Goal: Task Accomplishment & Management: Use online tool/utility

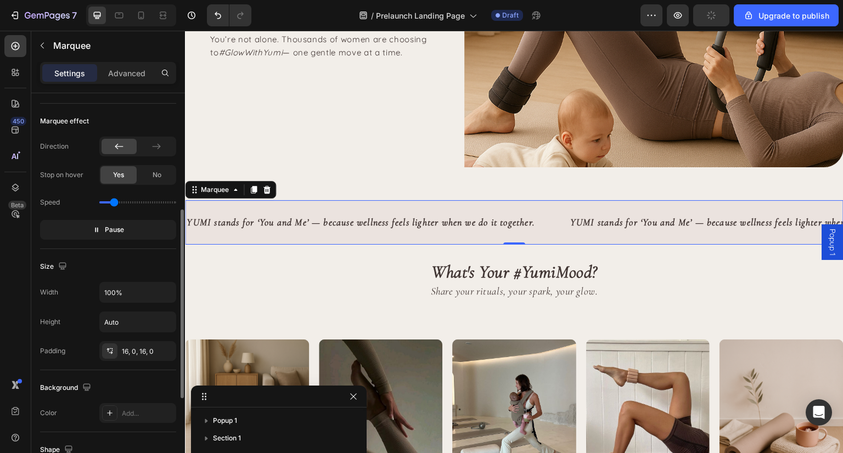
click at [114, 202] on input "range" at bounding box center [137, 202] width 77 height 2
type input "0.5"
click at [112, 202] on input "range" at bounding box center [137, 202] width 77 height 2
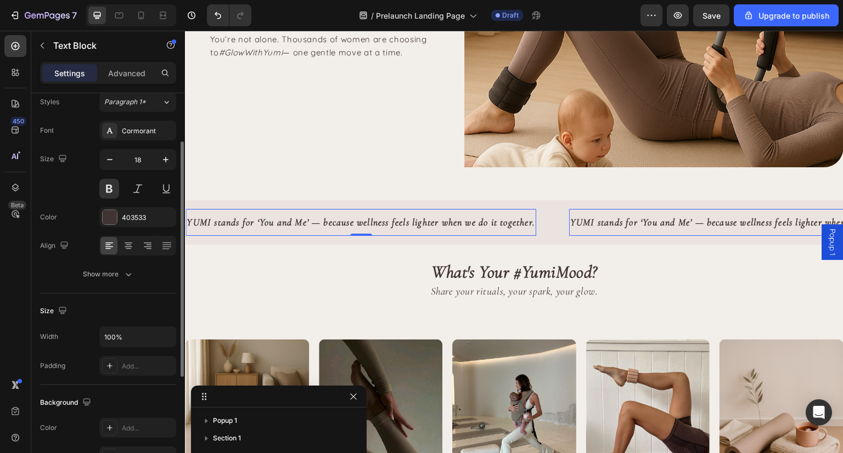
scroll to position [53, 0]
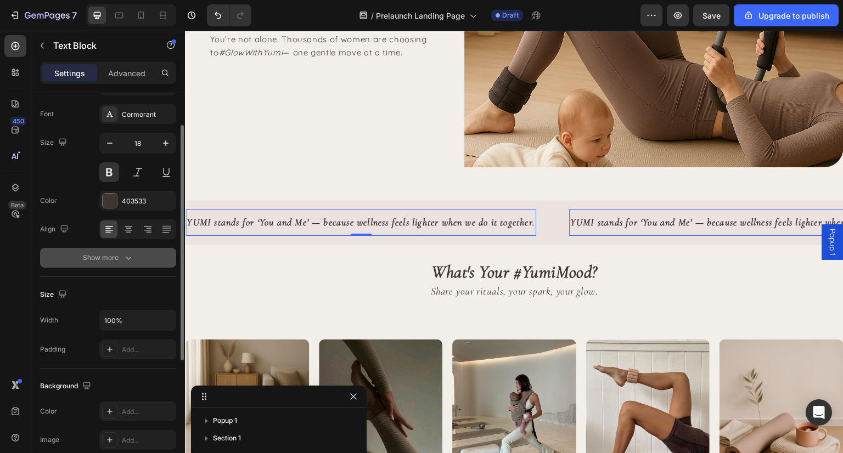
click at [120, 262] on div "Show more" at bounding box center [108, 257] width 51 height 11
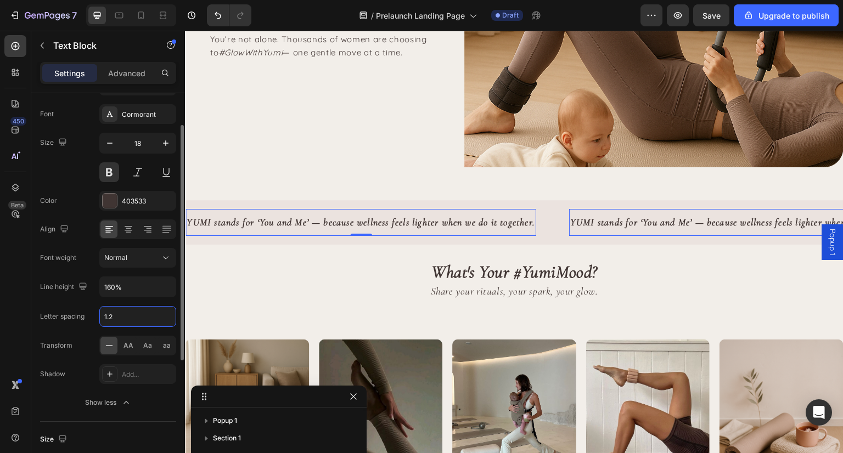
click at [126, 318] on input "1.2" at bounding box center [138, 317] width 76 height 20
type input "1.5"
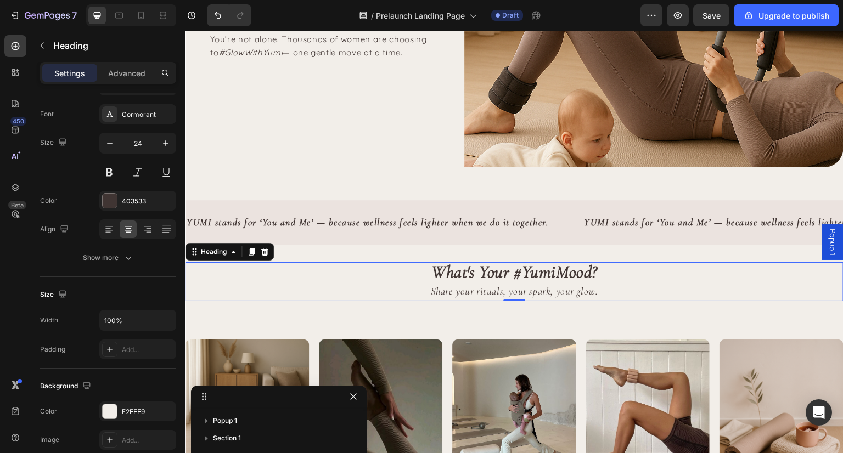
click at [279, 289] on h2 "What's Your #YumiMood? Share your rituals, your spark, your glow." at bounding box center [514, 281] width 658 height 38
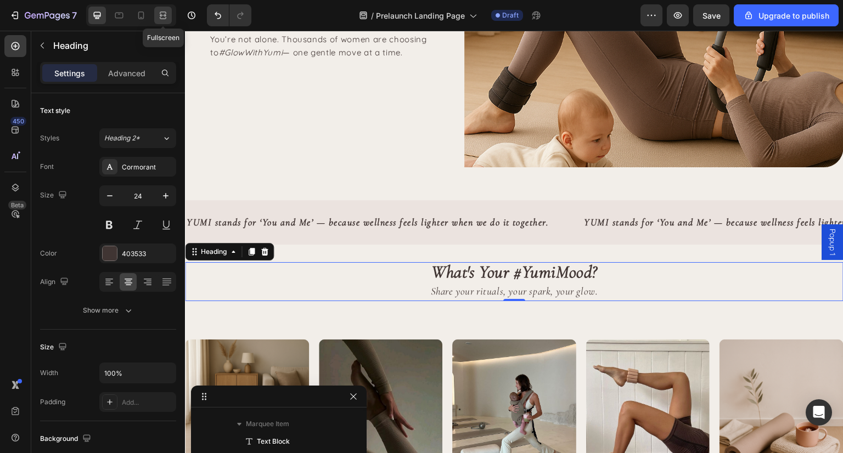
click at [160, 19] on icon at bounding box center [163, 18] width 7 height 2
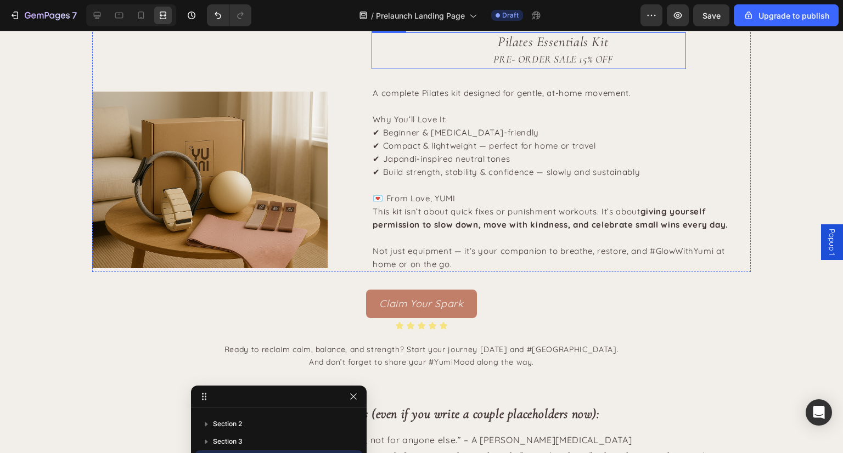
scroll to position [1828, 0]
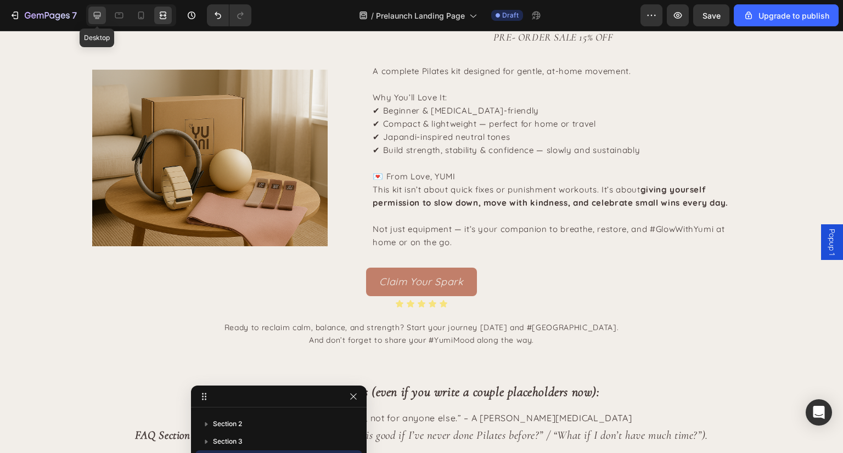
click at [91, 15] on div at bounding box center [97, 16] width 18 height 18
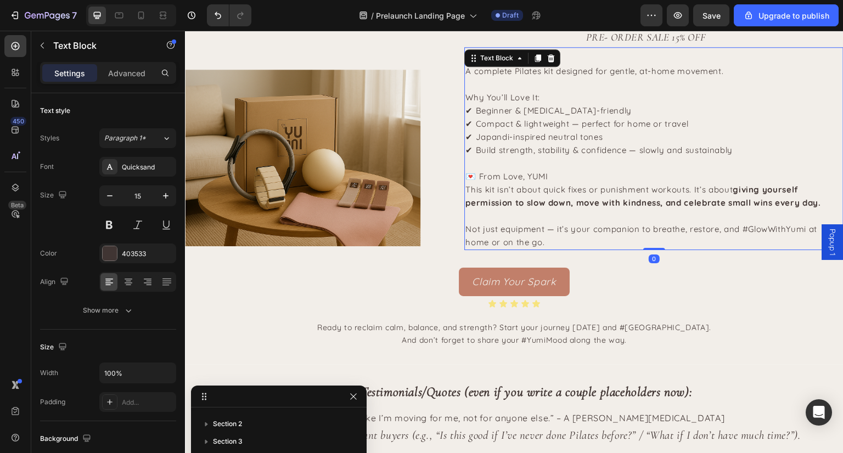
scroll to position [310, 0]
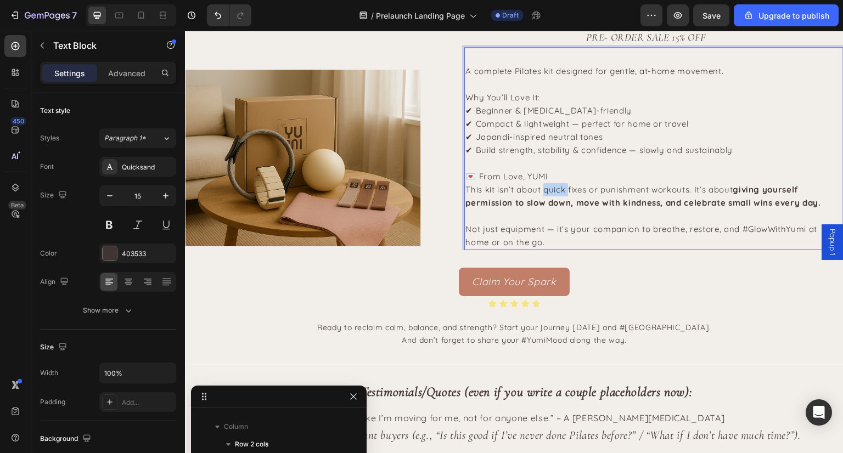
click at [546, 187] on span "This kit isn’t about quick fixes or punishment workouts. It’s about giving your…" at bounding box center [643, 196] width 356 height 24
click at [790, 206] on strong "giving yourself permission to slow down, move with kindness, and celebrate smal…" at bounding box center [643, 196] width 356 height 24
drag, startPoint x: 827, startPoint y: 206, endPoint x: 491, endPoint y: 177, distance: 337.6
click at [491, 177] on div "A complete Pilates kit designed for gentle, at-home movement. Why You’ll Love I…" at bounding box center [653, 148] width 379 height 203
click at [560, 187] on span "This kit isn’t about quick fixes or punishment workouts. It’s about giving your…" at bounding box center [643, 196] width 356 height 24
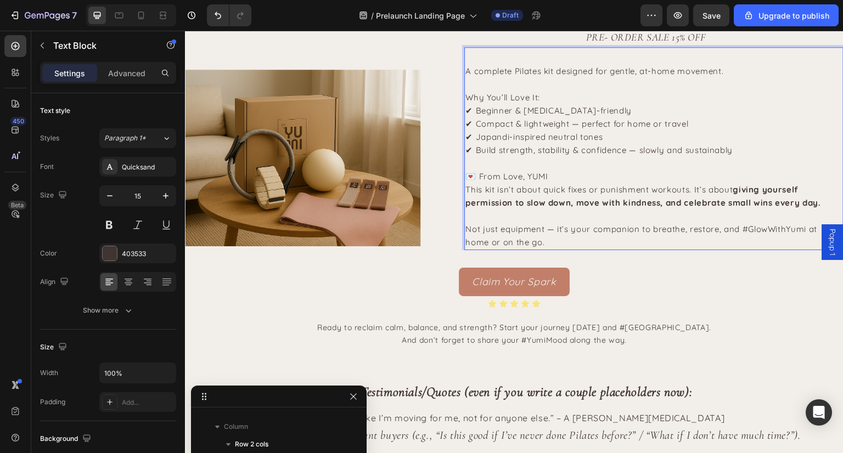
click at [618, 191] on span "This kit isn’t about quick fixes or punishment workouts. It’s about giving your…" at bounding box center [643, 196] width 356 height 24
drag, startPoint x: 825, startPoint y: 205, endPoint x: 784, endPoint y: 184, distance: 46.1
click at [784, 184] on div "A complete Pilates kit designed for gentle, at-home movement. Why You’ll Love I…" at bounding box center [653, 148] width 379 height 203
click at [783, 184] on strong "giving yourself permission to slow down, move with kindness, and celebrate smal…" at bounding box center [643, 196] width 356 height 24
click at [466, 164] on p "Rich Text Editor. Editing area: main" at bounding box center [648, 163] width 366 height 13
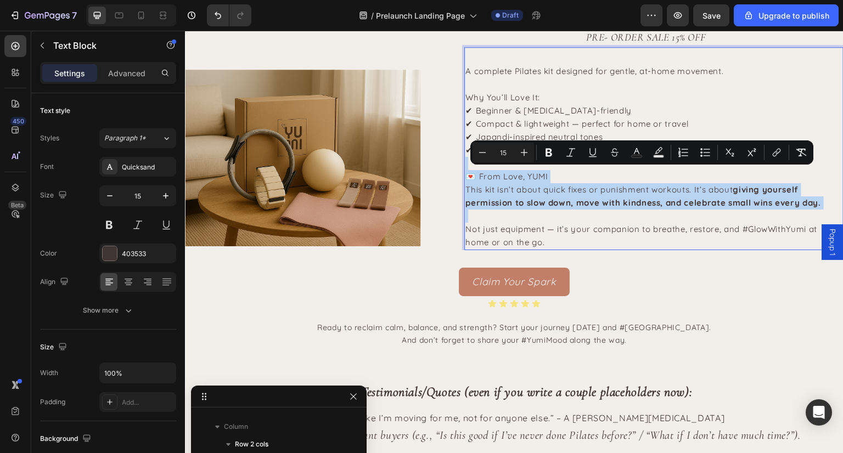
drag, startPoint x: 466, startPoint y: 164, endPoint x: 525, endPoint y: 218, distance: 80.0
click at [525, 218] on div "A complete Pilates kit designed for gentle, at-home movement. Why You’ll Love I…" at bounding box center [648, 157] width 368 height 187
copy div "💌 From Love, YUMI This kit isn’t about quick fixes or punishment workouts. It’s…"
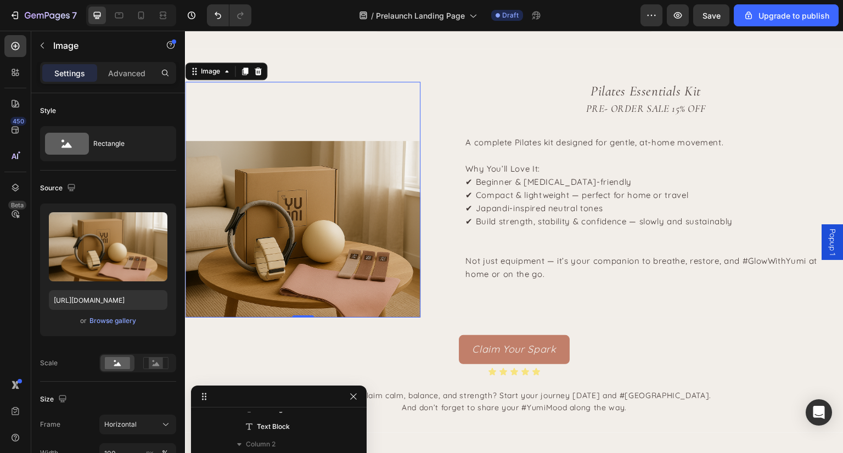
scroll to position [1756, 0]
click at [123, 75] on p "Advanced" at bounding box center [126, 73] width 37 height 12
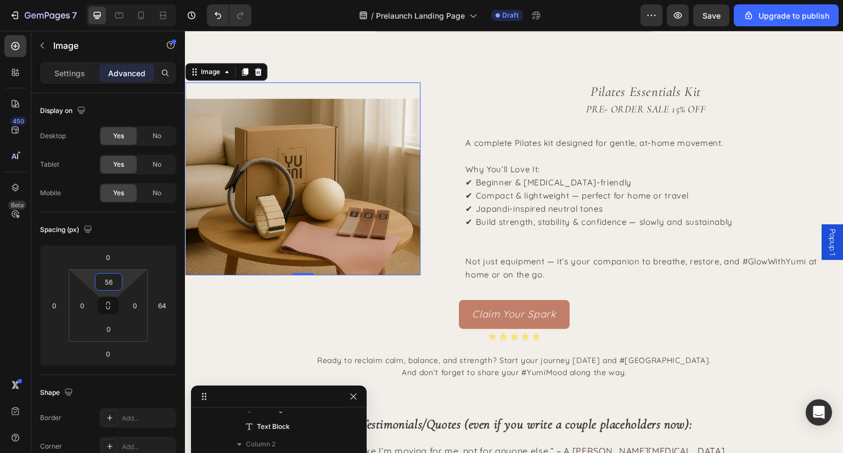
type input "58"
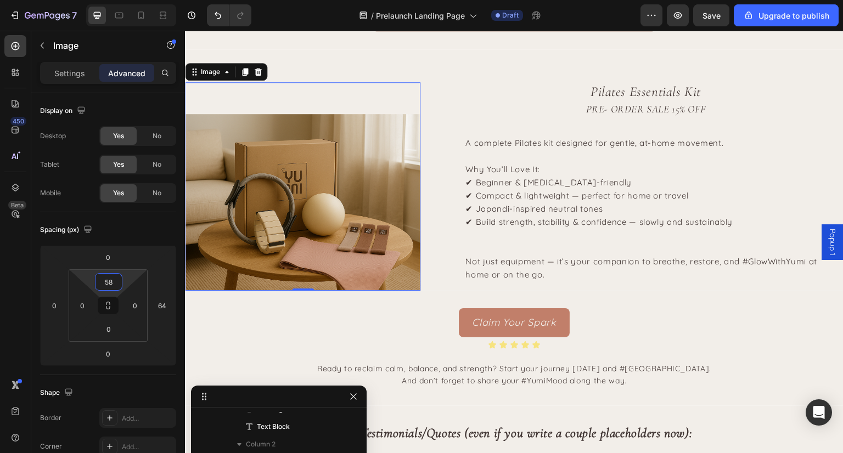
drag, startPoint x: 105, startPoint y: 293, endPoint x: 109, endPoint y: 307, distance: 14.2
click at [109, 0] on html "7 / Prelaunch Landing Page Draft Preview Save Upgrade to publish 450 Beta Secti…" at bounding box center [421, 0] width 843 height 0
click at [70, 72] on p "Settings" at bounding box center [69, 73] width 31 height 12
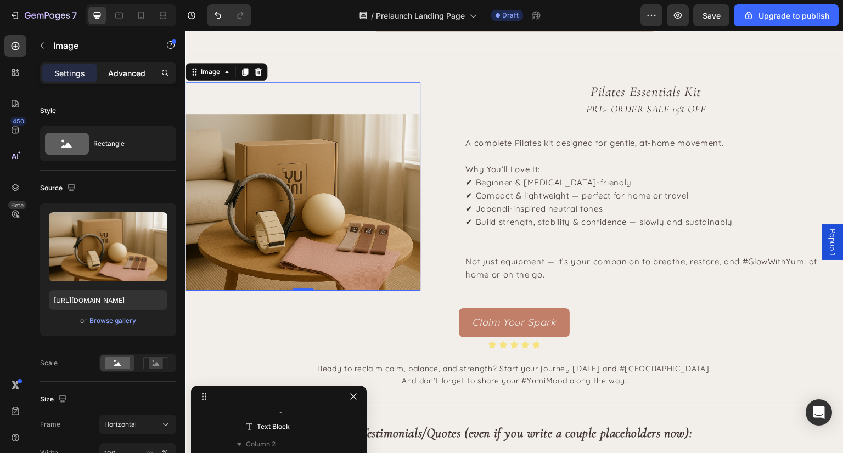
click at [141, 77] on p "Advanced" at bounding box center [126, 73] width 37 height 12
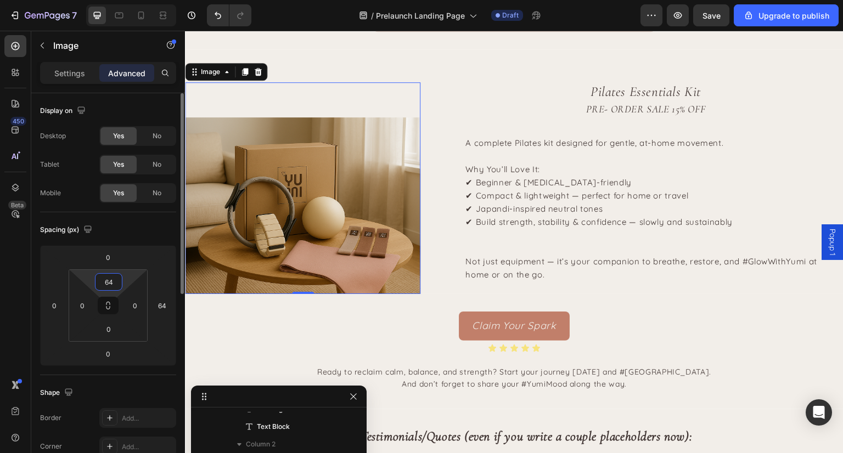
drag, startPoint x: 110, startPoint y: 294, endPoint x: 116, endPoint y: 292, distance: 6.7
click at [116, 0] on html "7 / Prelaunch Landing Page Draft Preview Save Upgrade to publish 450 Beta Secti…" at bounding box center [421, 0] width 843 height 0
type input "62"
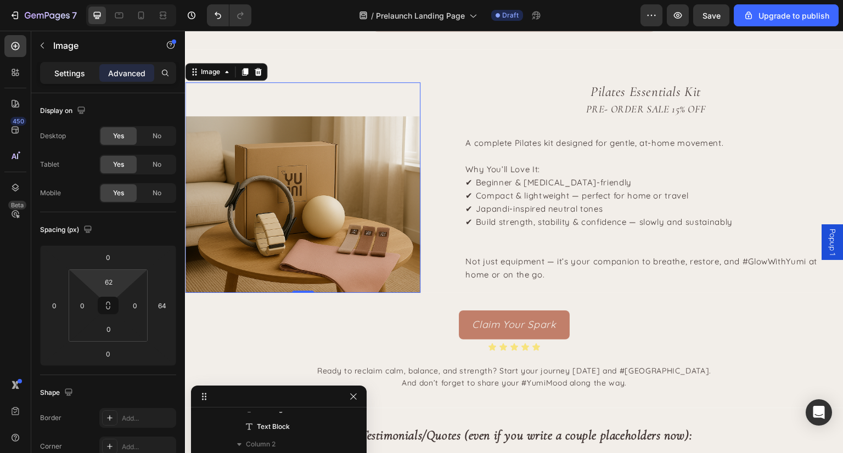
click at [66, 65] on div "Settings" at bounding box center [69, 73] width 55 height 18
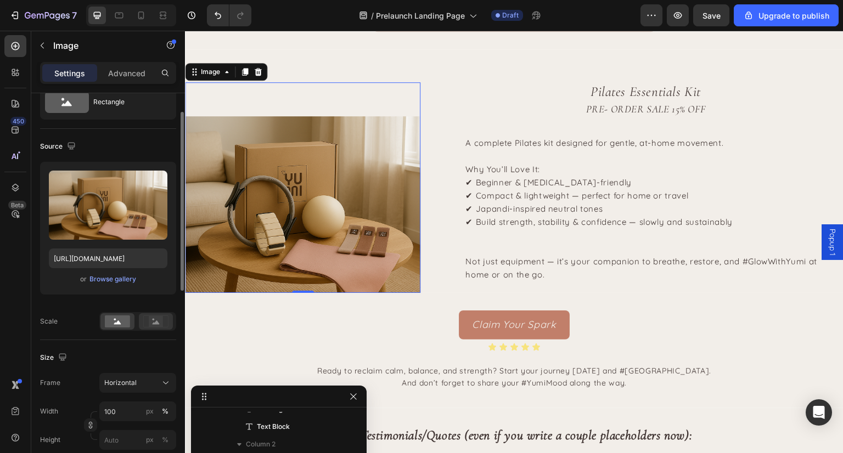
scroll to position [42, 0]
click at [171, 385] on icon at bounding box center [165, 382] width 11 height 11
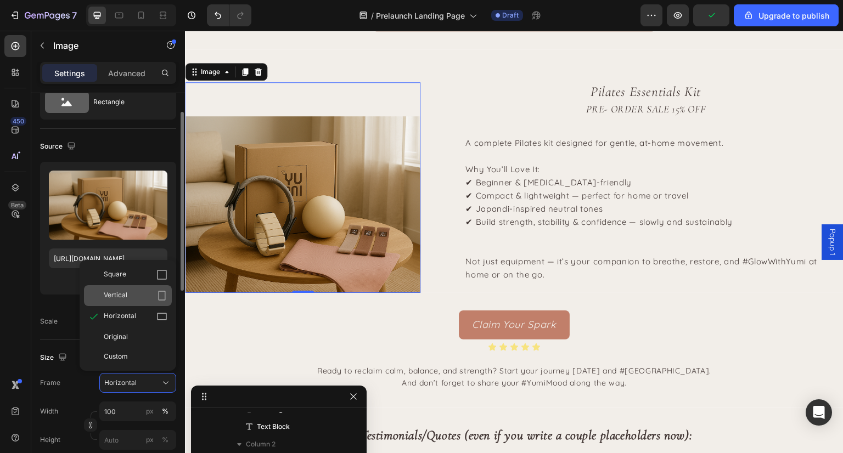
click at [134, 290] on div "Vertical" at bounding box center [136, 295] width 64 height 11
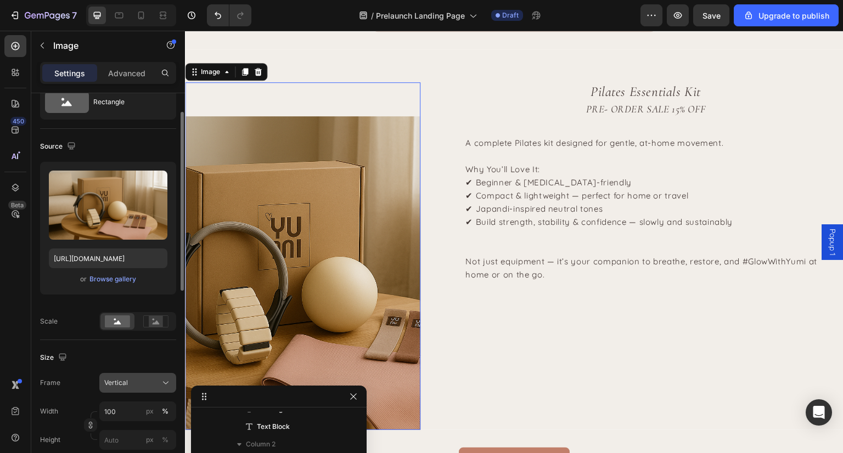
click at [162, 382] on icon at bounding box center [165, 382] width 11 height 11
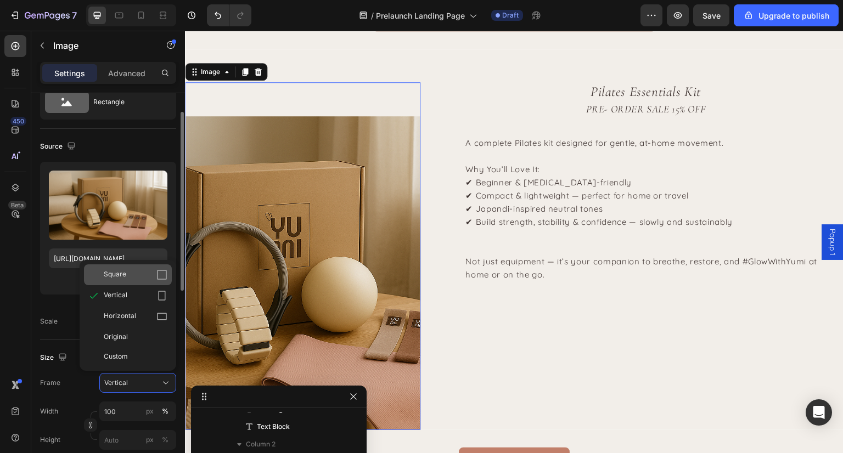
click at [128, 270] on div "Square" at bounding box center [136, 274] width 64 height 11
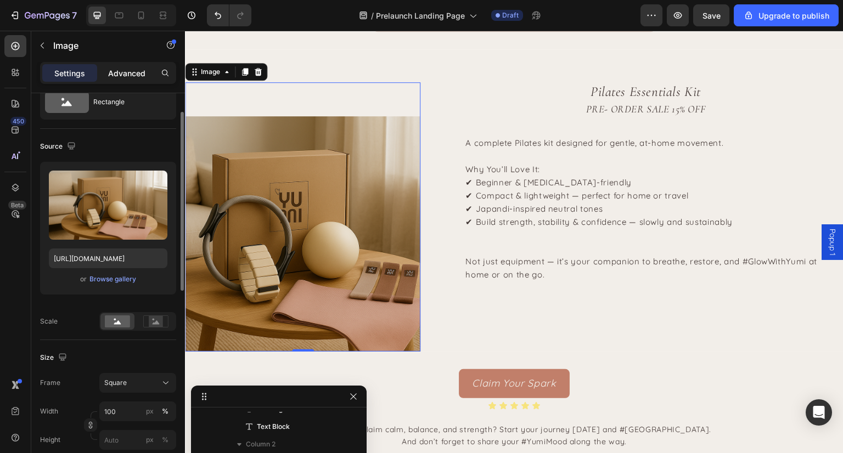
drag, startPoint x: 137, startPoint y: 82, endPoint x: 131, endPoint y: 70, distance: 13.3
click at [131, 70] on div "Settings Advanced" at bounding box center [108, 73] width 136 height 22
click at [131, 70] on p "Advanced" at bounding box center [126, 73] width 37 height 12
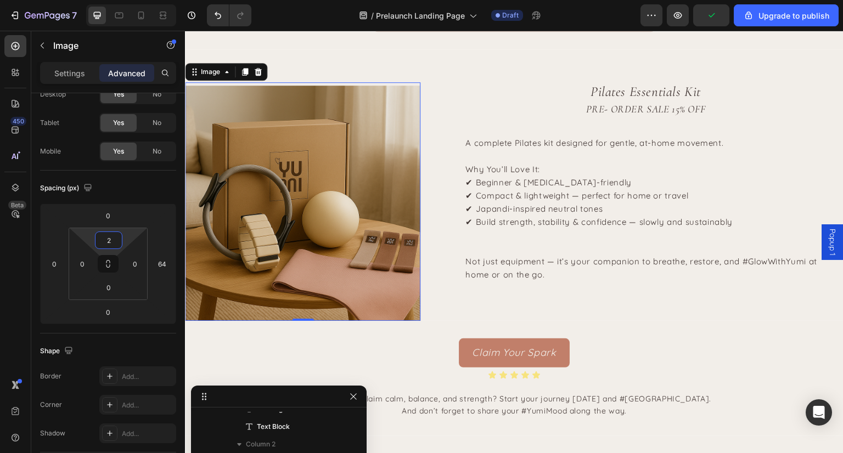
type input "0"
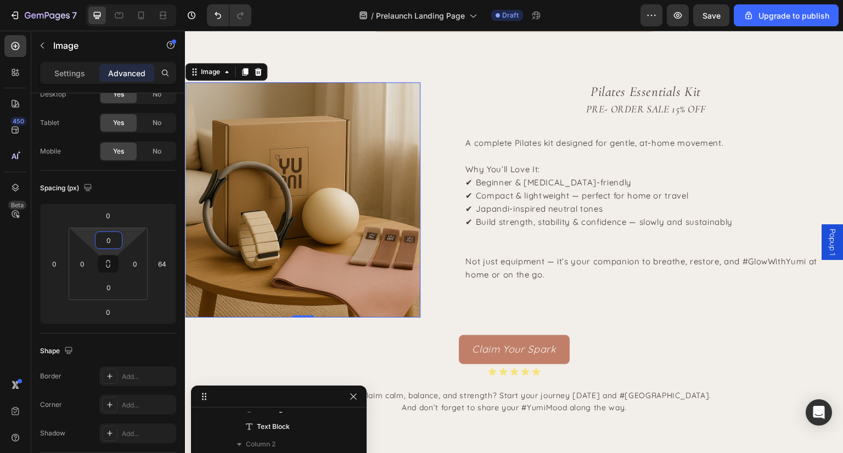
drag, startPoint x: 109, startPoint y: 253, endPoint x: 109, endPoint y: 273, distance: 19.2
click at [109, 0] on html "7 / Prelaunch Landing Page Draft Preview Save Upgrade to publish 450 Beta Secti…" at bounding box center [421, 0] width 843 height 0
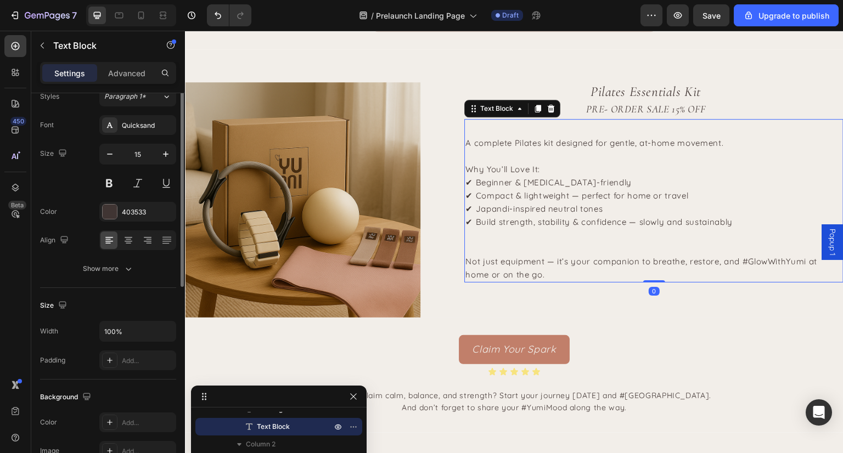
click at [660, 199] on p "✔ Beginner & [MEDICAL_DATA]-friendly ✔ Compact & lightweight — perfect for home…" at bounding box center [648, 202] width 366 height 53
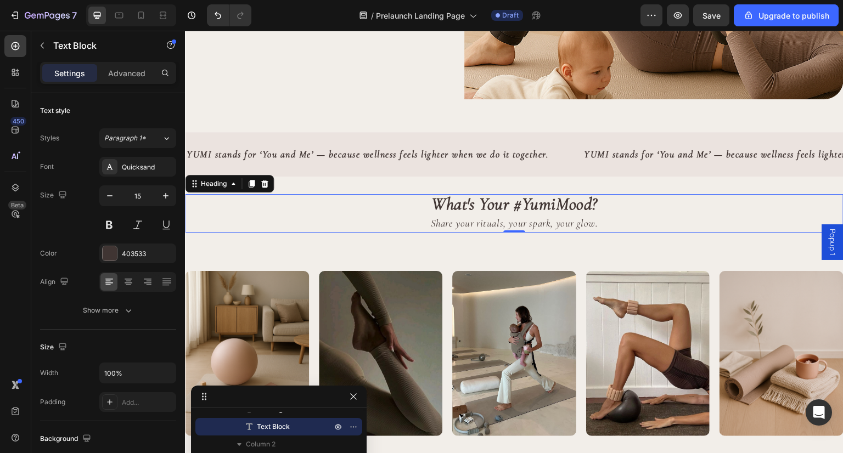
scroll to position [172, 0]
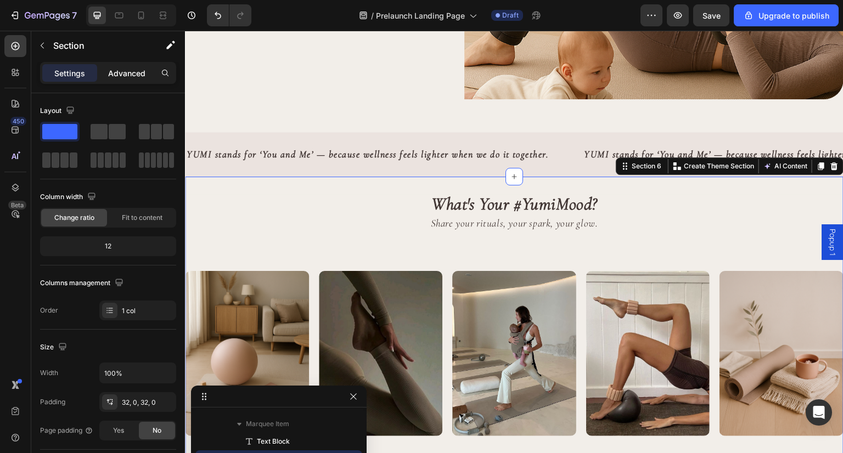
click at [131, 65] on div "Advanced" at bounding box center [126, 73] width 55 height 18
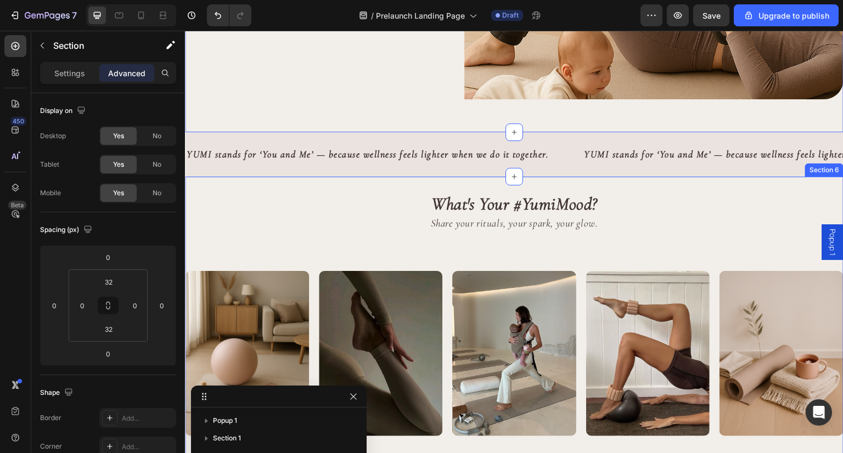
scroll to position [225, 0]
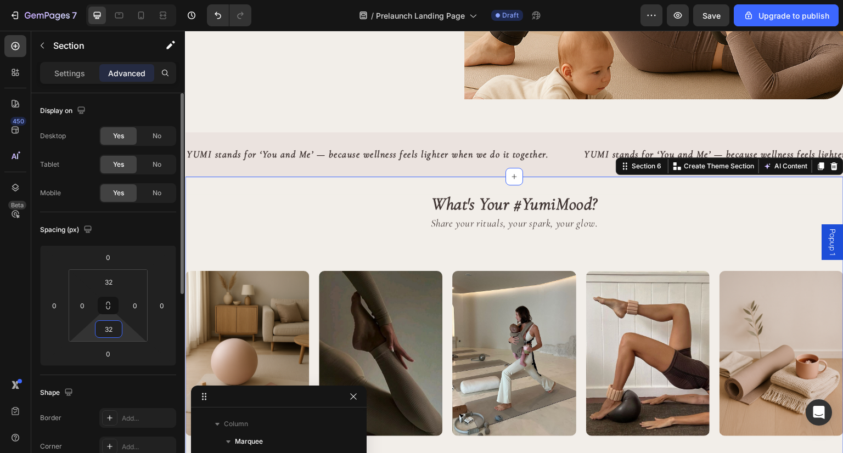
click at [108, 334] on input "32" at bounding box center [109, 329] width 22 height 16
type input "2"
click at [109, 280] on input "32" at bounding box center [109, 282] width 22 height 16
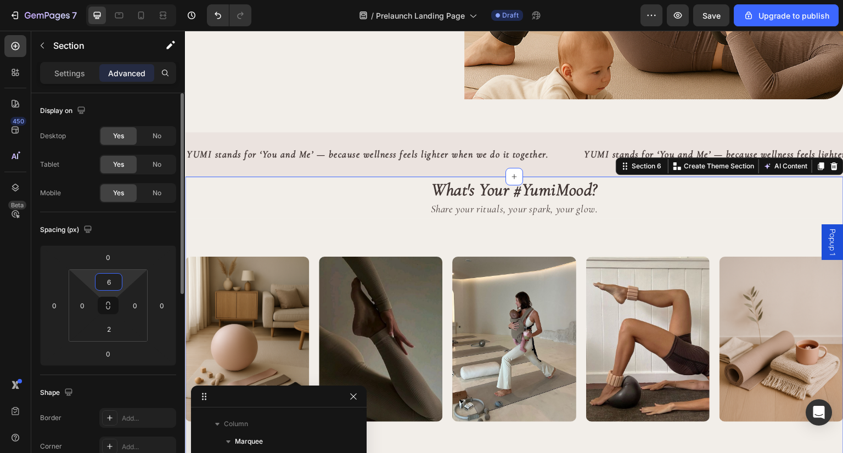
type input "60"
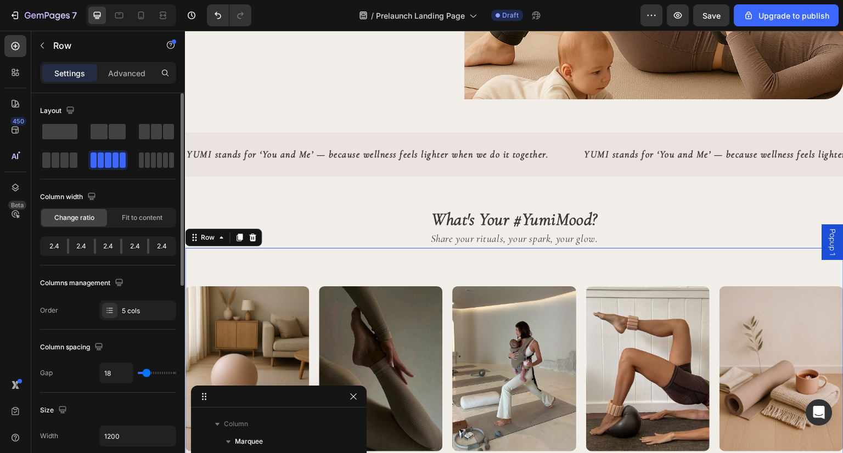
click at [307, 279] on div "Image Image Image Image Image Row 0" at bounding box center [514, 369] width 658 height 242
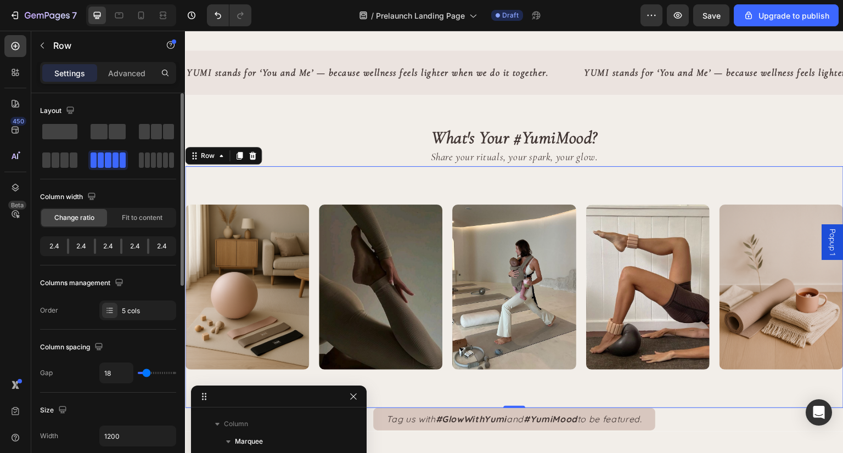
scroll to position [1373, 0]
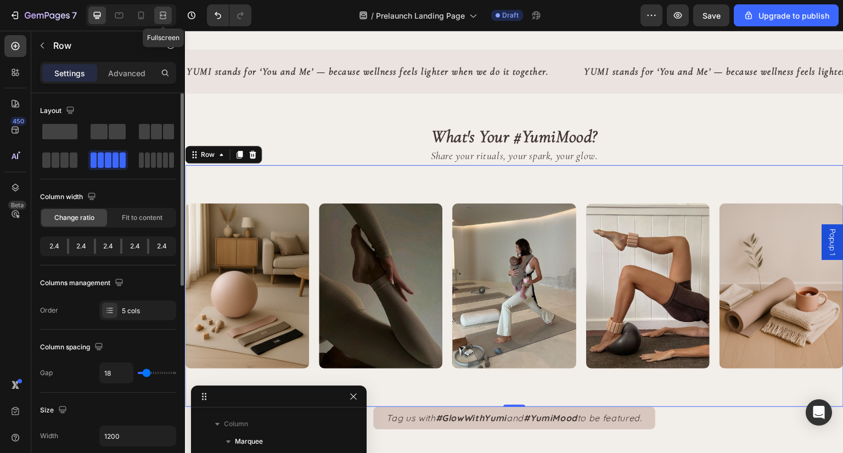
click at [164, 18] on icon at bounding box center [162, 15] width 11 height 11
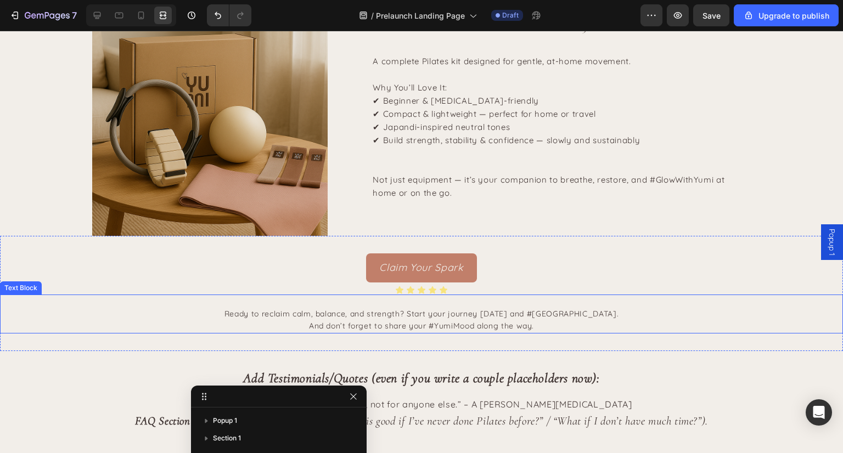
scroll to position [1838, 0]
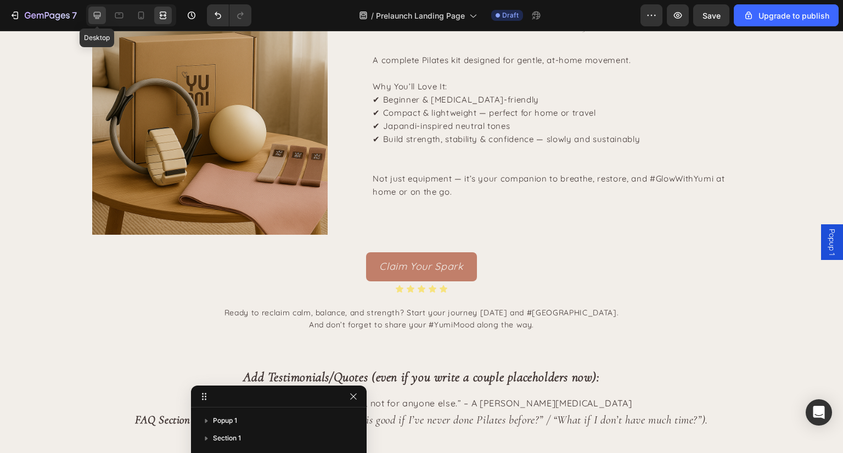
click at [95, 16] on icon at bounding box center [97, 15] width 11 height 11
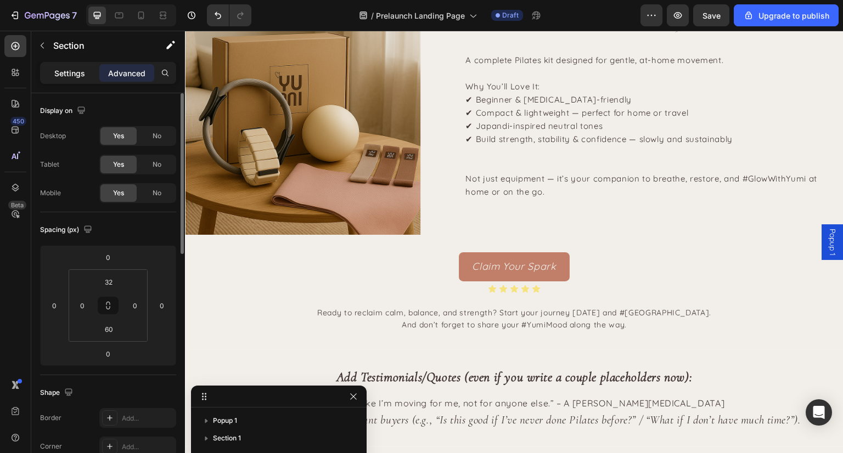
click at [59, 76] on p "Settings" at bounding box center [69, 73] width 31 height 12
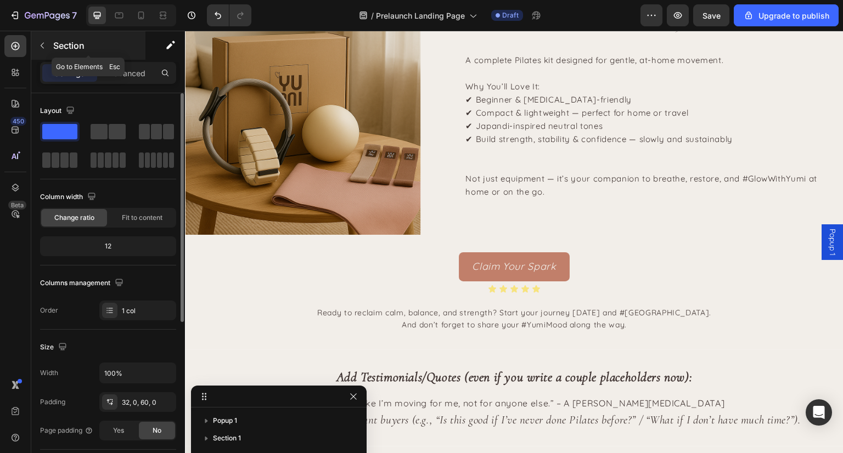
click at [44, 43] on icon "button" at bounding box center [42, 45] width 9 height 9
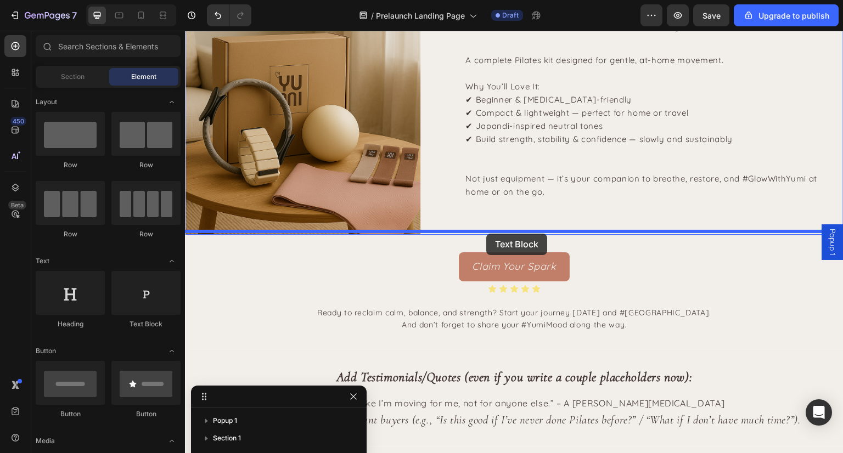
drag, startPoint x: 328, startPoint y: 326, endPoint x: 486, endPoint y: 234, distance: 183.4
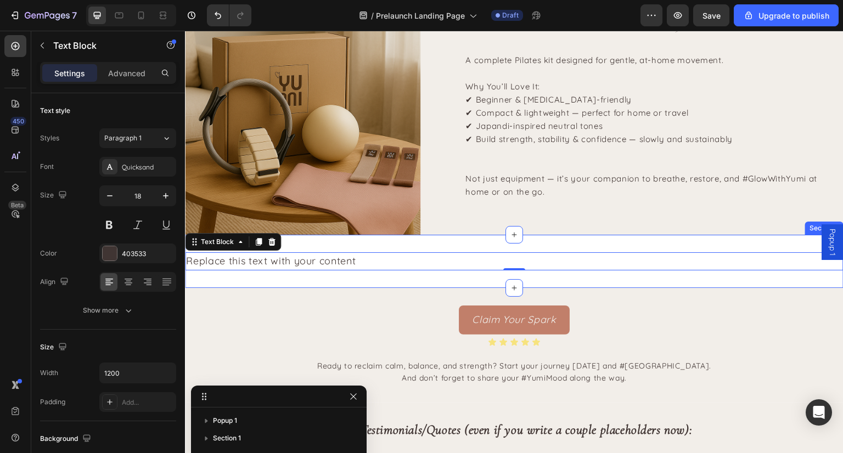
scroll to position [626, 0]
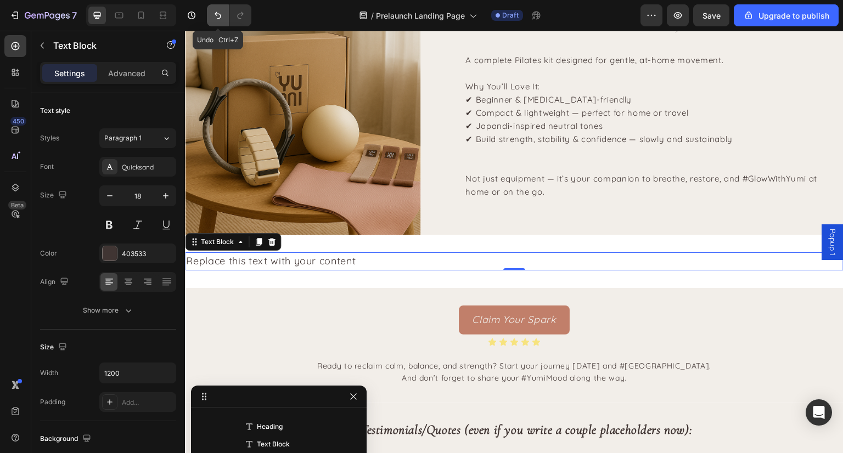
click at [217, 17] on icon "Undo/Redo" at bounding box center [217, 15] width 11 height 11
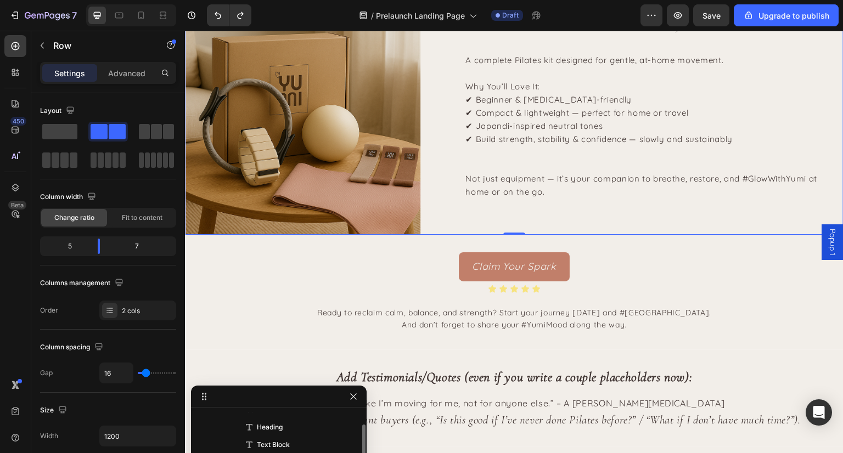
scroll to position [523, 0]
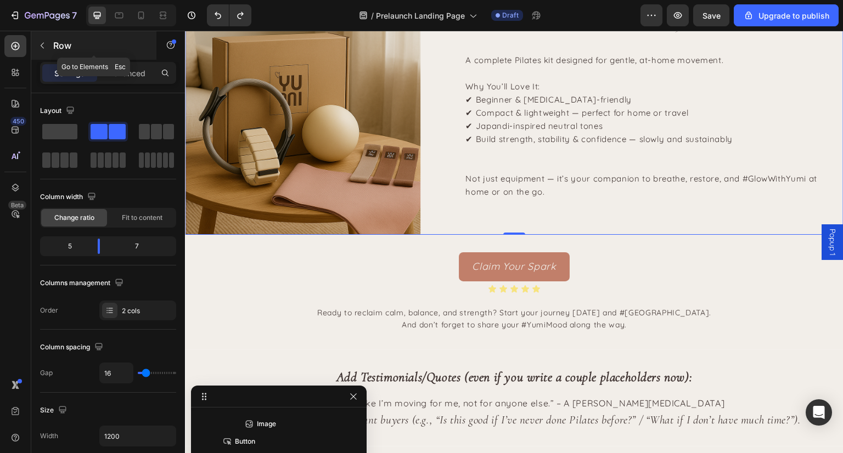
click at [43, 41] on icon "button" at bounding box center [42, 45] width 9 height 9
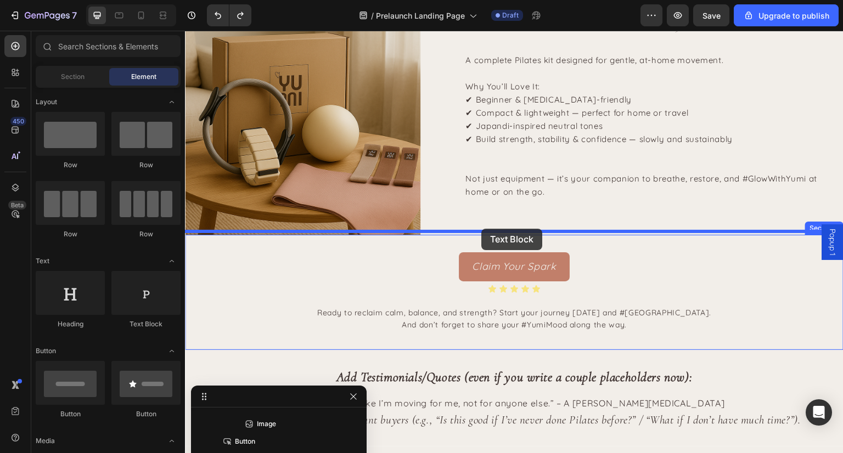
drag, startPoint x: 330, startPoint y: 331, endPoint x: 481, endPoint y: 229, distance: 182.9
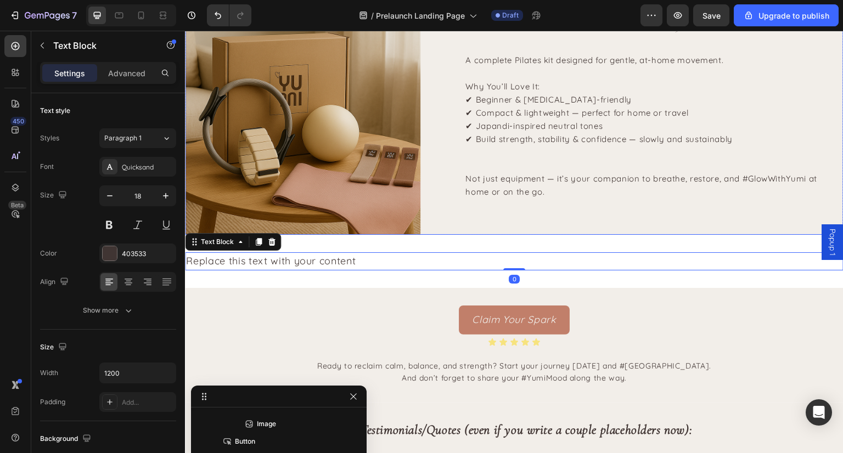
scroll to position [626, 0]
click at [118, 75] on p "Advanced" at bounding box center [126, 73] width 37 height 12
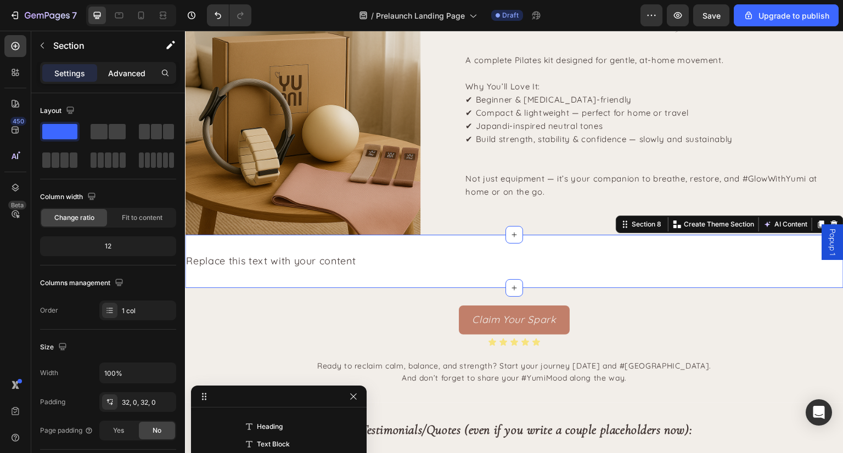
click at [131, 69] on p "Advanced" at bounding box center [126, 73] width 37 height 12
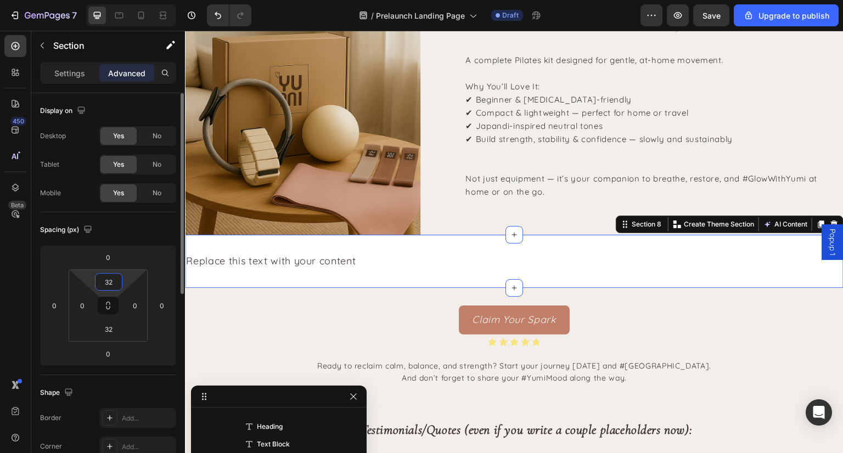
click at [112, 284] on input "32" at bounding box center [109, 282] width 22 height 16
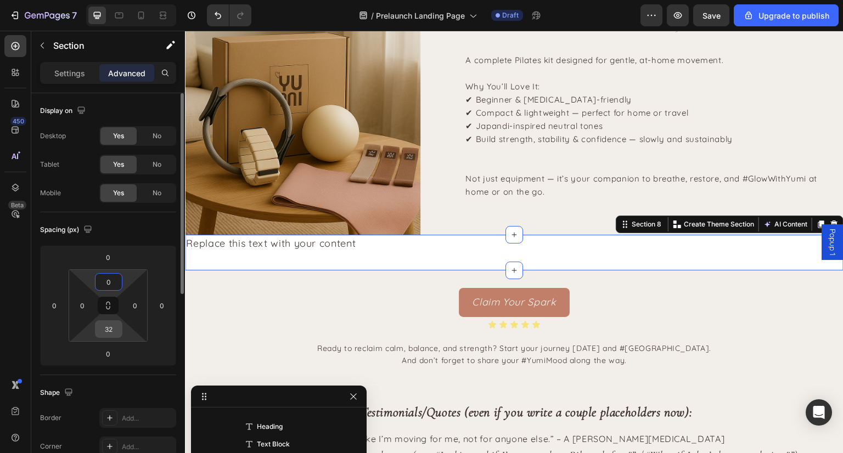
type input "0"
click at [109, 330] on input "32" at bounding box center [109, 329] width 22 height 16
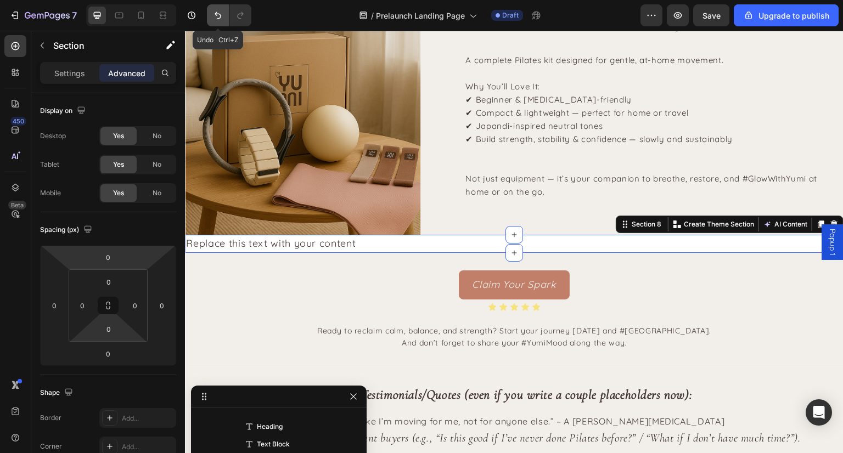
click at [215, 14] on icon "Undo/Redo" at bounding box center [217, 15] width 11 height 11
type input "32"
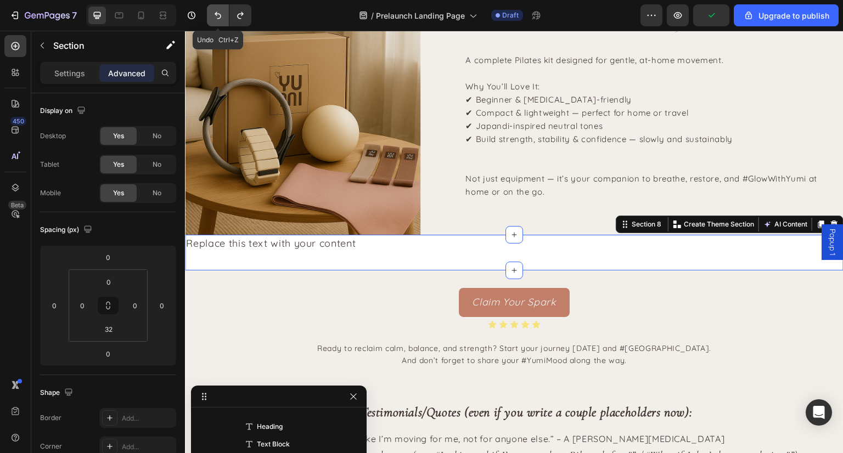
click at [215, 14] on icon "Undo/Redo" at bounding box center [217, 15] width 11 height 11
type input "32"
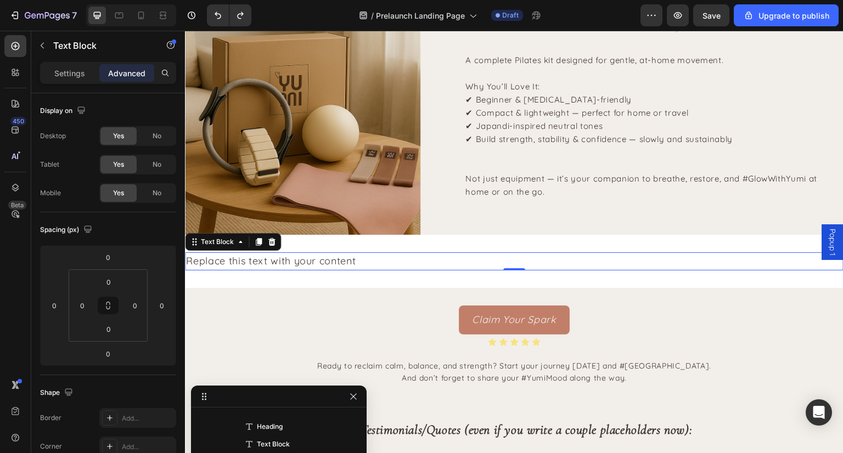
click at [327, 260] on div "Replace this text with your content" at bounding box center [514, 261] width 658 height 18
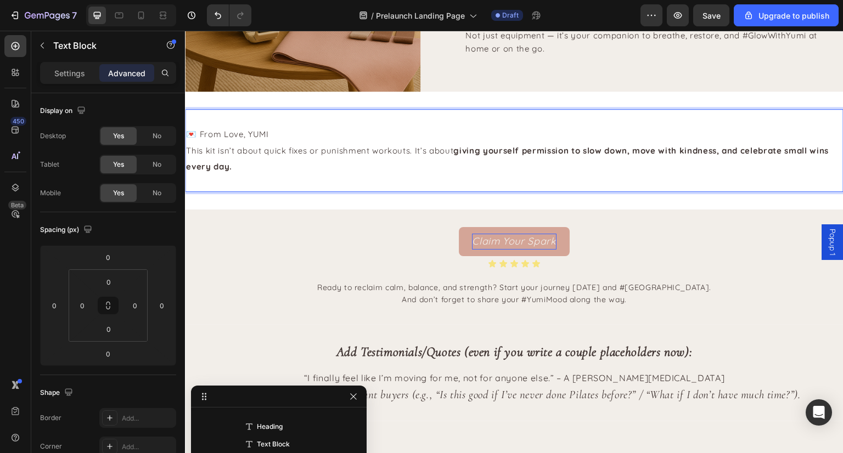
scroll to position [1983, 0]
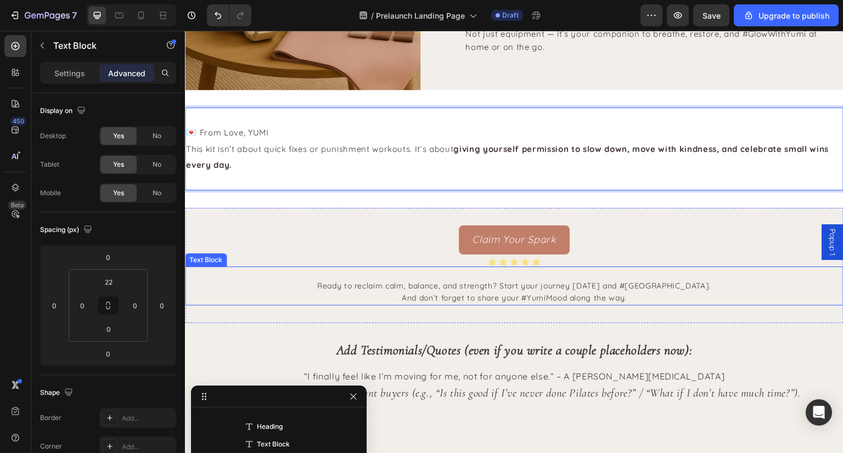
click at [419, 294] on p "Ready to reclaim calm, balance, and strength? Start your journey [DATE] and #[G…" at bounding box center [514, 292] width 656 height 25
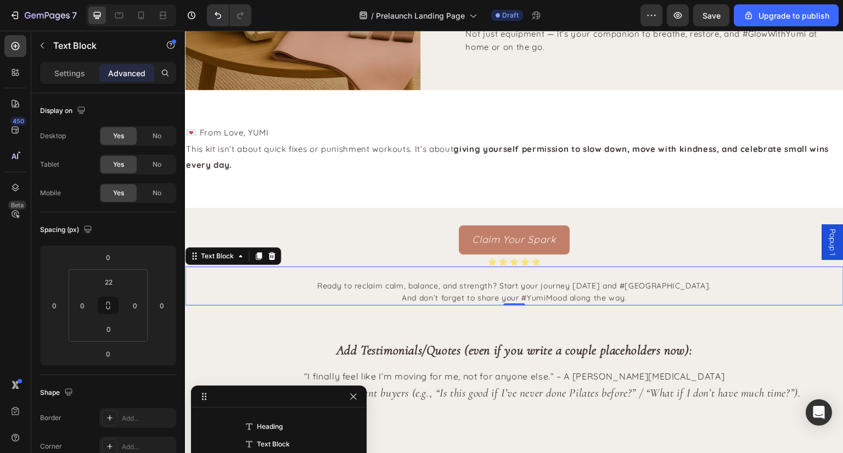
scroll to position [696, 0]
click at [419, 294] on p "Ready to reclaim calm, balance, and strength? Start your journey [DATE] and #[G…" at bounding box center [514, 292] width 656 height 25
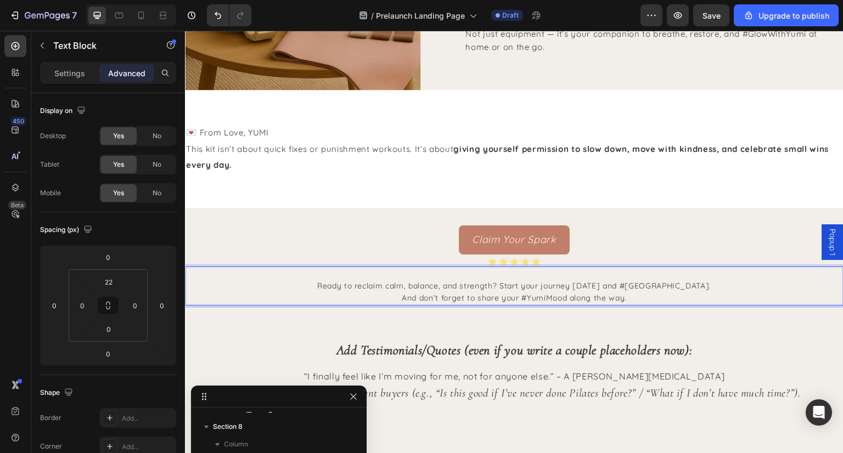
click at [634, 289] on p "Ready to reclaim calm, balance, and strength? Start your journey [DATE] and #[G…" at bounding box center [514, 292] width 656 height 25
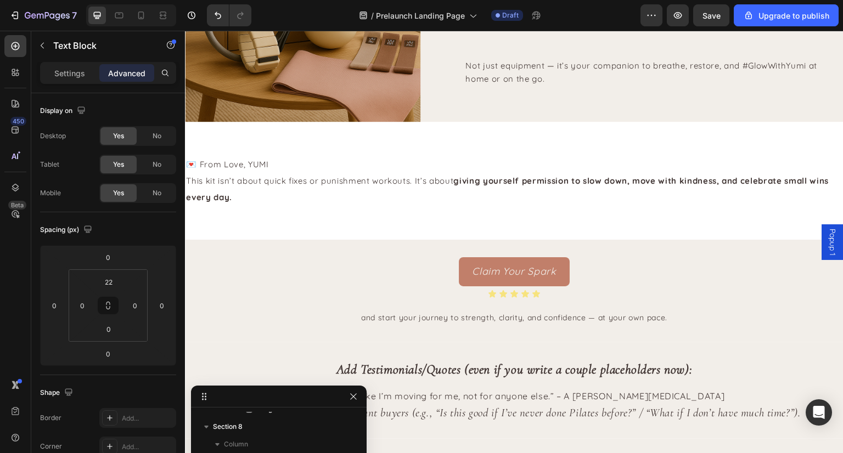
scroll to position [1944, 0]
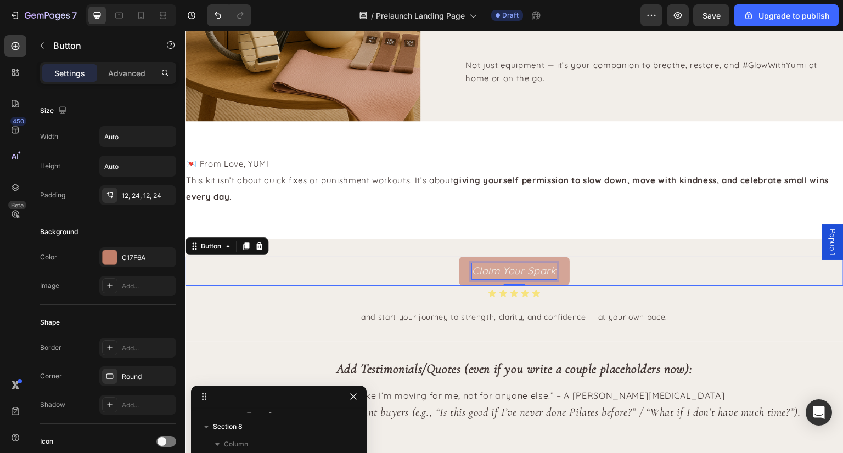
click at [502, 267] on icon "Claim Your Spark" at bounding box center [514, 270] width 84 height 13
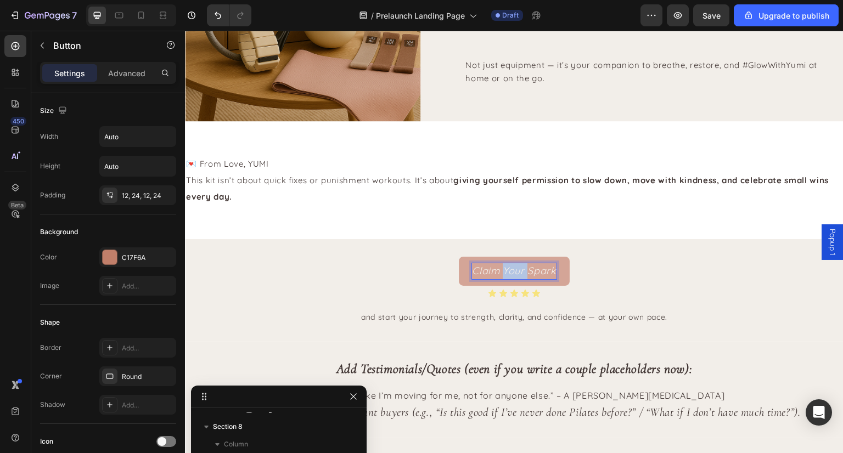
click at [502, 267] on icon "Claim Your Spark" at bounding box center [514, 270] width 84 height 13
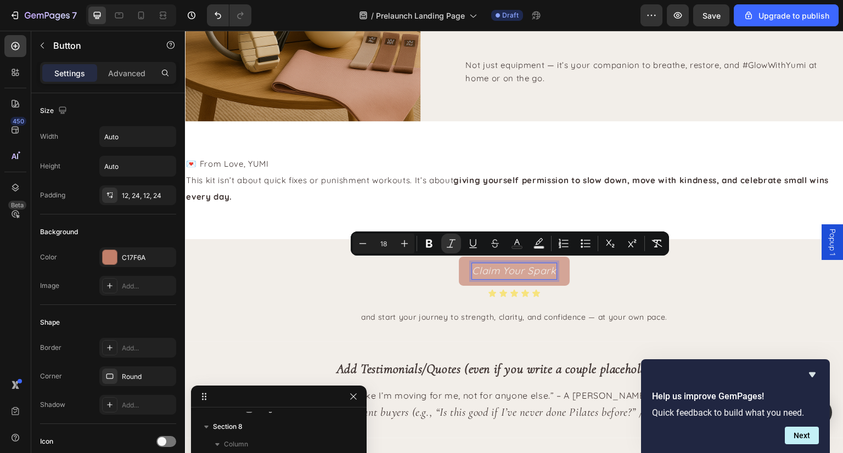
click at [513, 271] on button "Claim Your Spark" at bounding box center [514, 271] width 111 height 29
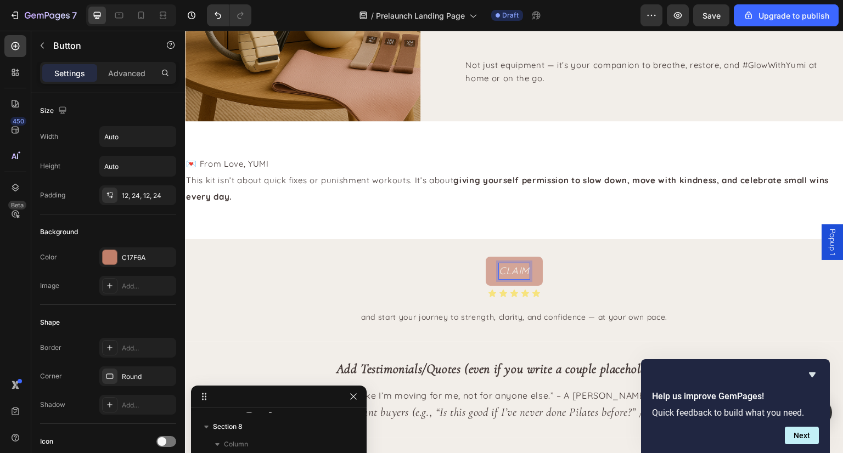
click at [486, 257] on button "CLAIM" at bounding box center [514, 271] width 57 height 29
click at [470, 257] on button "CLAIM YOUR" at bounding box center [514, 271] width 89 height 29
click at [452, 257] on button "CLAIM YOUR SPARK" at bounding box center [514, 271] width 125 height 29
click at [484, 257] on button "GRABS" at bounding box center [514, 271] width 60 height 29
click at [487, 257] on button "GRAB" at bounding box center [514, 271] width 55 height 29
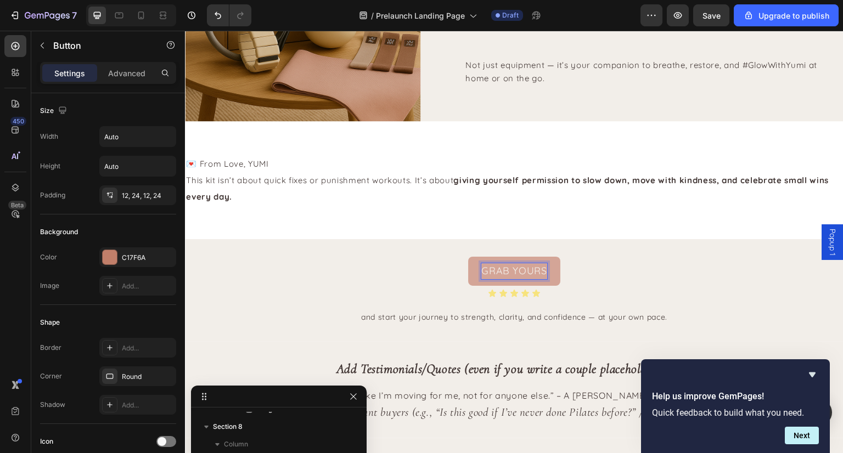
click at [468, 257] on button "GRAB YOURS" at bounding box center [514, 271] width 92 height 29
click at [512, 269] on p "GRAB YOURS NOW" at bounding box center [514, 271] width 94 height 16
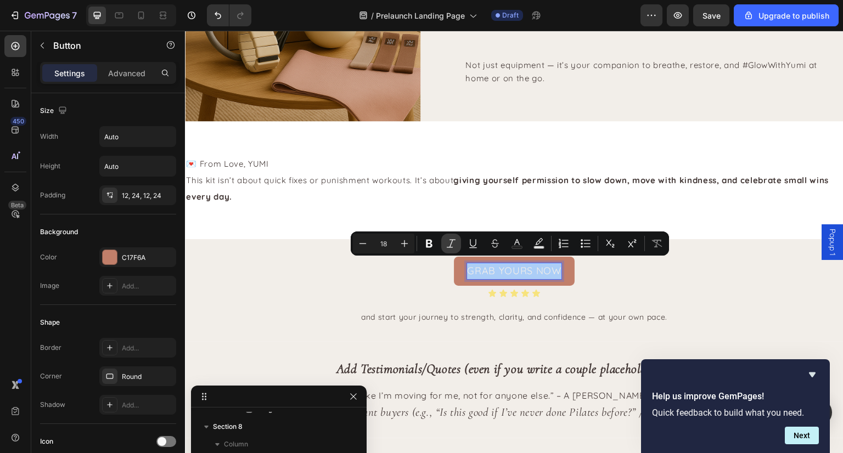
click at [450, 247] on icon "Editor contextual toolbar" at bounding box center [451, 243] width 9 height 8
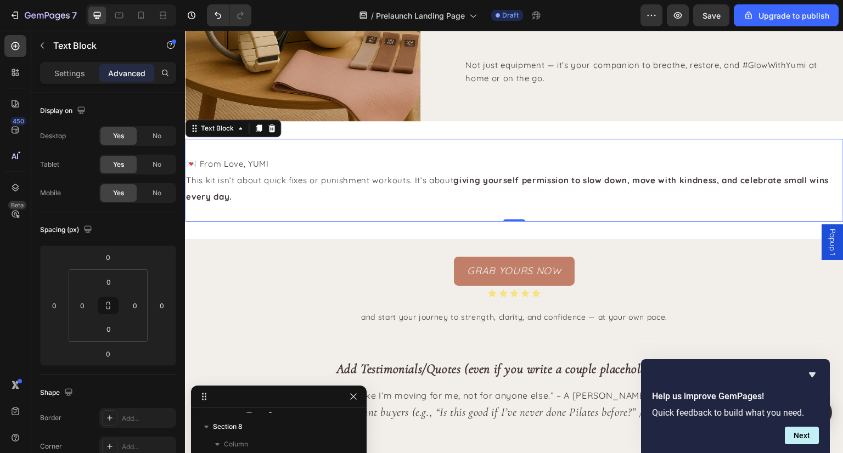
click at [245, 205] on p "Rich Text Editor. Editing area: main" at bounding box center [514, 213] width 656 height 16
click at [222, 181] on span "This kit isn’t about quick fixes or punishment workouts. It’s about giving your…" at bounding box center [507, 188] width 642 height 27
click at [207, 205] on p "Rich Text Editor. Editing area: main" at bounding box center [514, 213] width 656 height 16
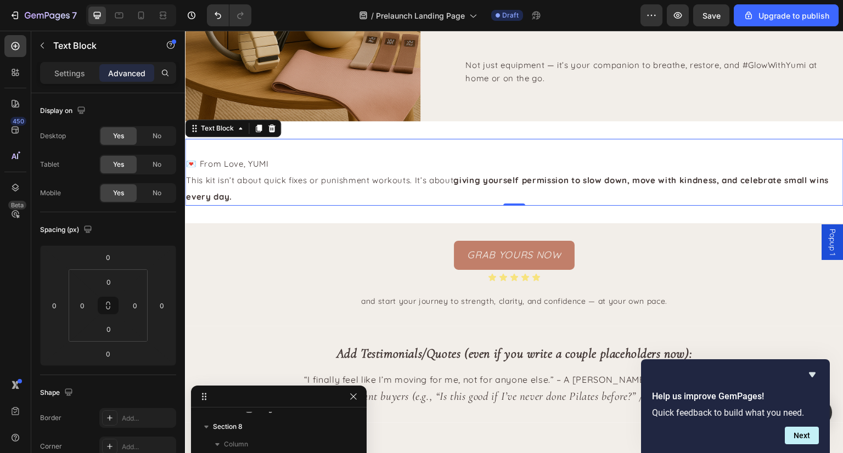
click at [198, 172] on p "This kit isn’t about quick fixes or punishment workouts. It’s about giving your…" at bounding box center [514, 188] width 656 height 33
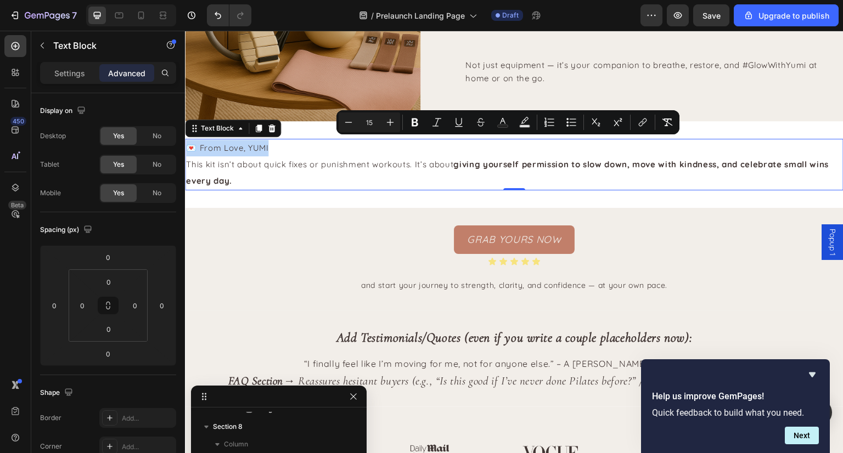
click at [284, 168] on p "This kit isn’t about quick fixes or punishment workouts. It’s about giving your…" at bounding box center [514, 172] width 656 height 33
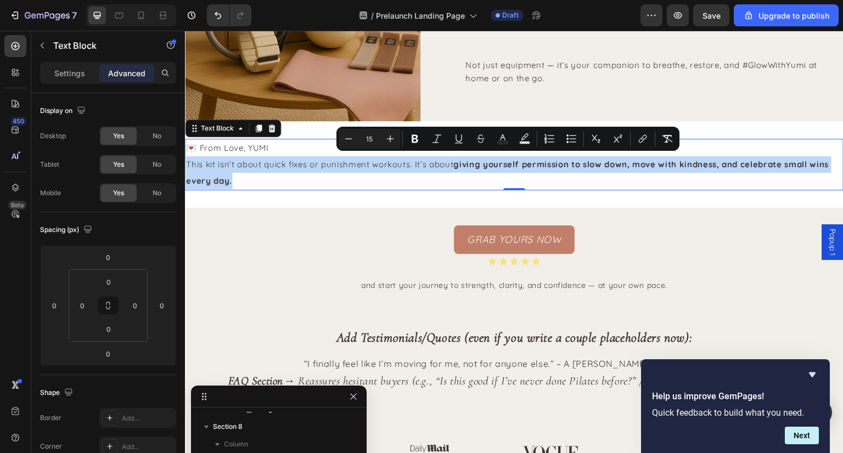
drag, startPoint x: 236, startPoint y: 182, endPoint x: 177, endPoint y: 160, distance: 63.2
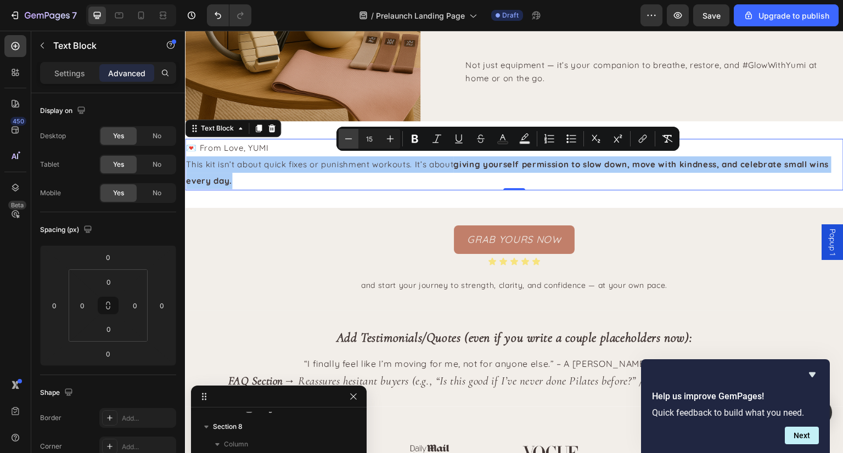
click at [352, 141] on icon "Editor contextual toolbar" at bounding box center [348, 138] width 11 height 11
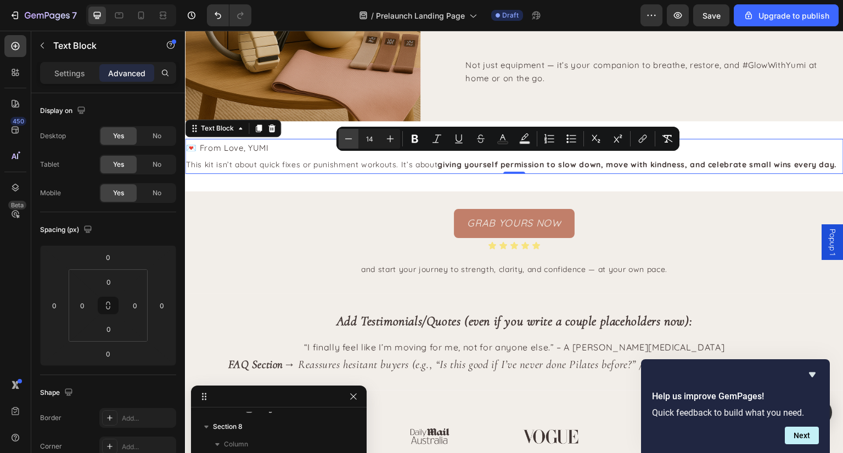
click at [352, 141] on icon "Editor contextual toolbar" at bounding box center [348, 138] width 11 height 11
type input "13"
click at [54, 76] on p "Settings" at bounding box center [69, 73] width 31 height 12
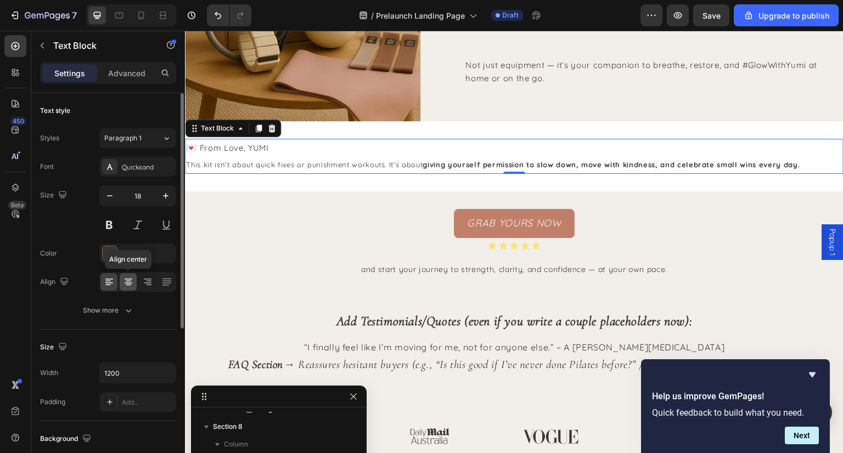
click at [127, 279] on icon at bounding box center [128, 282] width 11 height 11
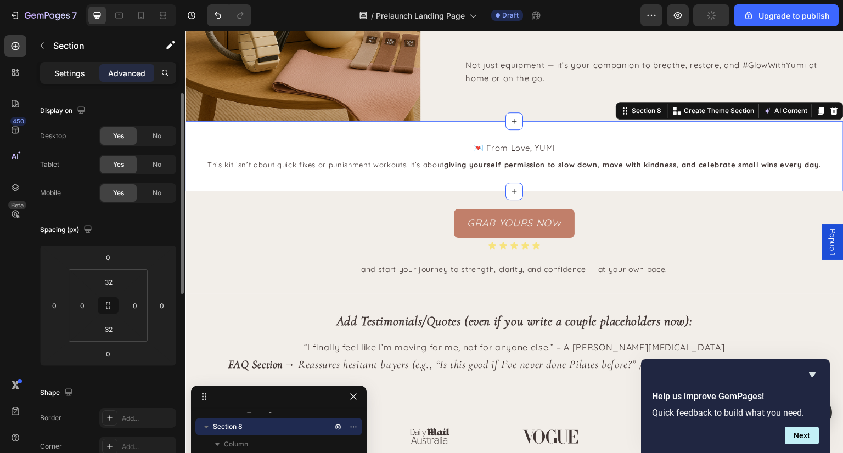
click at [68, 71] on p "Settings" at bounding box center [69, 73] width 31 height 12
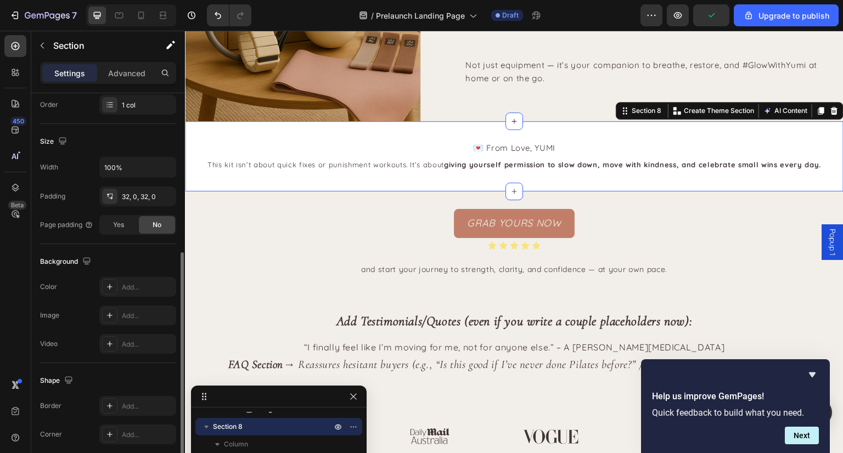
scroll to position [230, 0]
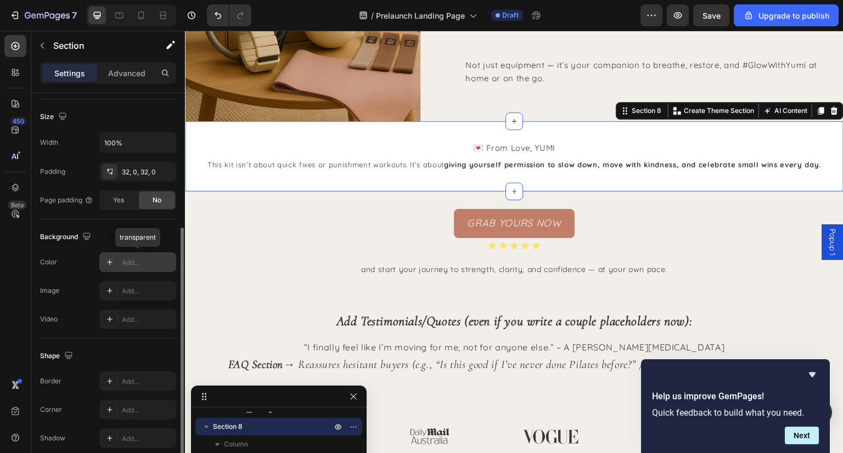
click at [129, 269] on div "Add..." at bounding box center [137, 262] width 77 height 20
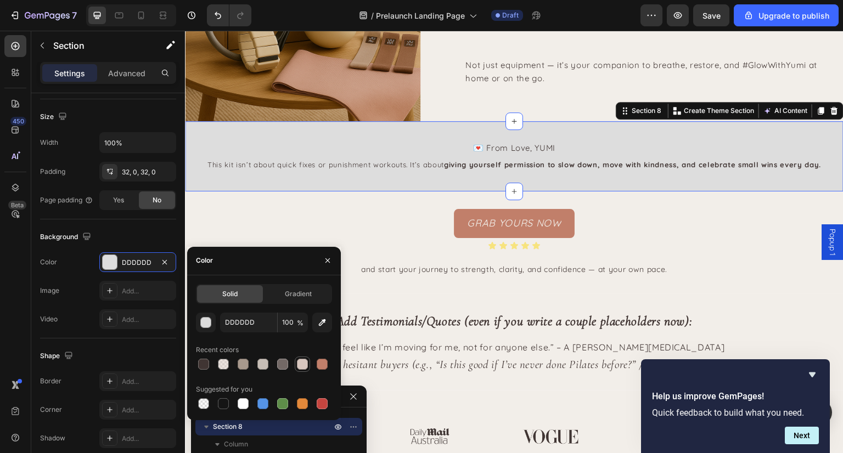
click at [306, 362] on div at bounding box center [302, 364] width 11 height 11
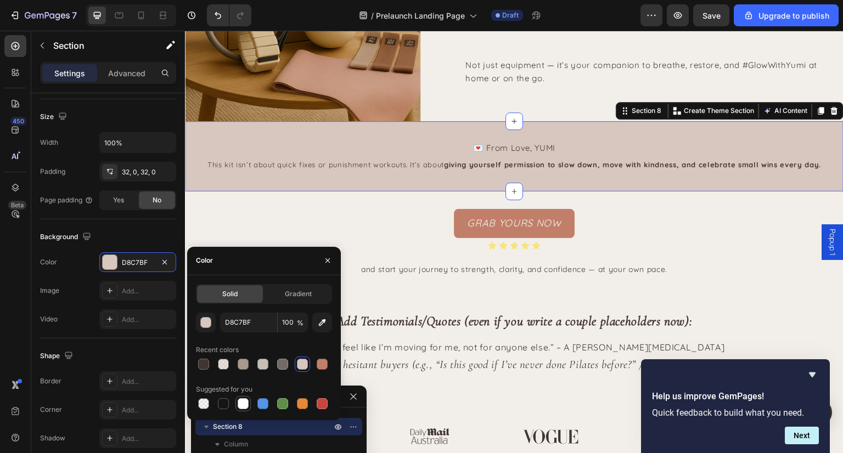
click at [245, 408] on div at bounding box center [243, 403] width 11 height 11
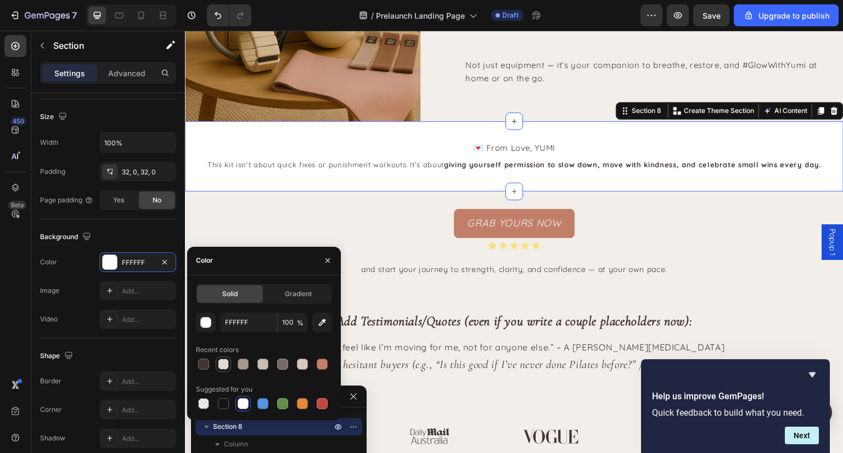
click at [226, 363] on div at bounding box center [223, 364] width 11 height 11
type input "D8C7BF"
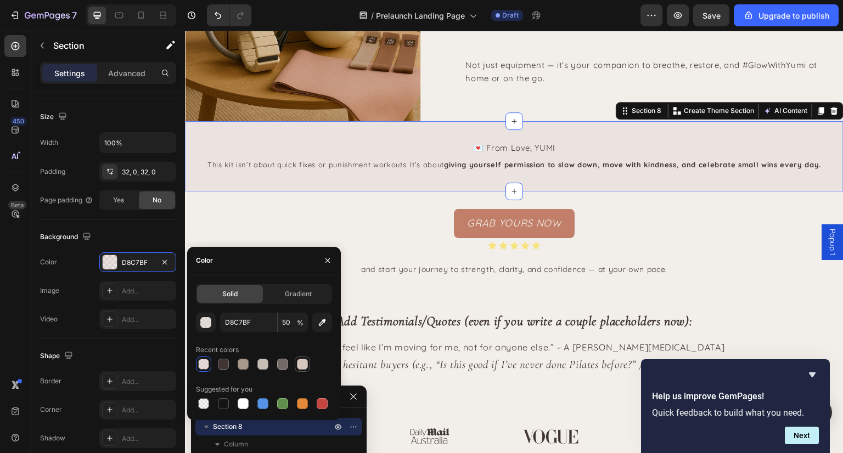
click at [302, 364] on div at bounding box center [302, 364] width 11 height 11
type input "100"
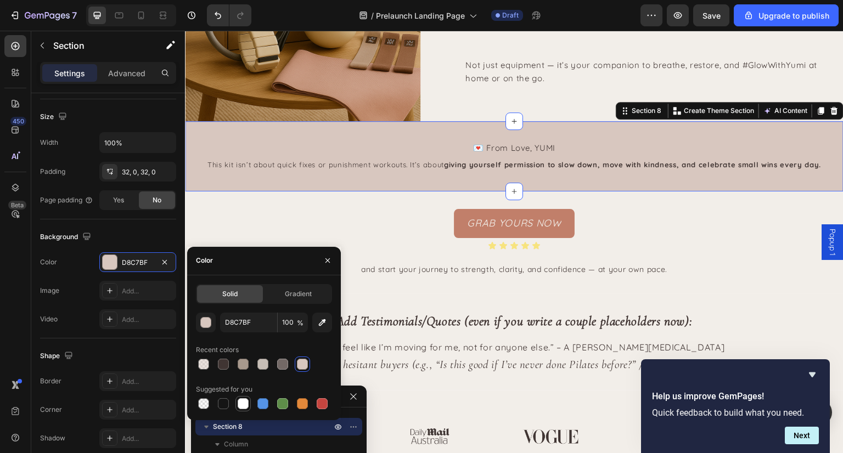
click at [246, 403] on div at bounding box center [243, 403] width 11 height 11
type input "FFFFFF"
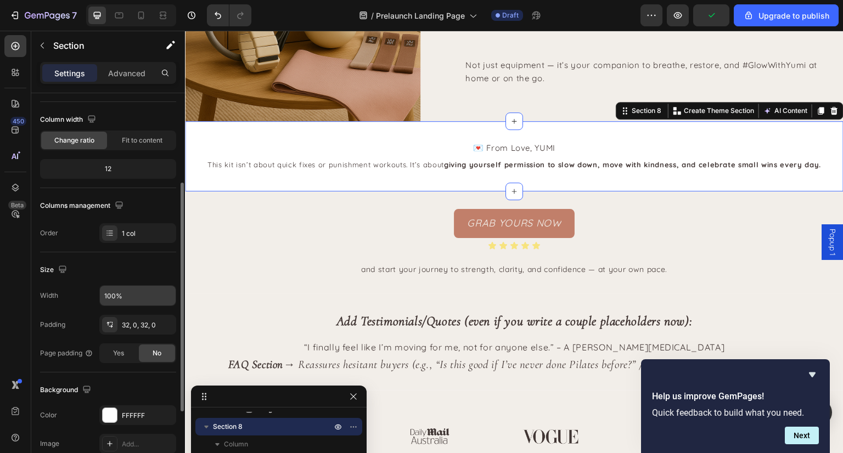
scroll to position [105, 0]
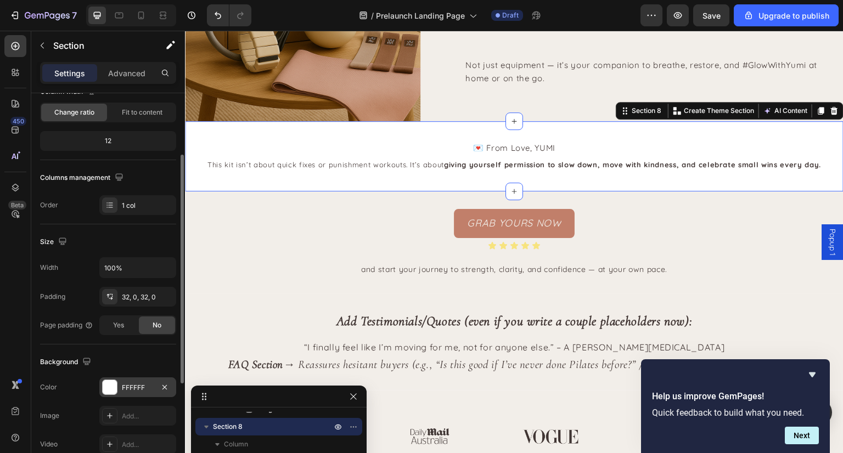
click at [134, 393] on div "FFFFFF" at bounding box center [137, 387] width 77 height 20
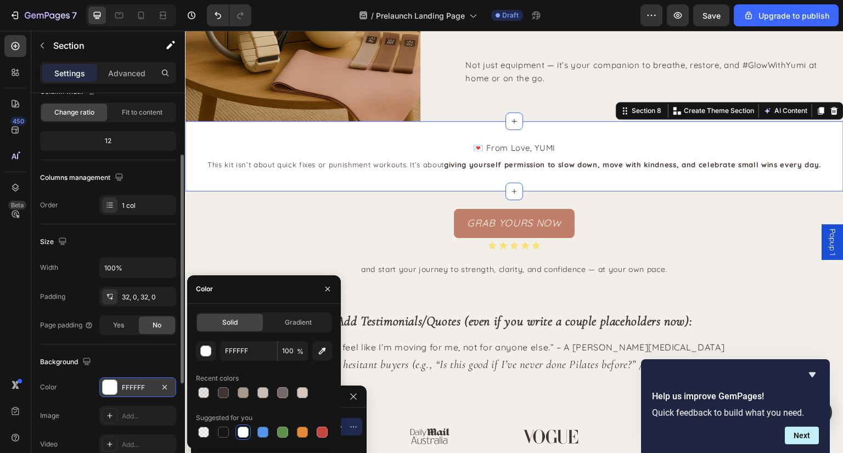
click at [133, 391] on div "FFFFFF" at bounding box center [138, 388] width 32 height 10
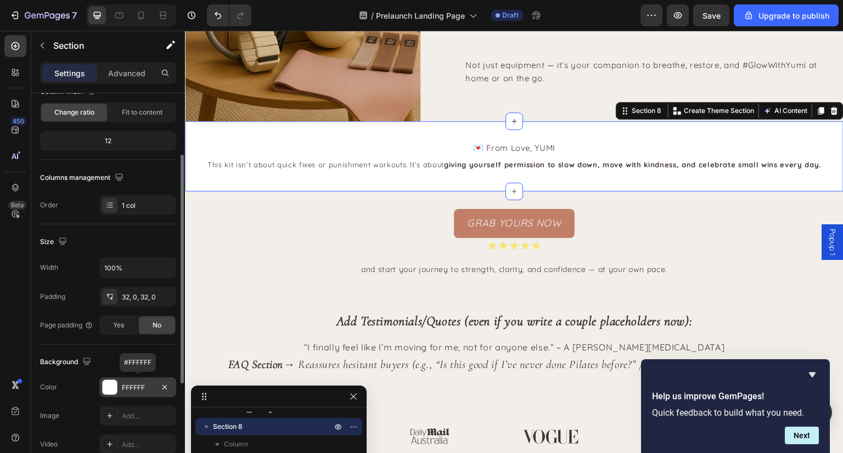
click at [132, 385] on div "FFFFFF" at bounding box center [138, 388] width 32 height 10
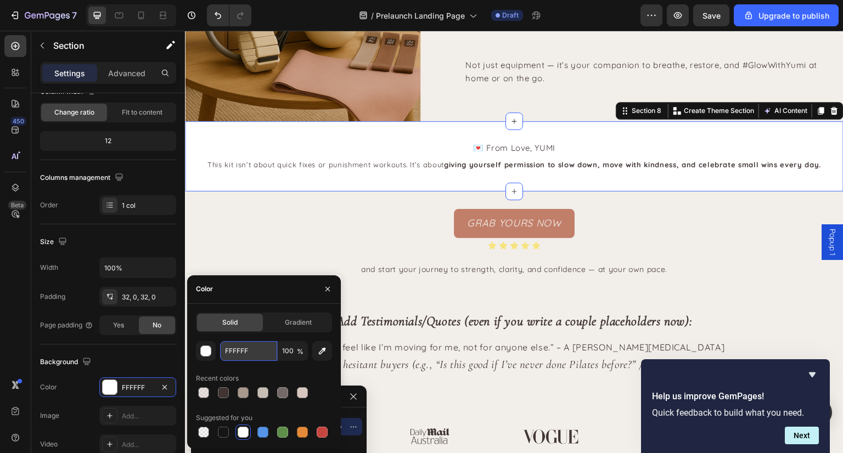
click at [242, 348] on input "FFFFFF" at bounding box center [248, 351] width 57 height 20
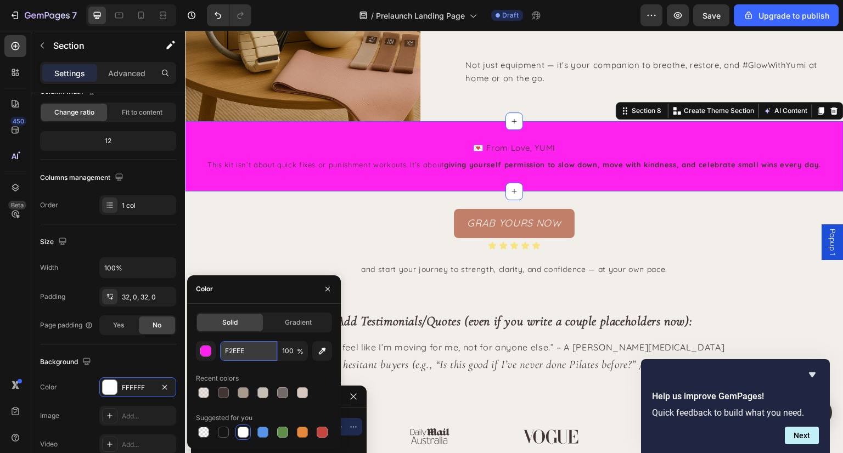
type input "F2EEE9"
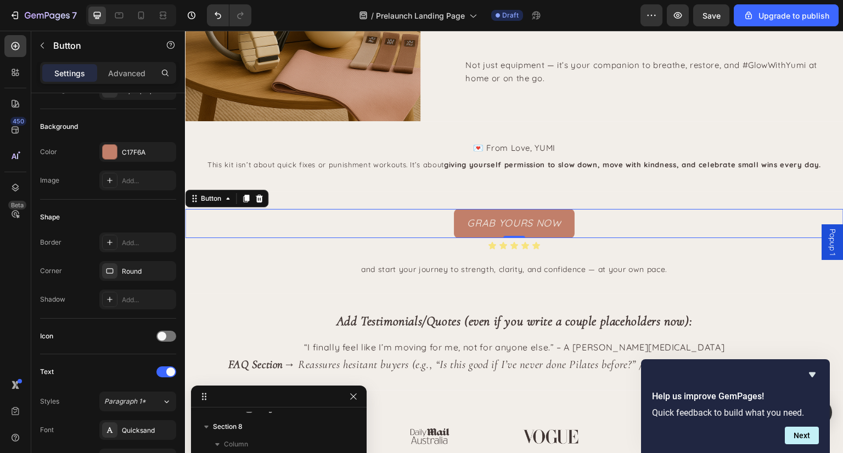
click at [731, 230] on div "GRAB YOURS NOW Button 0" at bounding box center [514, 223] width 658 height 29
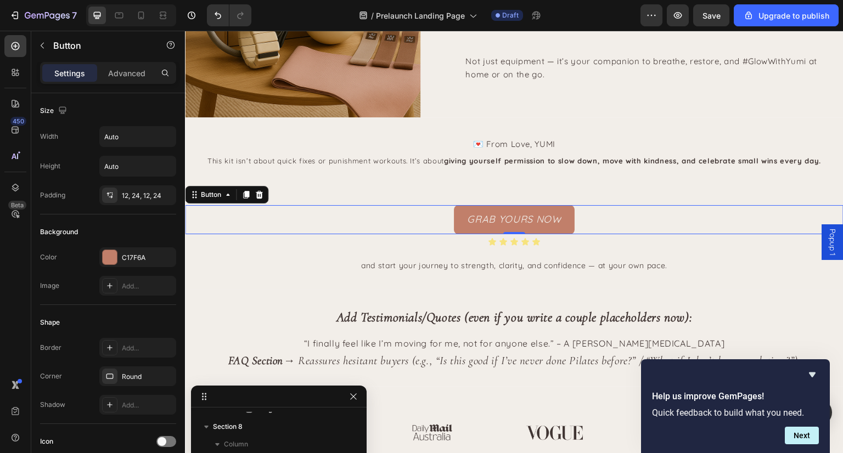
scroll to position [1954, 0]
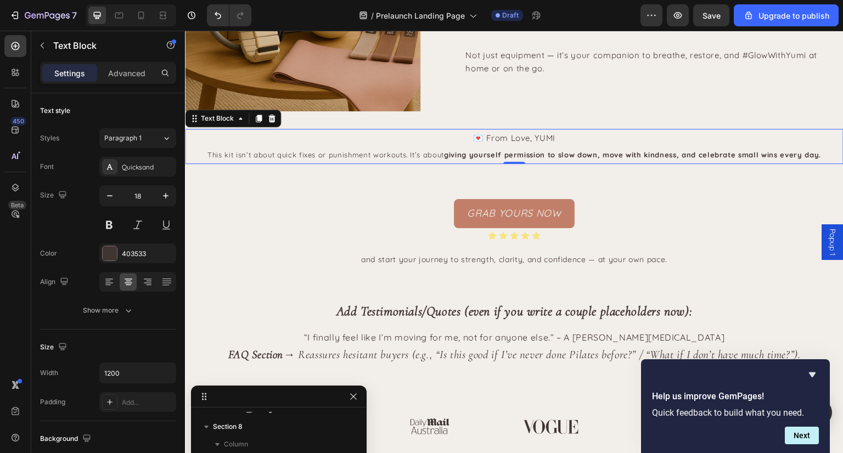
click at [530, 150] on strong "giving yourself permission to slow down, move with kindness, and celebrate smal…" at bounding box center [632, 154] width 377 height 9
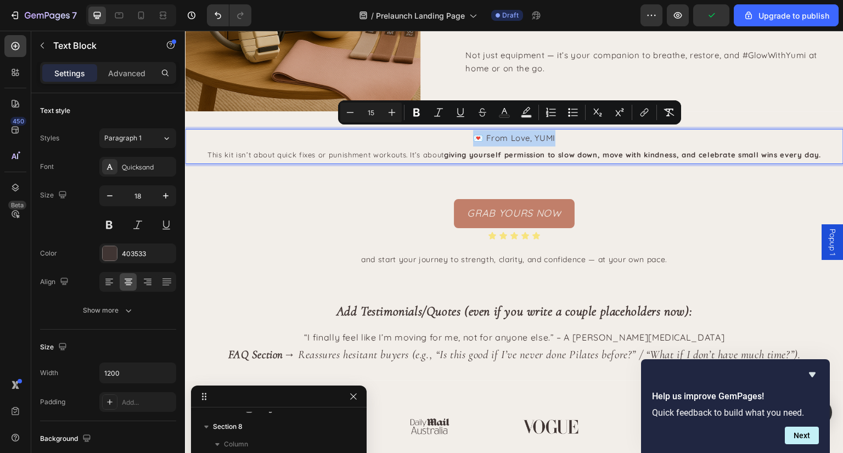
copy span "💌 From Love, YUMI"
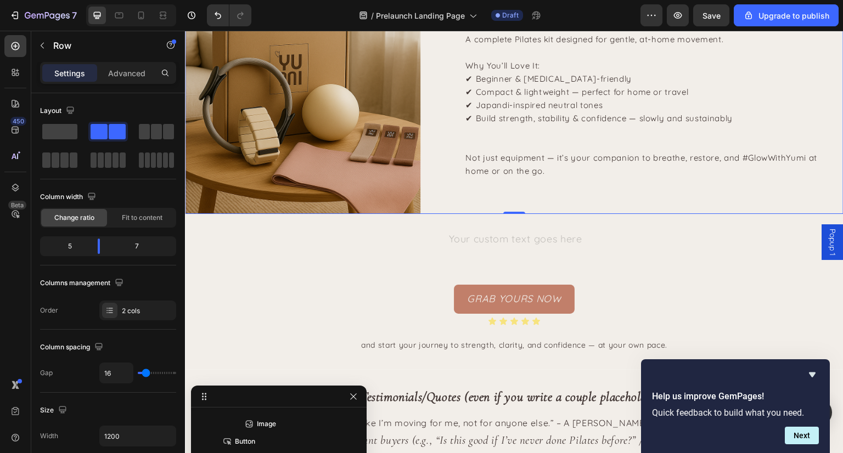
scroll to position [1851, 0]
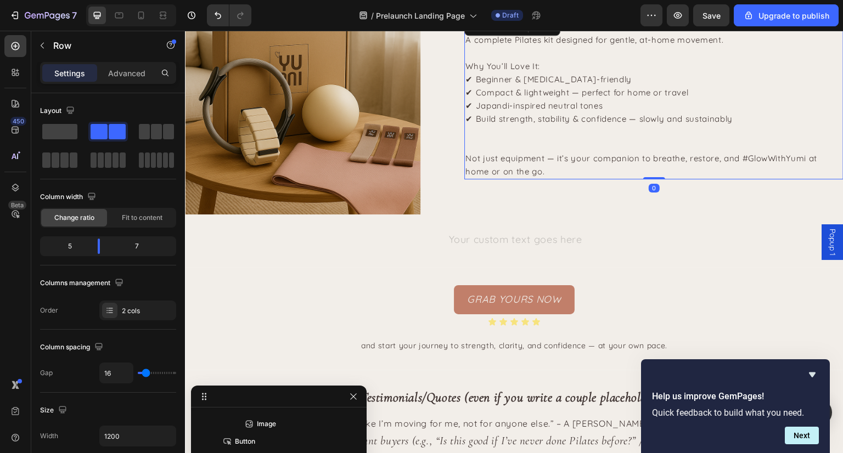
click at [567, 174] on p "Not just equipment — it’s your companion to breathe, restore, and #GlowWithYumi…" at bounding box center [648, 165] width 366 height 26
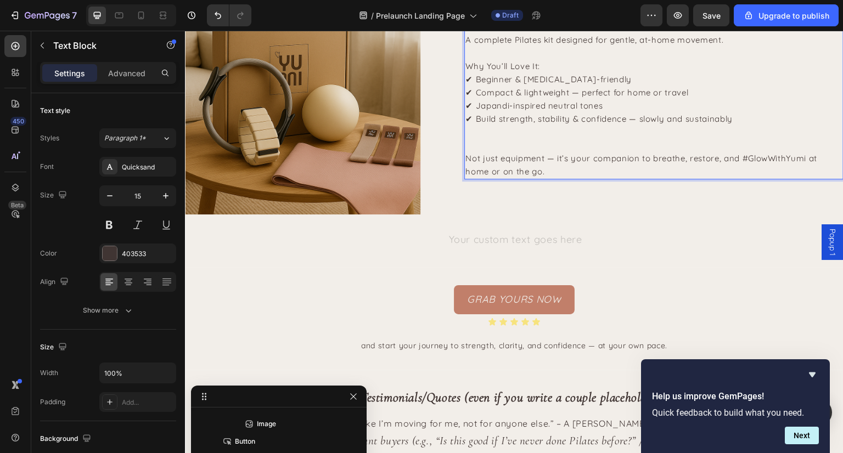
click at [567, 174] on p "Not just equipment — it’s your companion to breathe, restore, and #GlowWithYumi…" at bounding box center [648, 165] width 366 height 26
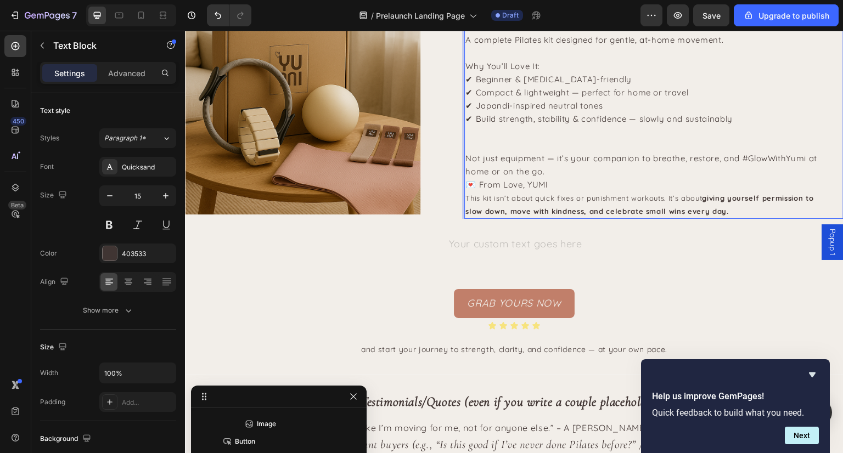
click at [541, 139] on p "Rich Text Editor. Editing area: main" at bounding box center [648, 145] width 366 height 13
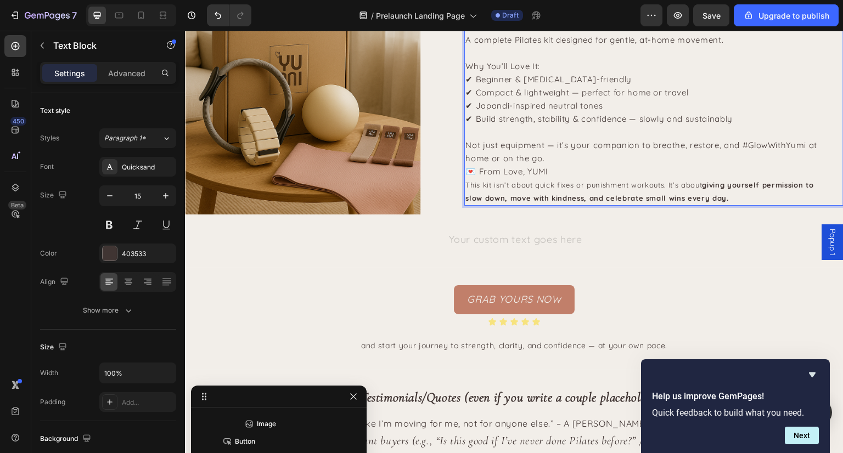
click at [597, 161] on p "Not just equipment — it’s your companion to breathe, restore, and #GlowWithYumi…" at bounding box center [648, 152] width 366 height 26
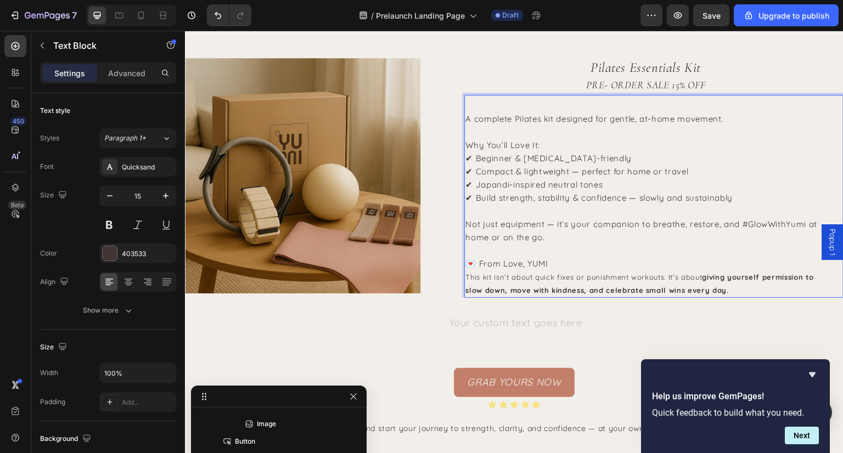
scroll to position [1788, 0]
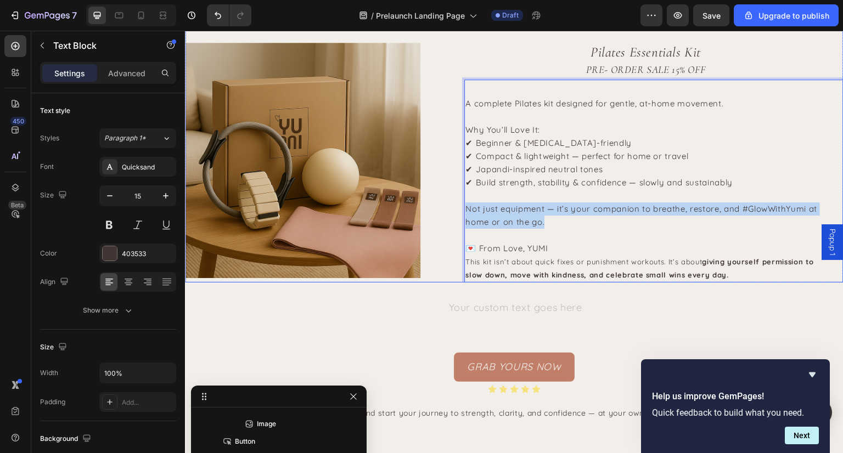
drag, startPoint x: 568, startPoint y: 226, endPoint x: 445, endPoint y: 211, distance: 124.3
click at [445, 211] on div "Pilates Essentials Kit PRE- ORDER SALE 15% OFF Heading A complete Pilates kit d…" at bounding box center [514, 146] width 658 height 273
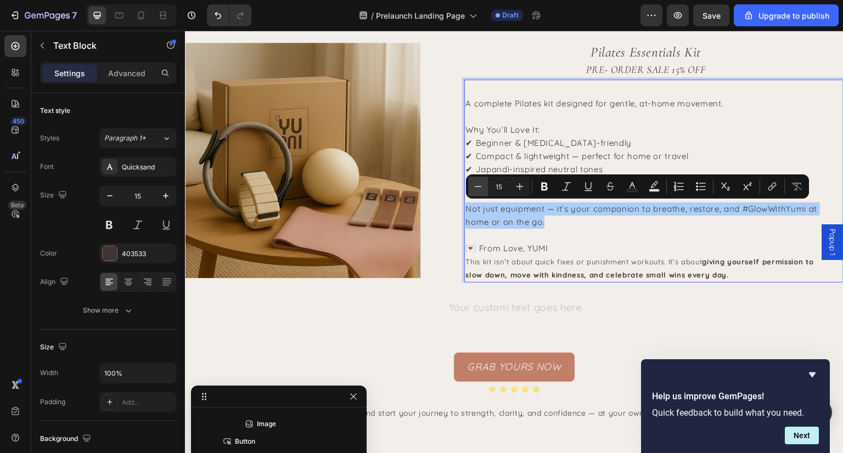
click at [475, 187] on icon "Editor contextual toolbar" at bounding box center [478, 186] width 7 height 1
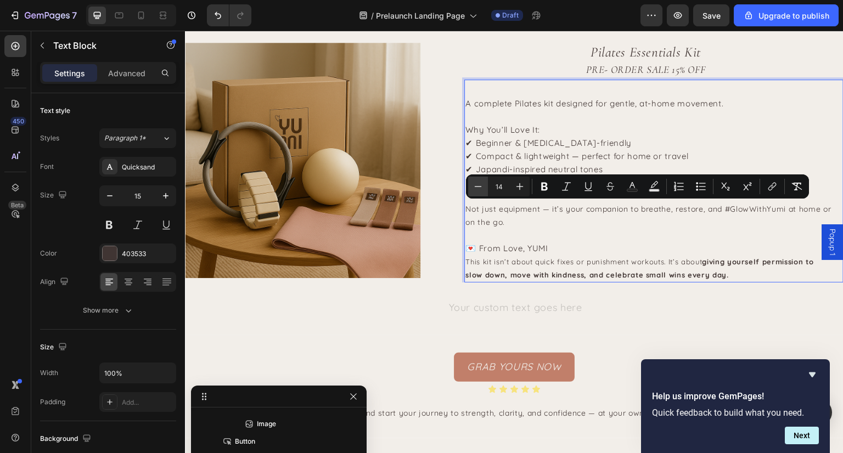
click at [475, 187] on icon "Editor contextual toolbar" at bounding box center [478, 186] width 7 height 1
type input "12"
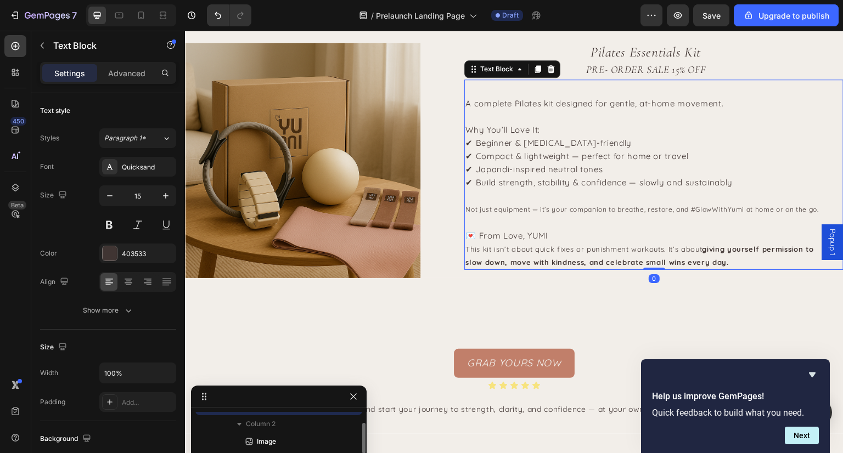
scroll to position [576, 0]
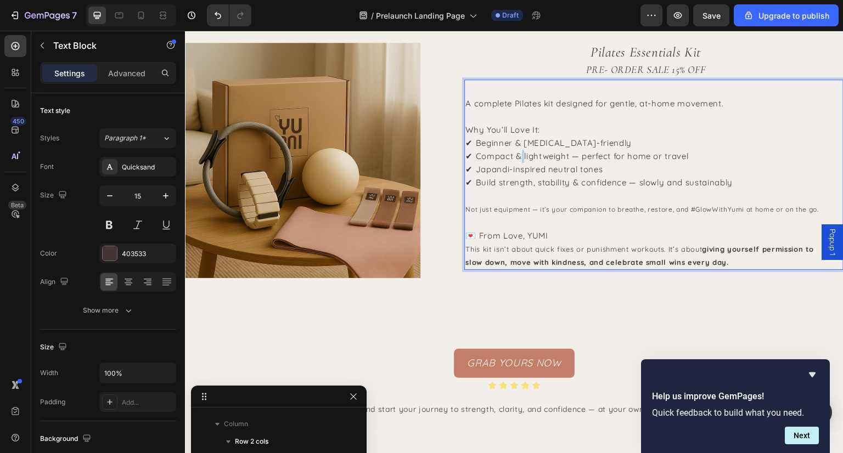
click at [517, 154] on span "✔ Compact & lightweight — perfect for home or travel" at bounding box center [576, 156] width 223 height 10
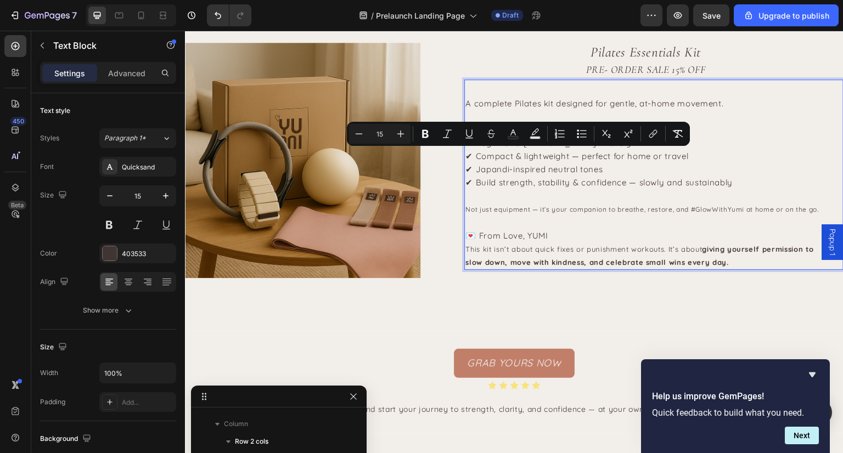
click at [532, 172] on span "✔ Japandi-inspired neutral tones" at bounding box center [533, 169] width 137 height 10
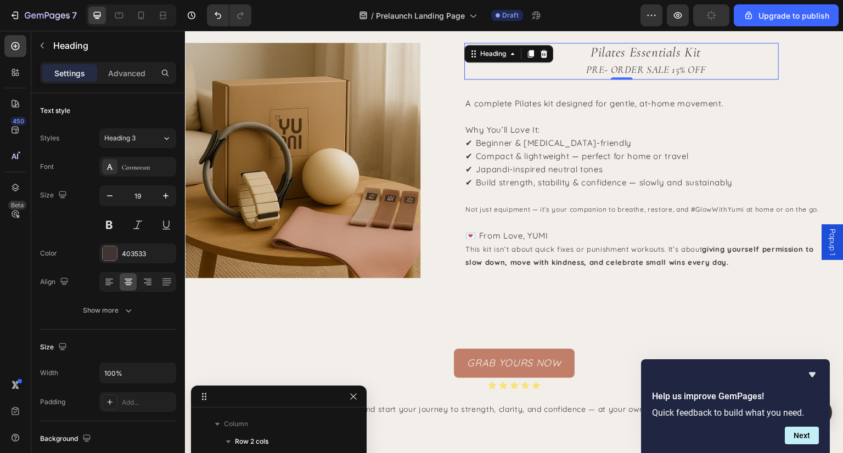
click at [607, 71] on h2 "Pilates Essentials Kit PRE- ORDER SALE 15% OFF" at bounding box center [645, 61] width 266 height 37
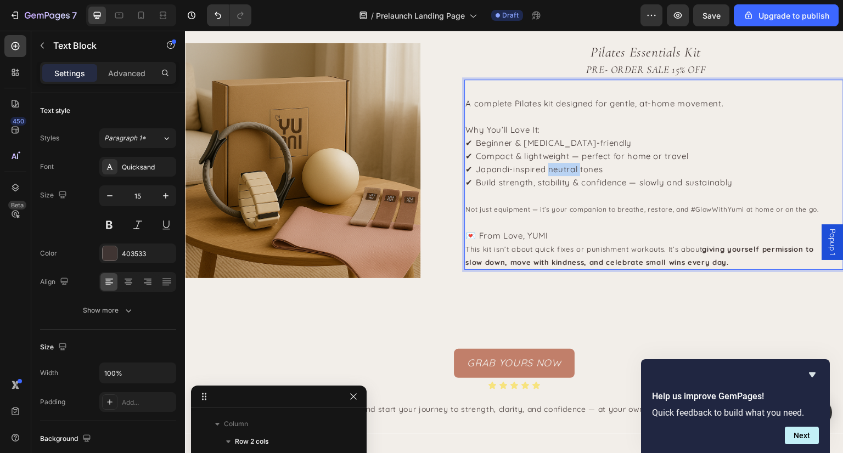
click at [557, 170] on span "✔ Japandi-inspired neutral tones" at bounding box center [533, 169] width 137 height 10
click at [501, 240] on span "💌 From Love, YUMI" at bounding box center [506, 235] width 82 height 10
click at [644, 257] on p "This kit isn’t about quick fixes or punishment workouts. It’s about giving your…" at bounding box center [648, 256] width 366 height 26
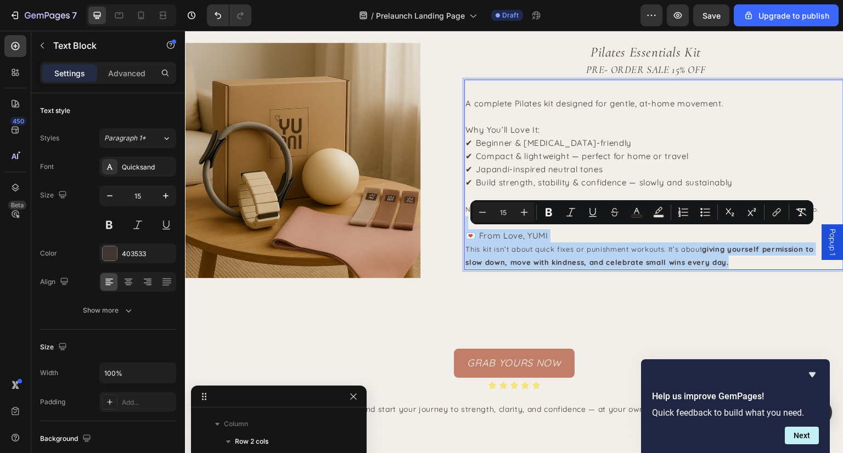
drag, startPoint x: 738, startPoint y: 263, endPoint x: 461, endPoint y: 227, distance: 278.8
click at [464, 227] on div "A complete Pilates kit designed for gentle, at-home movement. Why You’ll Love I…" at bounding box center [648, 183] width 368 height 174
click at [470, 234] on span "💌 From Love, YUMI" at bounding box center [506, 235] width 82 height 10
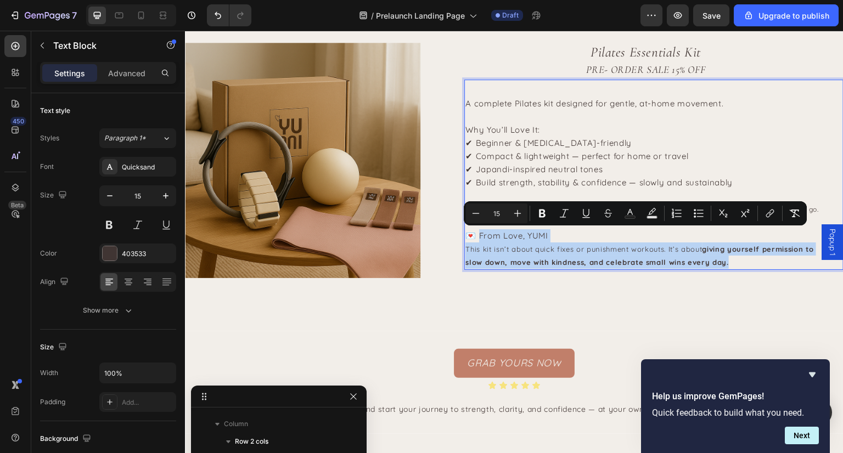
drag, startPoint x: 476, startPoint y: 236, endPoint x: 742, endPoint y: 265, distance: 268.2
click at [742, 265] on div "A complete Pilates kit designed for gentle, at-home movement. Why You’ll Love I…" at bounding box center [648, 183] width 368 height 174
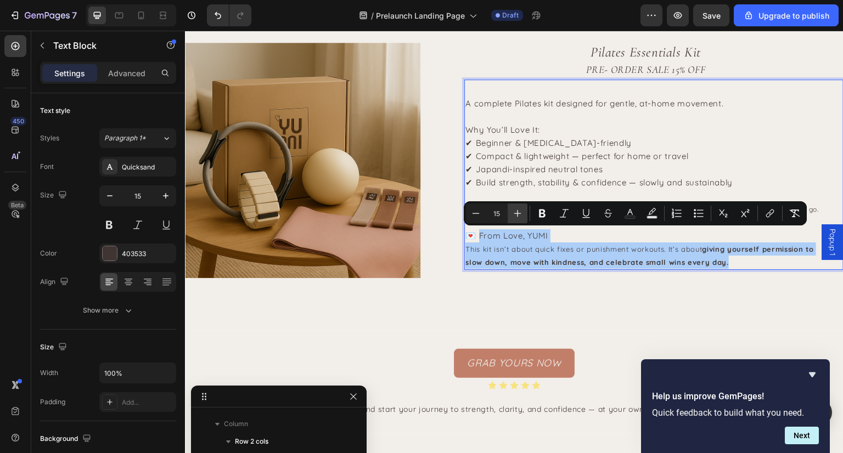
click at [511, 210] on button "Plus" at bounding box center [518, 214] width 20 height 20
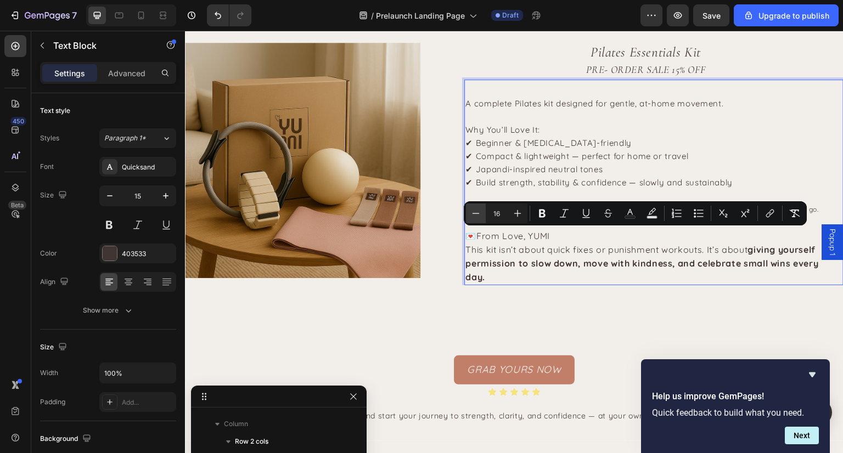
click at [470, 213] on button "Minus" at bounding box center [476, 214] width 20 height 20
type input "15"
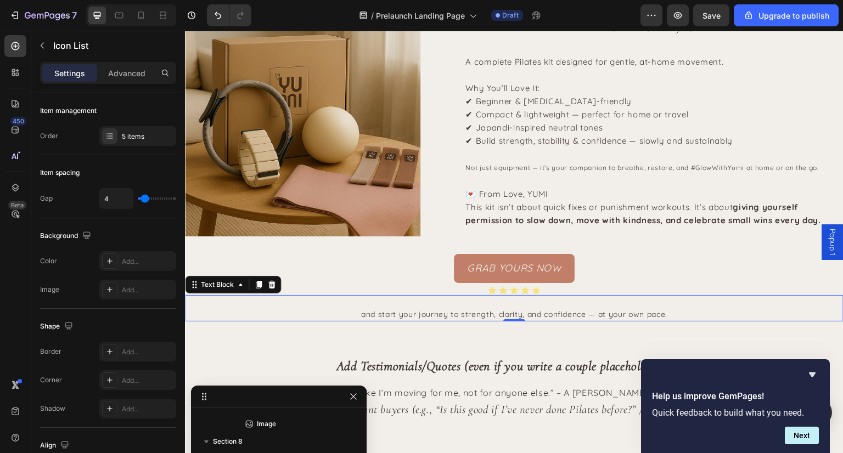
scroll to position [875, 0]
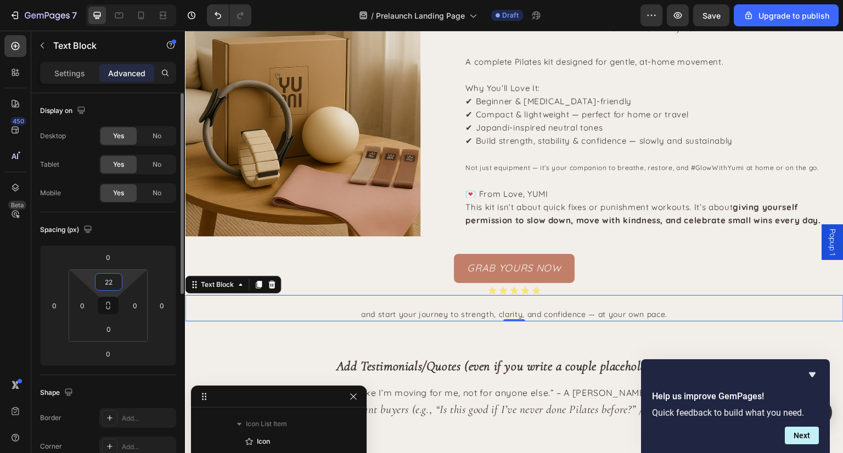
click at [102, 285] on input "22" at bounding box center [109, 282] width 22 height 16
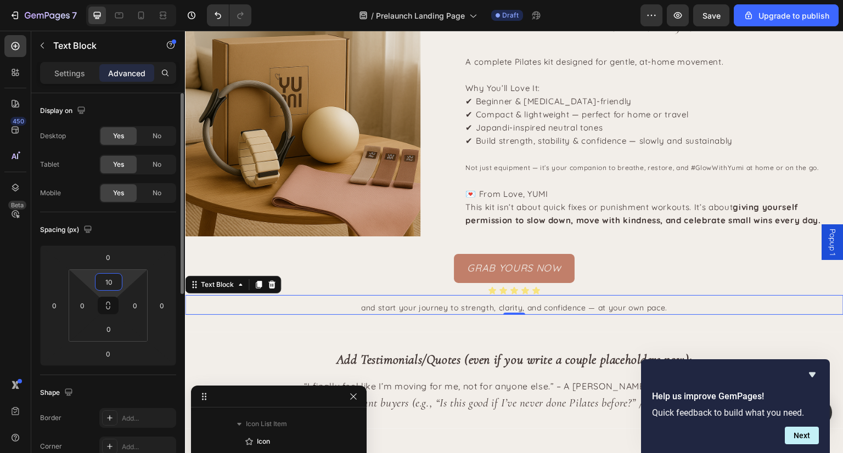
type input "1"
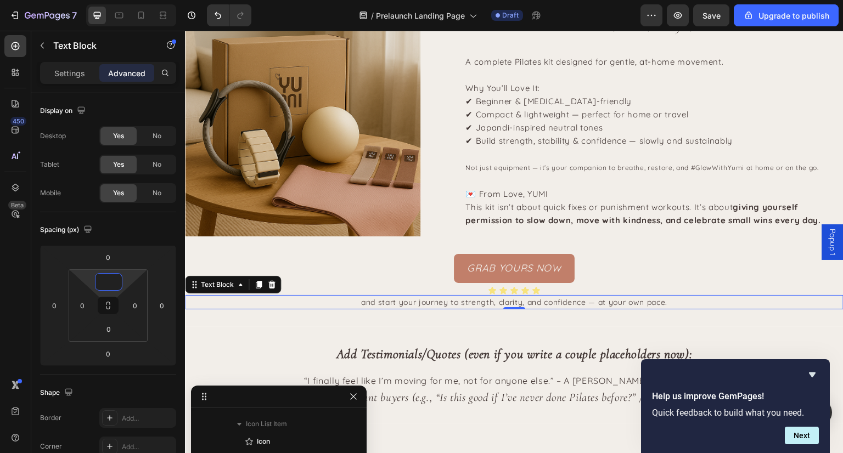
type input "0"
click at [424, 297] on p "and start your journey to strength, clarity, and confidence — at your own pace." at bounding box center [514, 302] width 656 height 12
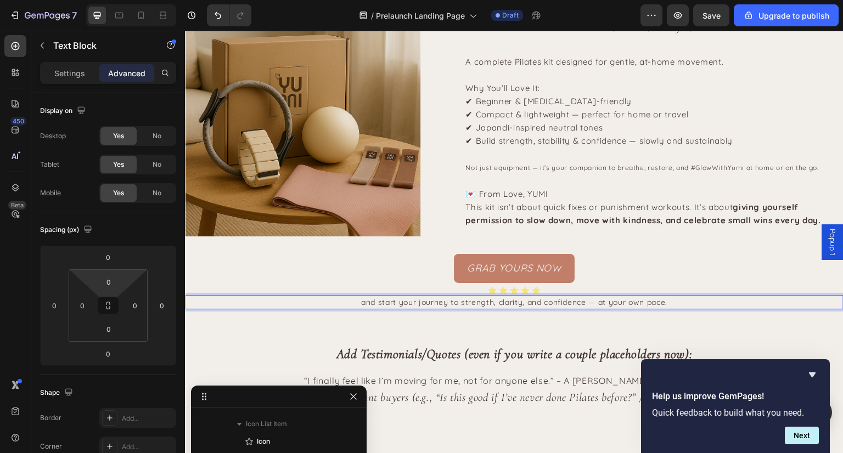
click at [424, 297] on p "and start your journey to strength, clarity, and confidence — at your own pace." at bounding box center [514, 302] width 656 height 12
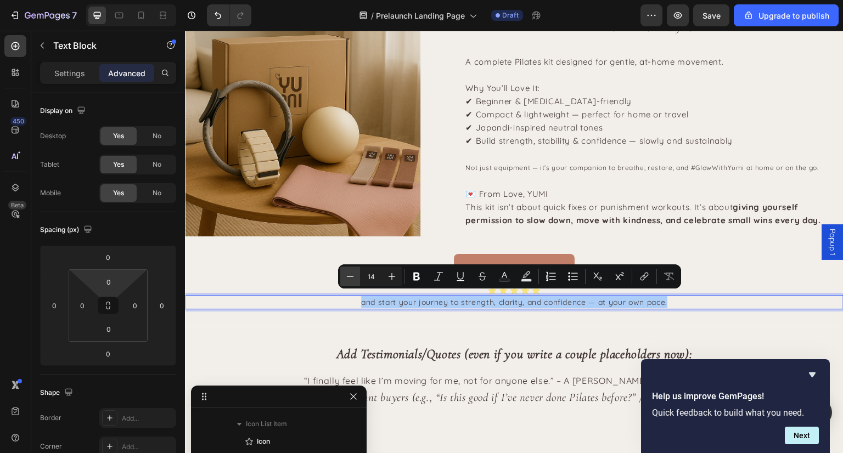
click at [351, 278] on icon "Editor contextual toolbar" at bounding box center [350, 276] width 11 height 11
type input "13"
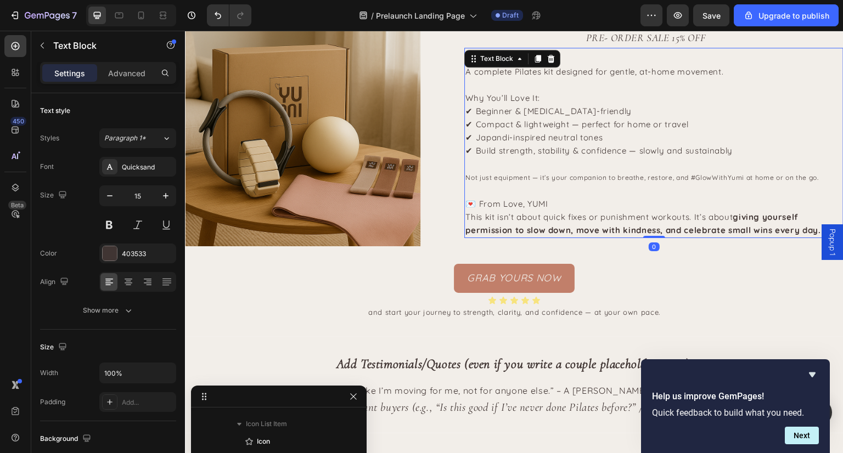
scroll to position [576, 0]
click at [164, 18] on icon at bounding box center [162, 15] width 11 height 11
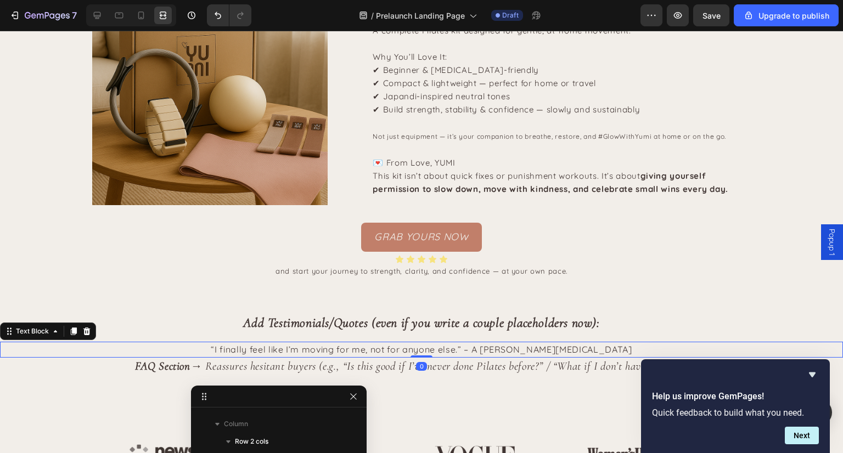
scroll to position [889, 0]
click at [19, 341] on div "Add Testimonials/Quotes (even if you write a couple placeholders now): Heading …" at bounding box center [421, 343] width 843 height 61
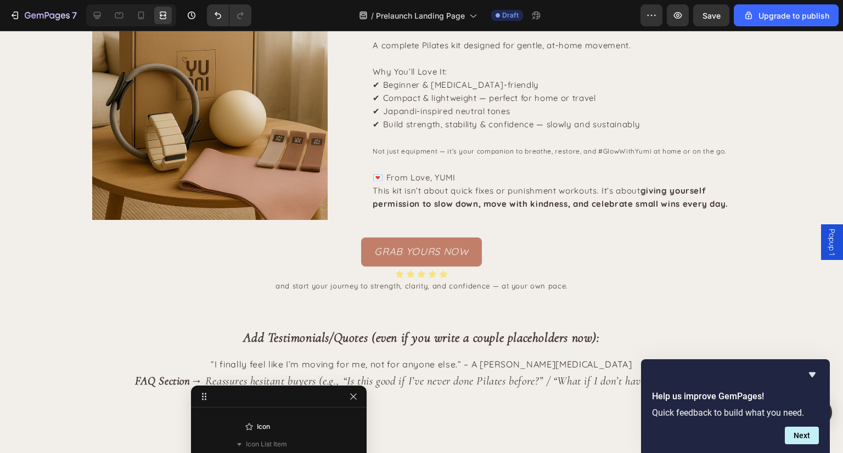
scroll to position [1847, 0]
click at [142, 18] on icon at bounding box center [141, 15] width 11 height 11
type input "14"
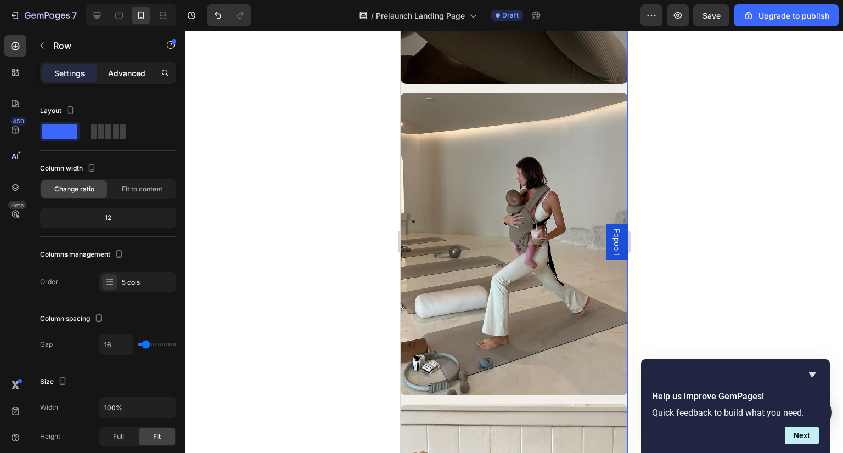
click at [122, 76] on p "Advanced" at bounding box center [126, 73] width 37 height 12
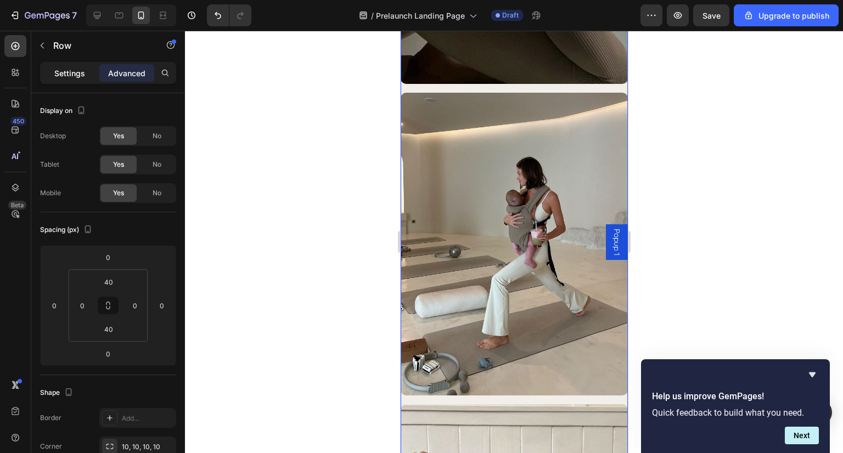
click at [74, 70] on p "Settings" at bounding box center [69, 73] width 31 height 12
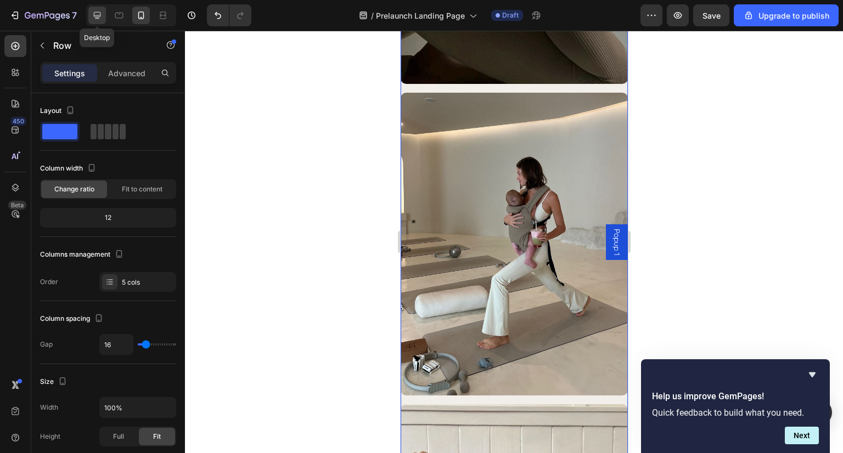
click at [98, 18] on icon at bounding box center [97, 15] width 7 height 7
type input "18"
type input "1200"
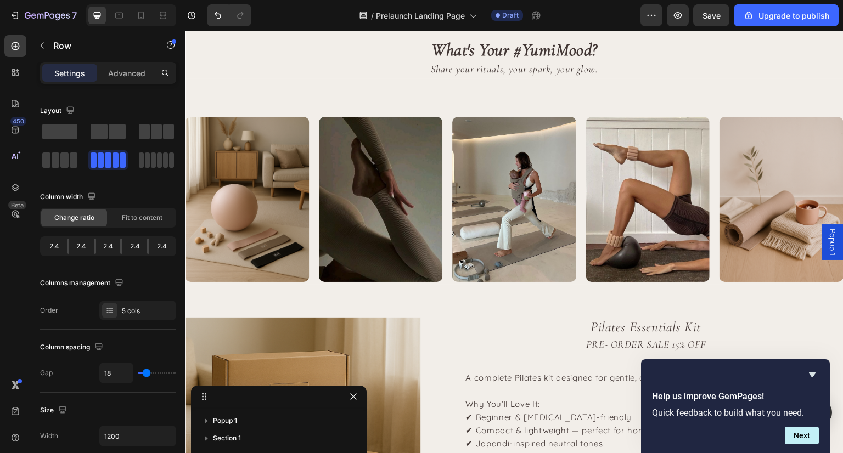
scroll to position [1571, 0]
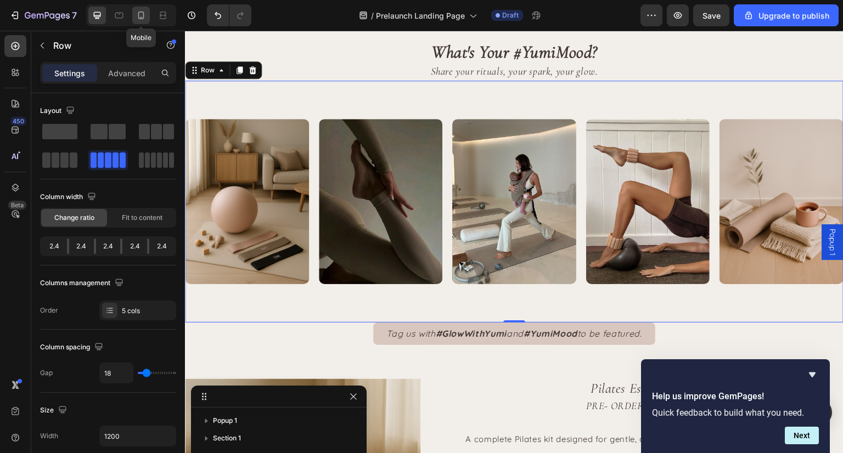
click at [140, 20] on icon at bounding box center [141, 15] width 11 height 11
type input "16"
type input "100%"
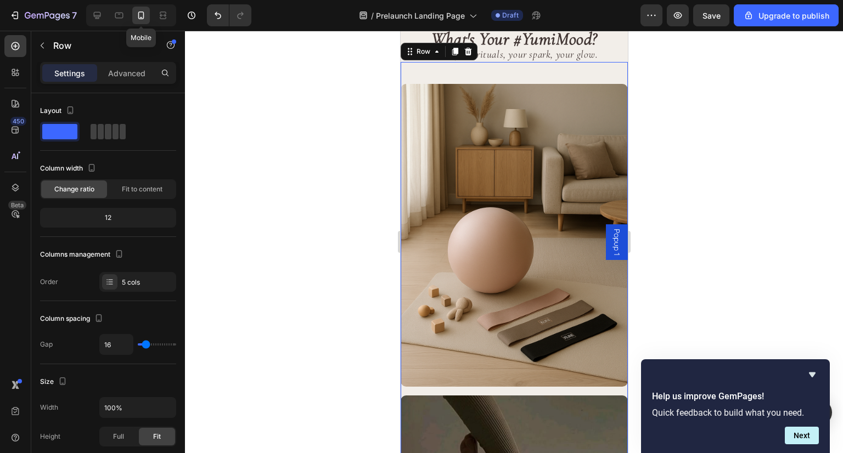
scroll to position [1563, 0]
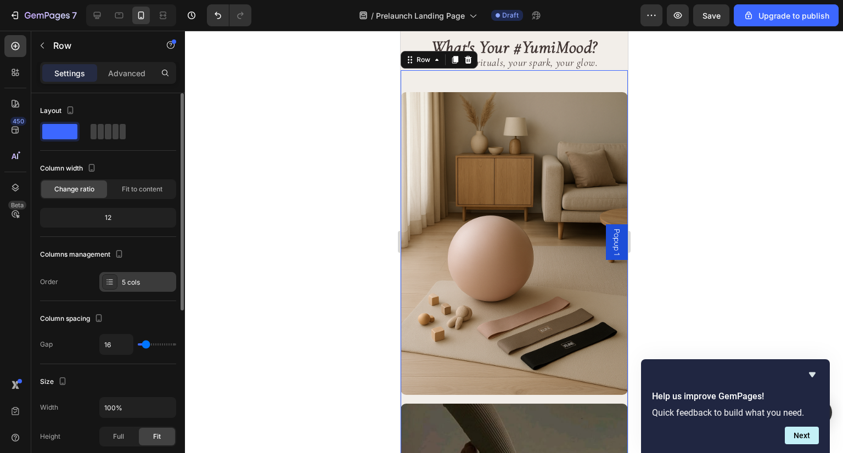
click at [108, 279] on icon at bounding box center [109, 282] width 9 height 9
click at [125, 253] on button "button" at bounding box center [118, 253] width 13 height 13
click at [75, 296] on div "Layout Column width Change ratio Fit to content 12 Columns management Order 5 c…" at bounding box center [108, 197] width 136 height 208
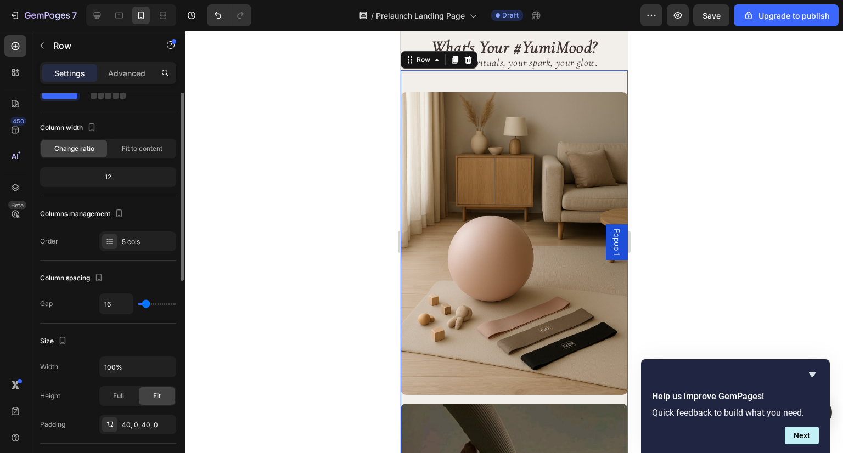
scroll to position [0, 0]
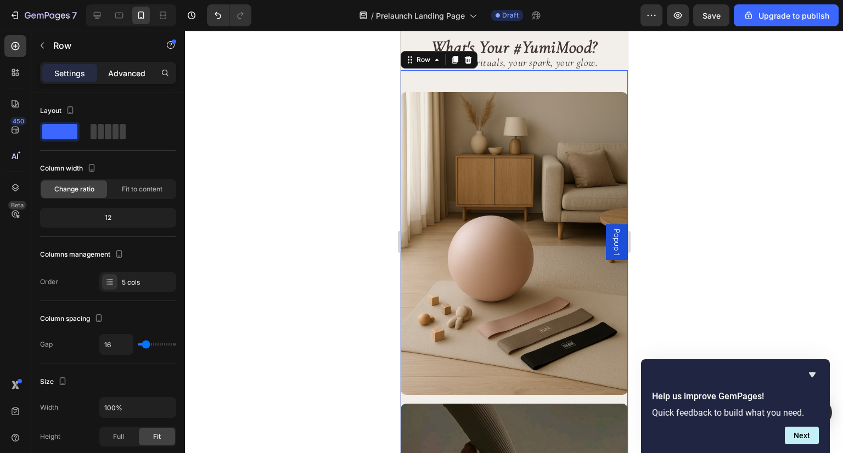
click at [135, 66] on div "Advanced" at bounding box center [126, 73] width 55 height 18
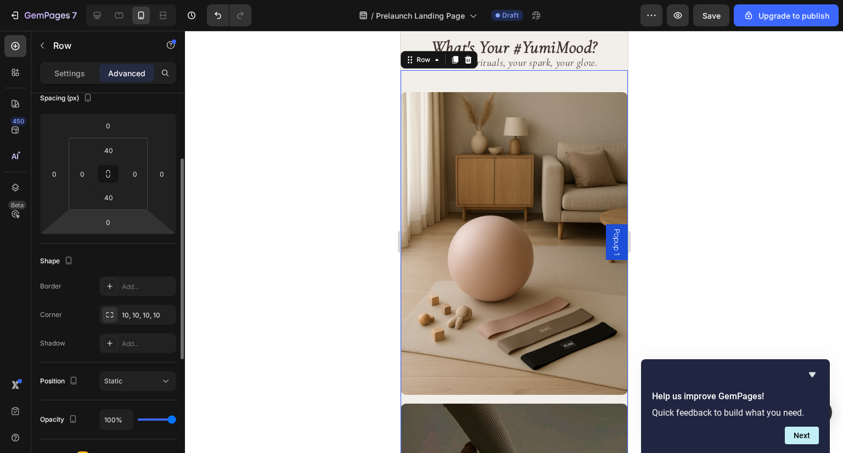
scroll to position [132, 0]
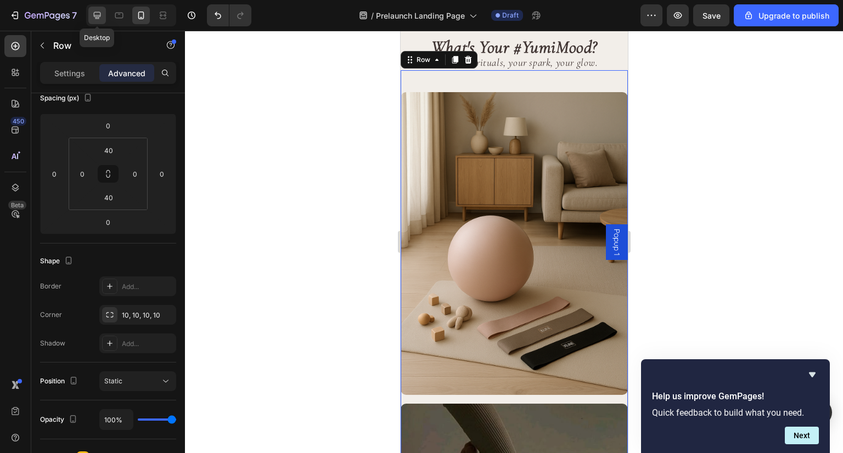
click at [104, 13] on div at bounding box center [97, 16] width 18 height 18
type input "70"
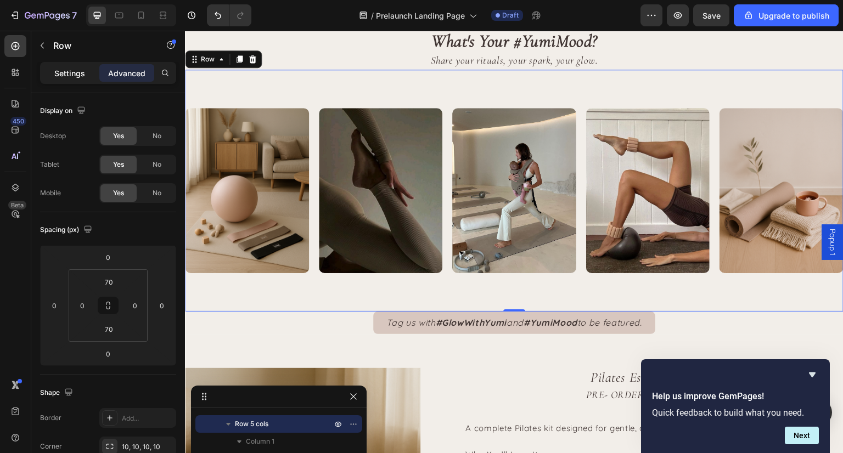
click at [81, 69] on p "Settings" at bounding box center [69, 73] width 31 height 12
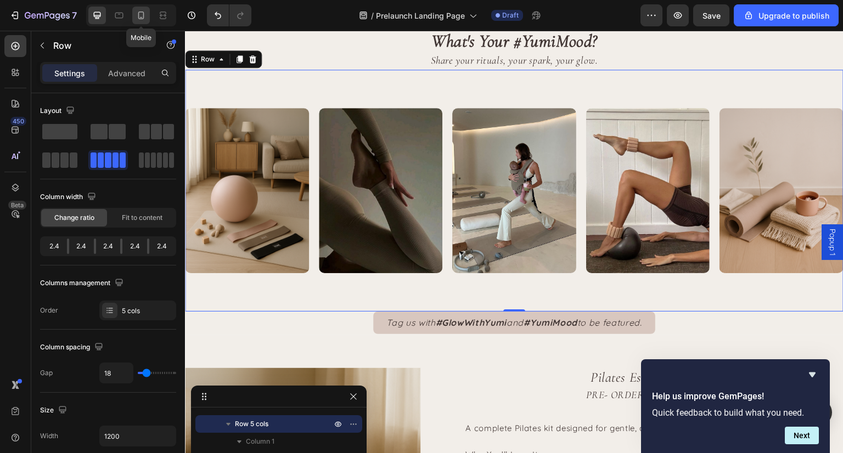
click at [142, 18] on icon at bounding box center [141, 15] width 11 height 11
type input "16"
type input "100%"
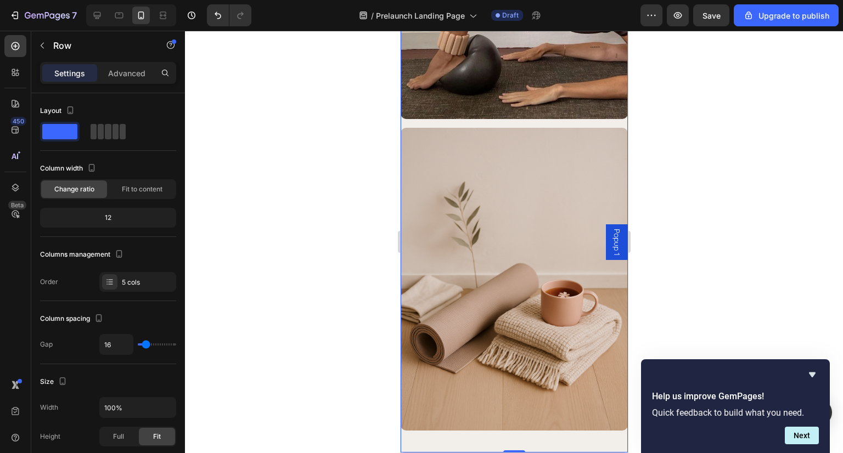
scroll to position [2775, 0]
click at [110, 134] on span at bounding box center [108, 131] width 6 height 15
type input "18"
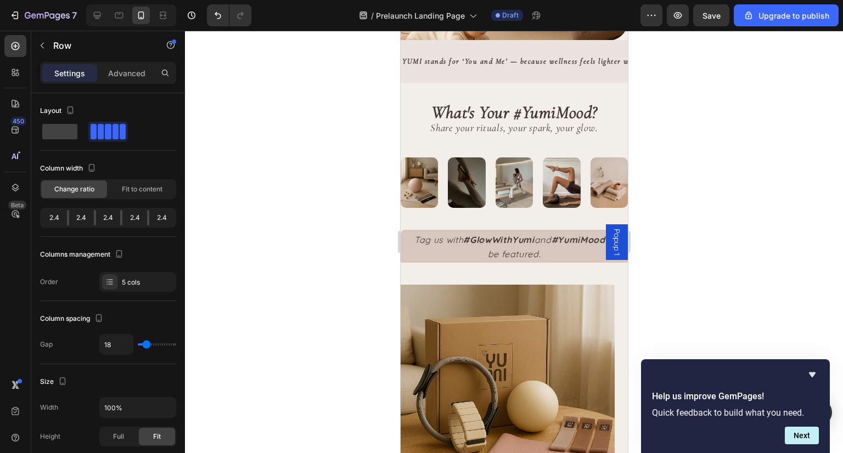
scroll to position [1497, 0]
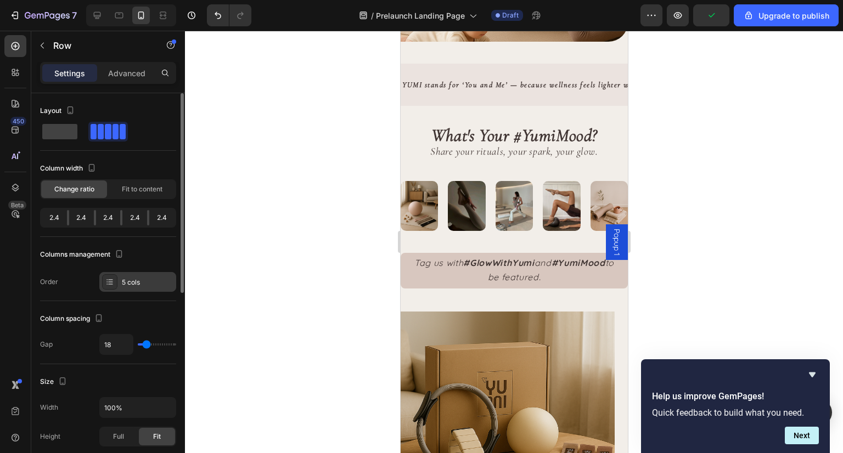
click at [109, 284] on icon at bounding box center [110, 284] width 4 height 1
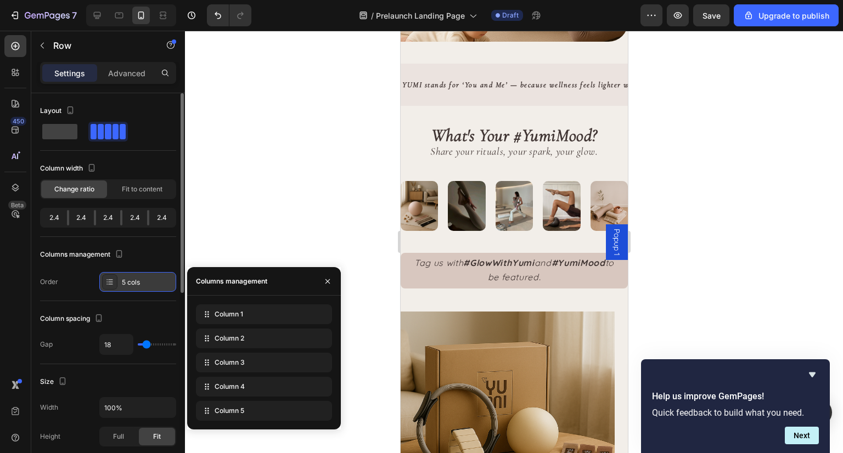
click at [109, 284] on icon at bounding box center [110, 284] width 4 height 1
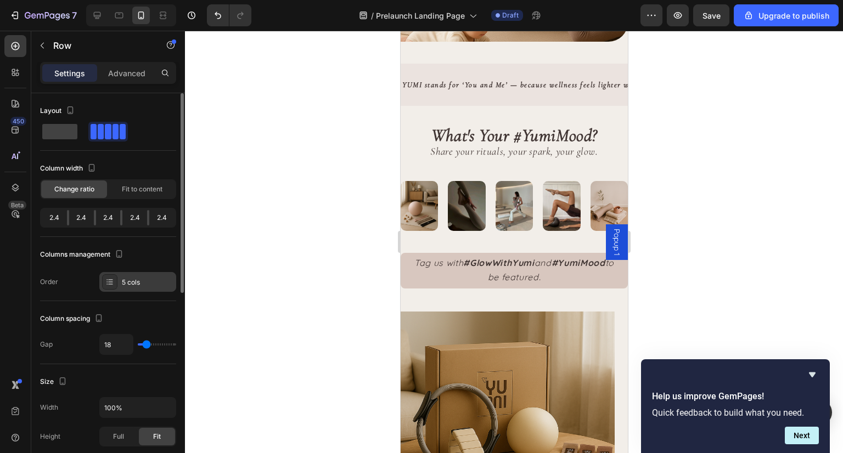
scroll to position [0, 0]
click at [69, 110] on icon "button" at bounding box center [70, 110] width 11 height 11
click at [268, 173] on div at bounding box center [514, 242] width 658 height 422
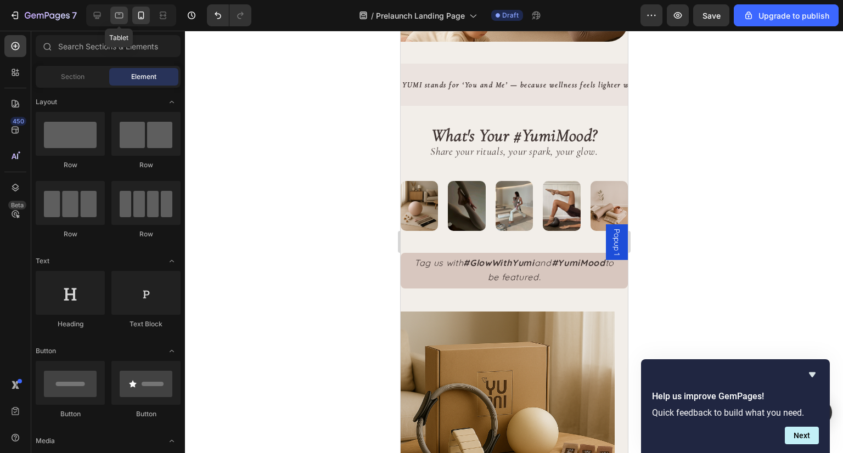
click at [119, 16] on icon at bounding box center [119, 15] width 11 height 11
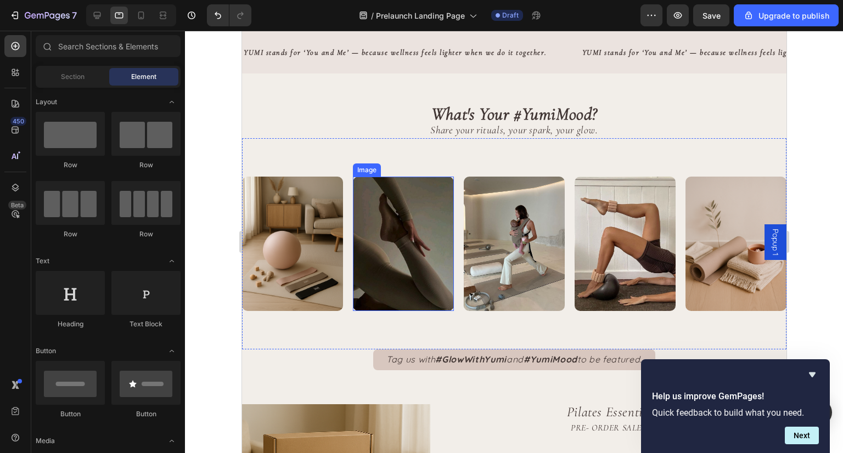
scroll to position [1384, 0]
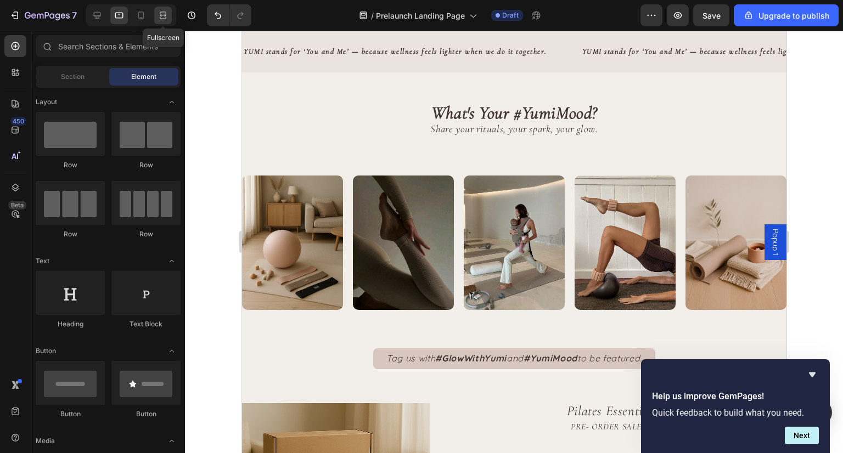
click at [156, 16] on div at bounding box center [163, 16] width 18 height 18
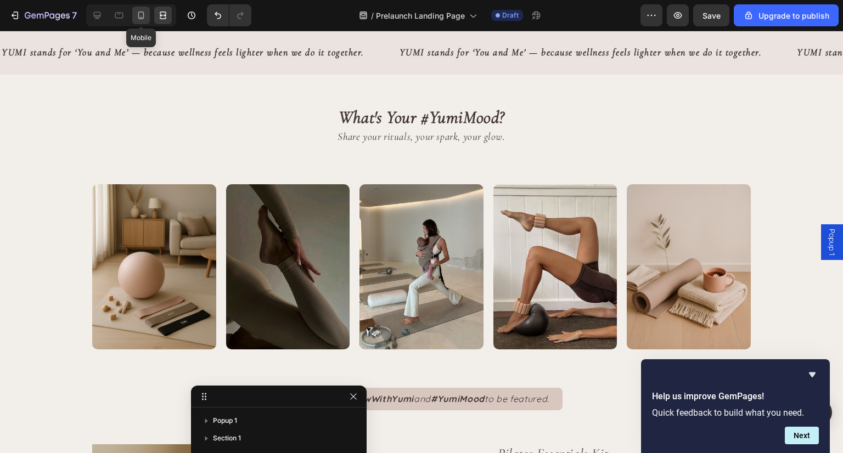
click at [139, 21] on div at bounding box center [141, 16] width 18 height 18
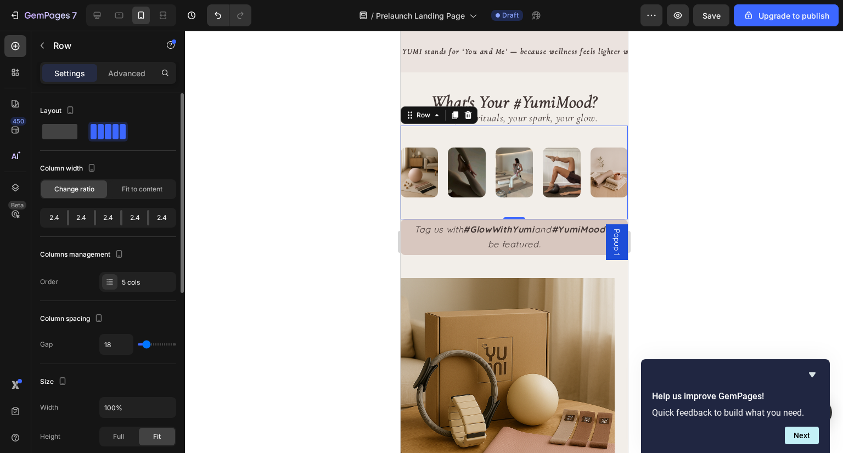
type input "9"
type input "0"
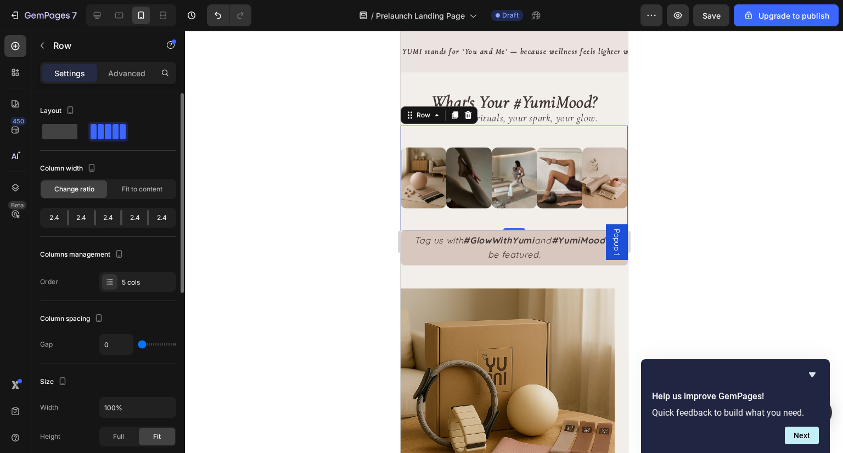
type input "4"
type input "6"
type input "8"
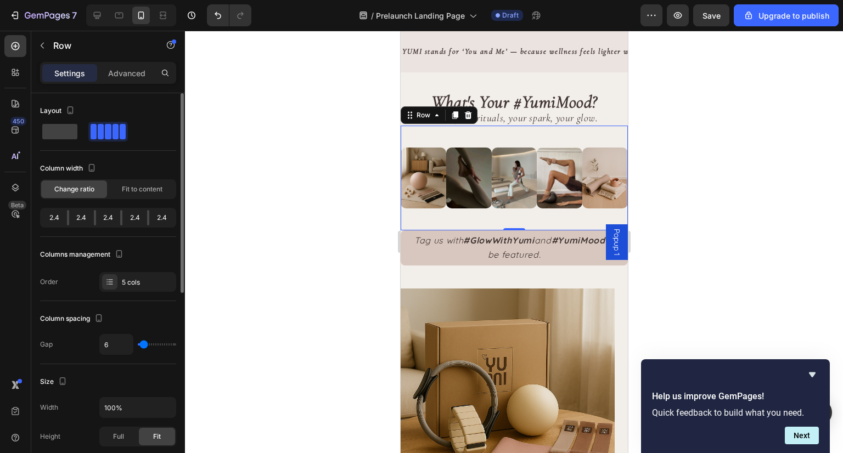
type input "8"
type input "9"
type input "11"
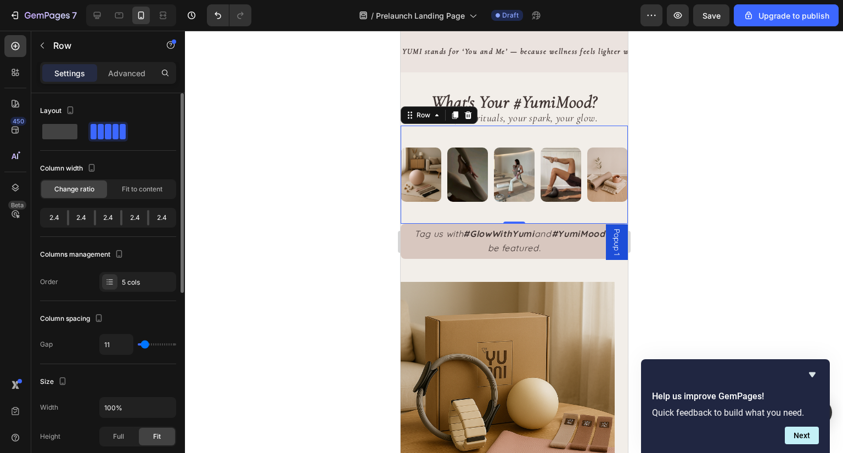
type input "9"
type input "8"
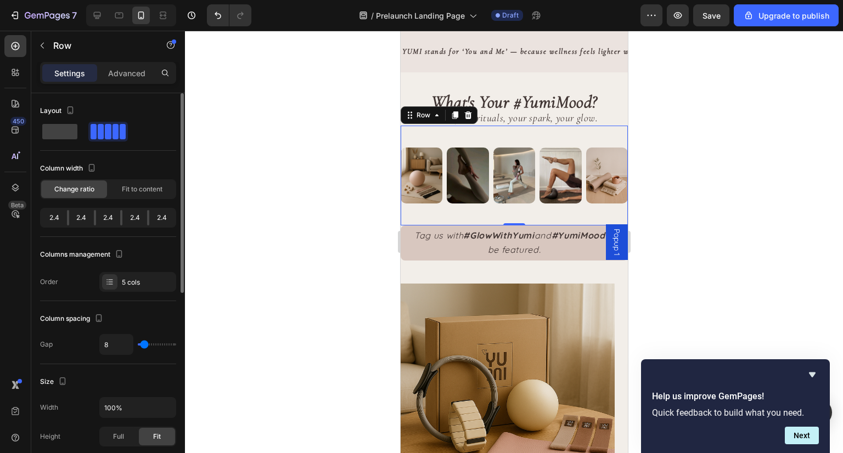
type input "6"
type input "4"
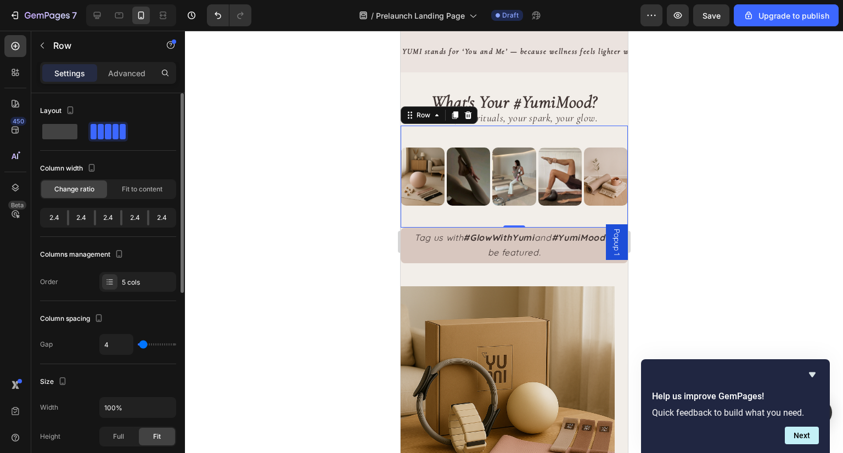
type input "2"
type input "4"
type input "6"
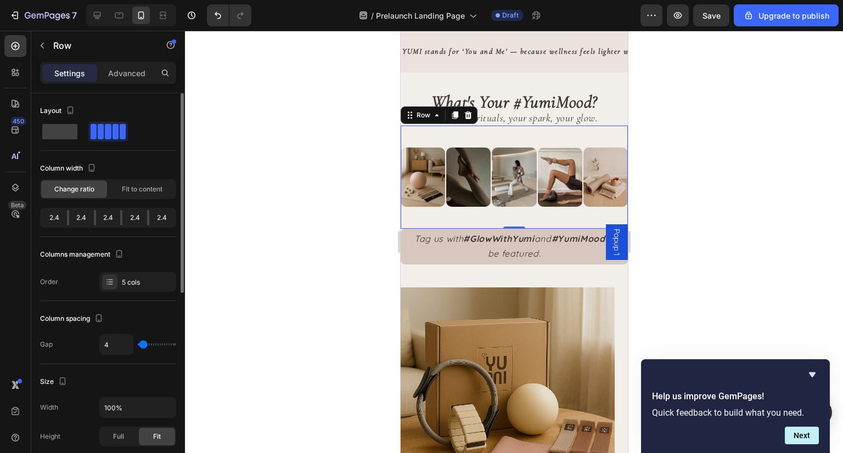
type input "6"
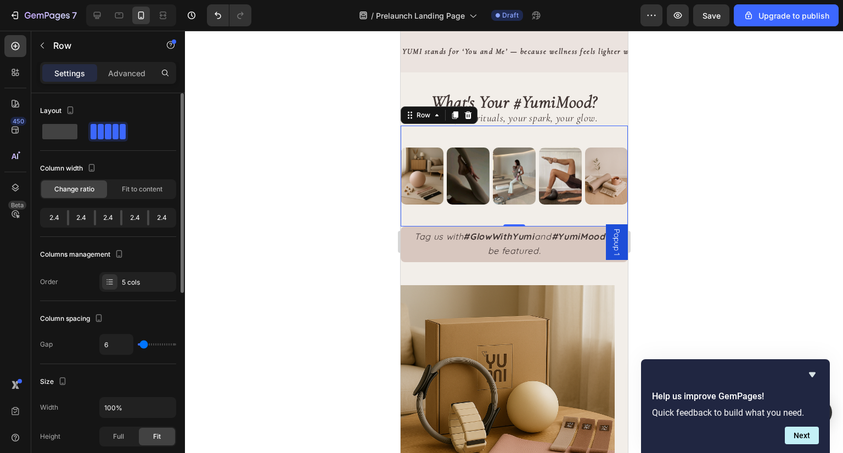
type input "4"
type input "2"
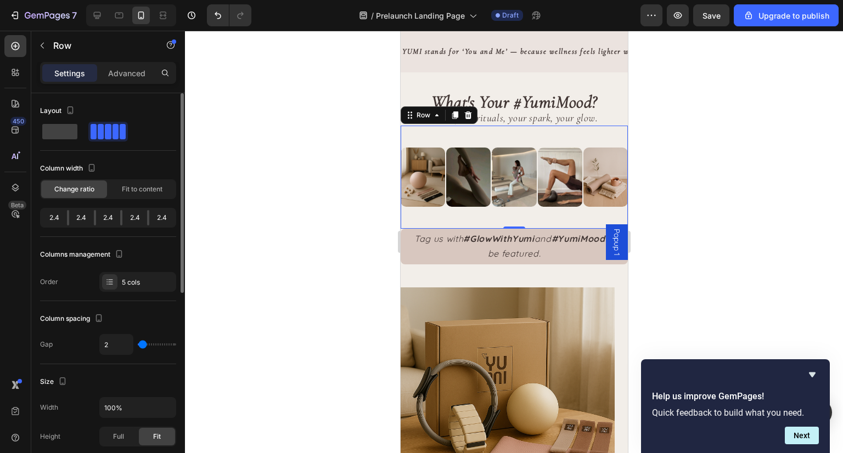
type input "4"
type input "6"
click at [143, 346] on input "range" at bounding box center [157, 344] width 38 height 2
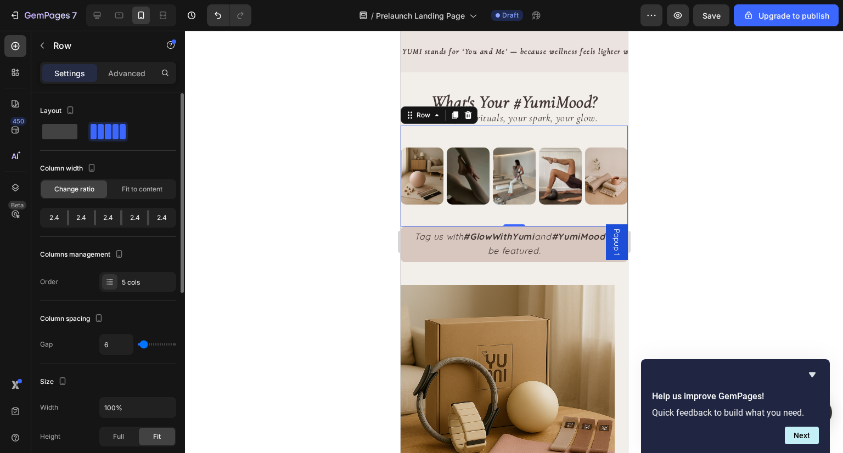
click at [143, 346] on input "range" at bounding box center [157, 344] width 38 height 2
click at [119, 343] on input "6" at bounding box center [116, 345] width 33 height 20
type input "3"
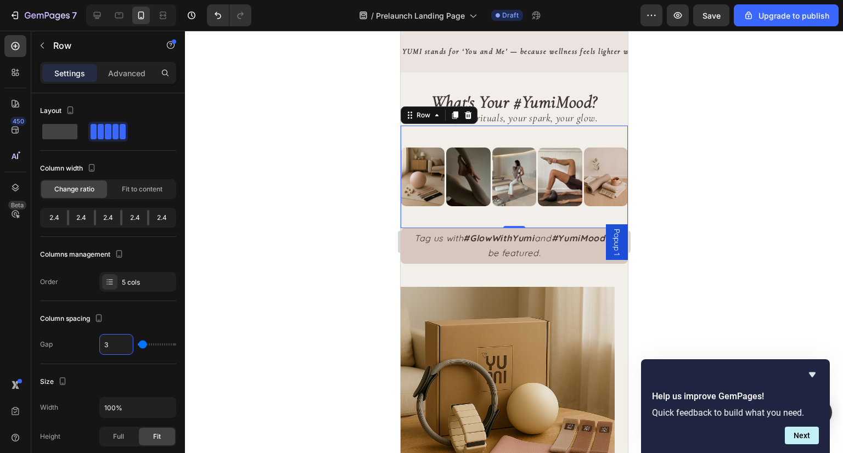
type input "3"
click at [270, 254] on div at bounding box center [514, 242] width 658 height 422
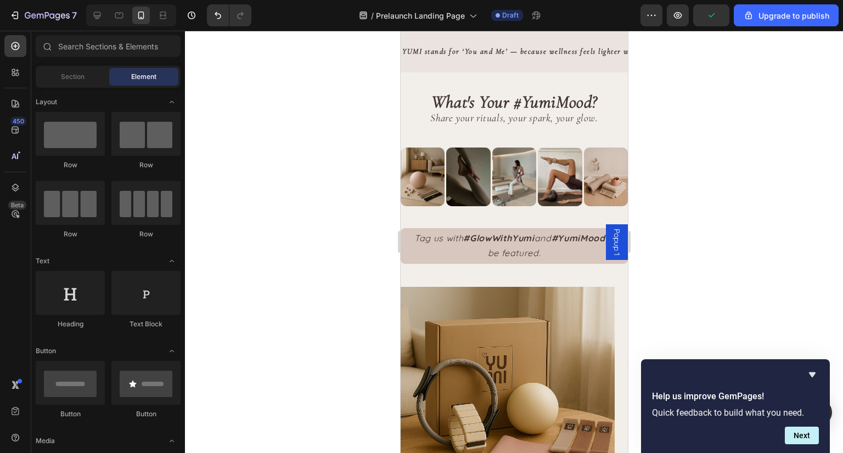
click at [305, 177] on div at bounding box center [514, 242] width 658 height 422
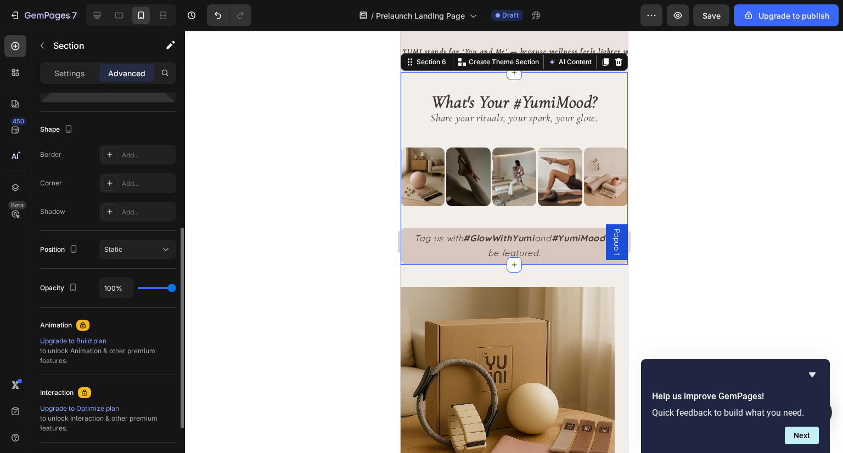
scroll to position [263, 0]
click at [78, 73] on p "Settings" at bounding box center [69, 73] width 31 height 12
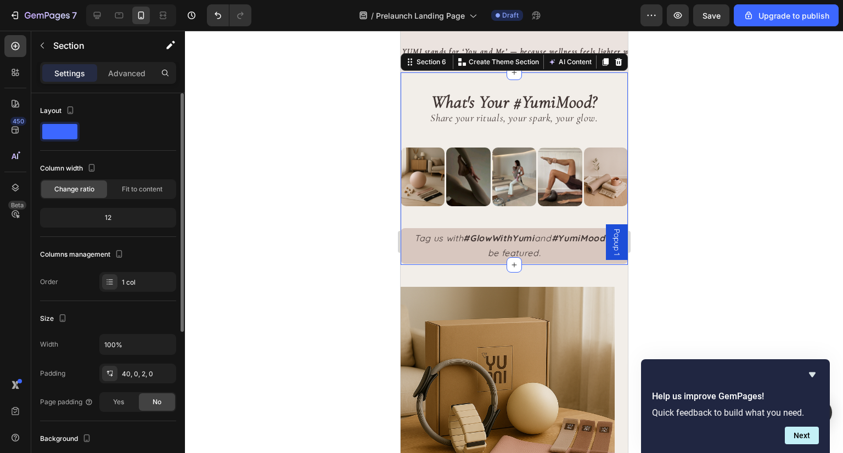
scroll to position [0, 0]
click at [110, 278] on icon at bounding box center [109, 282] width 9 height 9
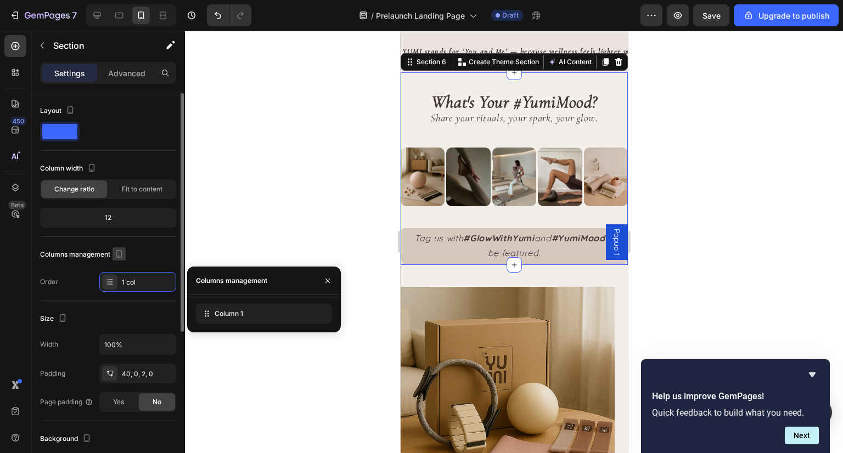
click at [121, 256] on icon "button" at bounding box center [119, 254] width 6 height 8
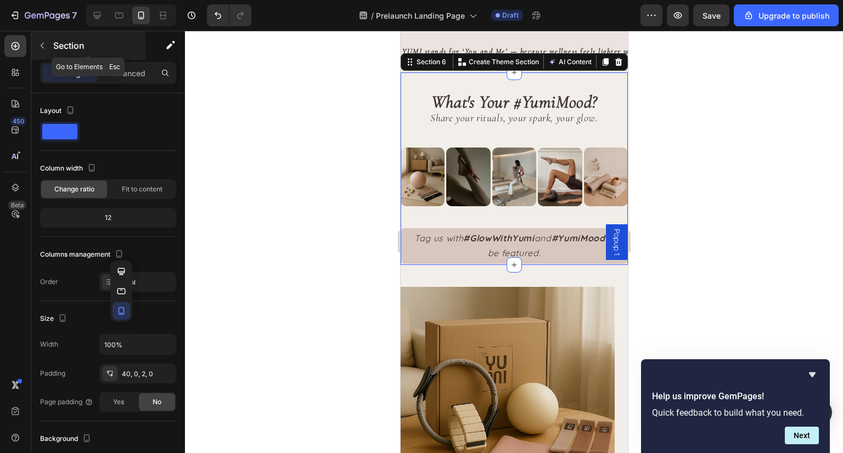
click at [43, 44] on icon "button" at bounding box center [42, 45] width 9 height 9
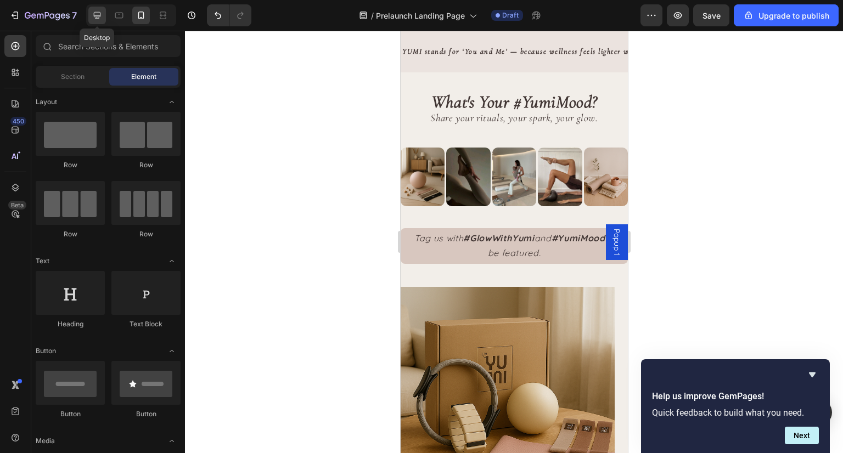
click at [94, 10] on icon at bounding box center [97, 15] width 11 height 11
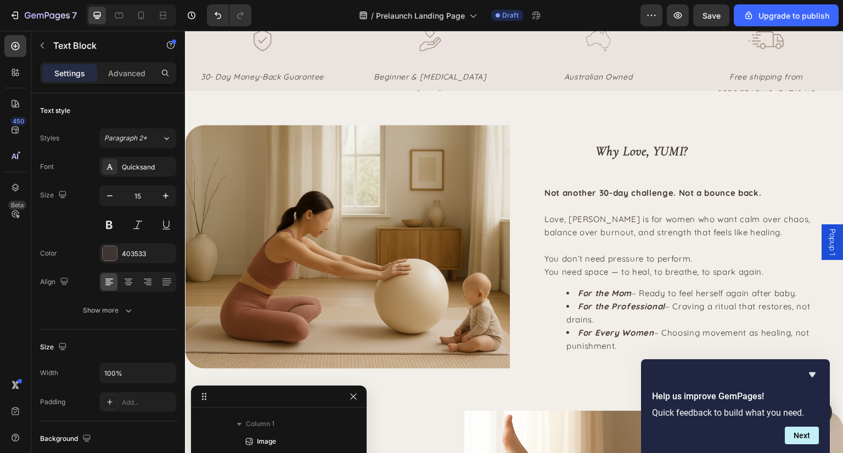
scroll to position [430, 0]
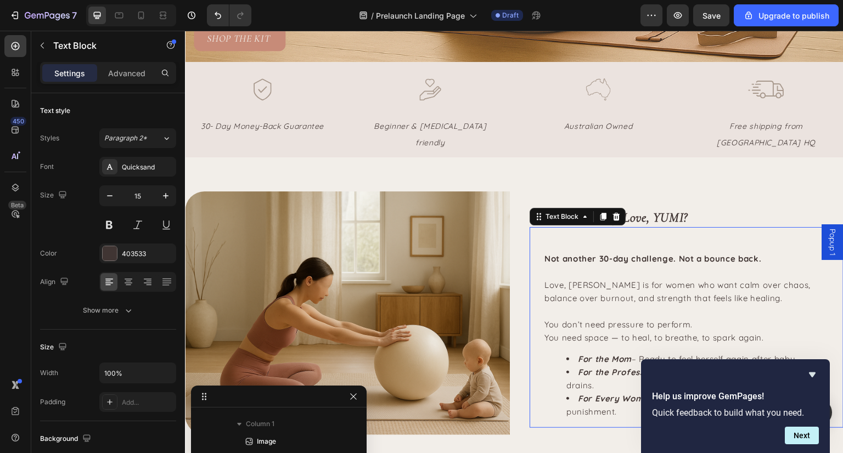
click at [563, 253] on strong "Not another 30-day challenge. Not a bounce back." at bounding box center [652, 258] width 217 height 10
click at [116, 168] on div at bounding box center [109, 166] width 15 height 15
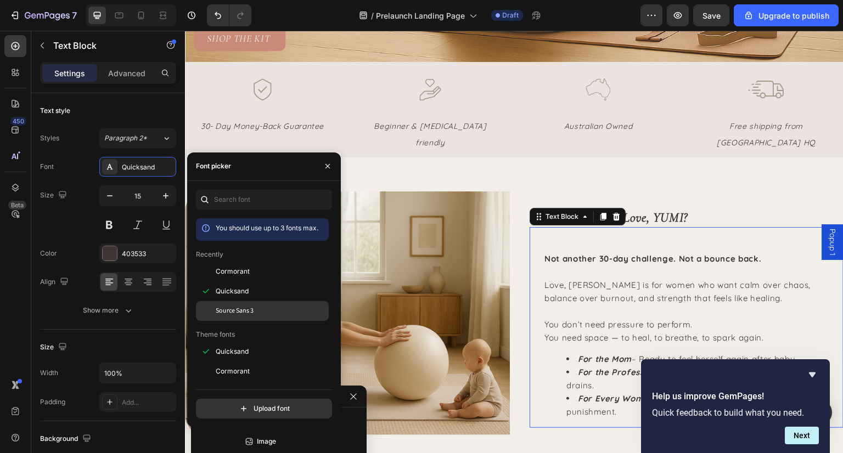
click at [212, 303] on div at bounding box center [206, 311] width 20 height 20
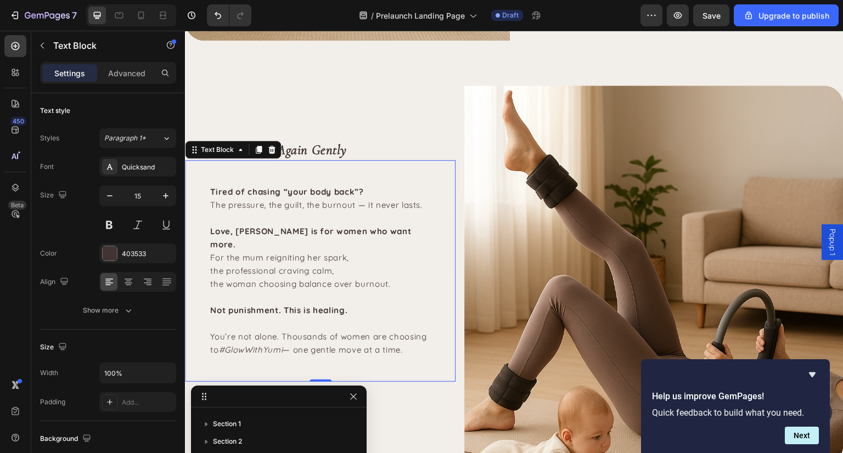
scroll to position [207, 0]
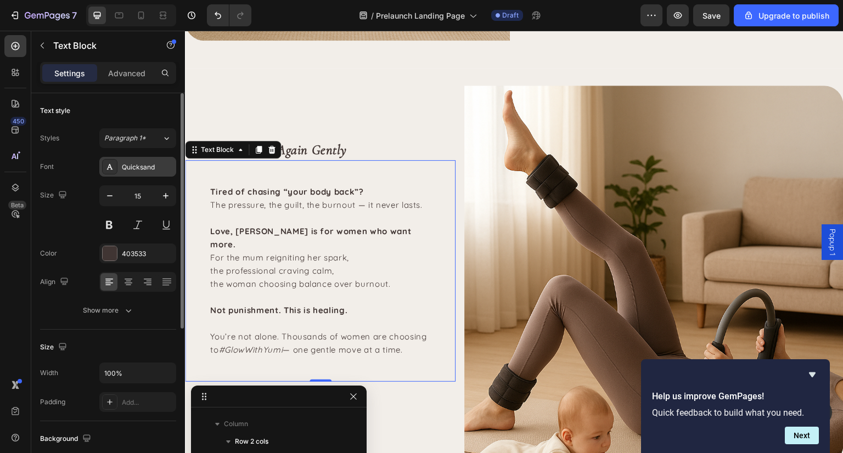
click at [126, 167] on div "Quicksand" at bounding box center [148, 167] width 52 height 10
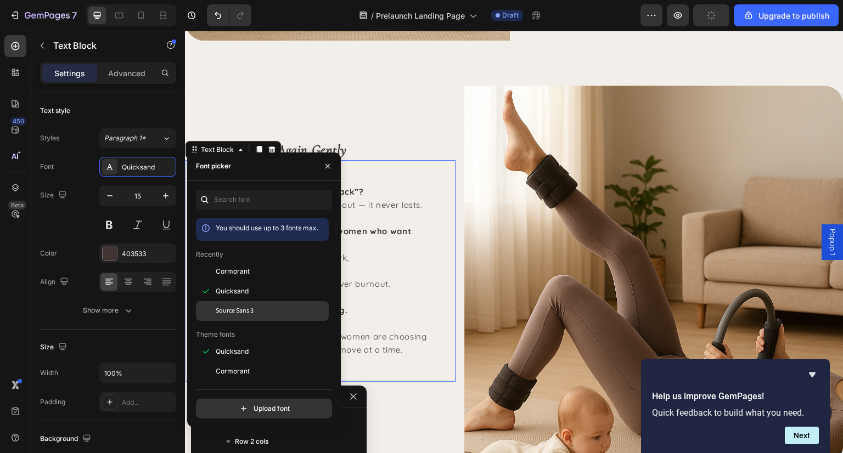
click at [232, 320] on div "Source Sans 3" at bounding box center [262, 311] width 133 height 20
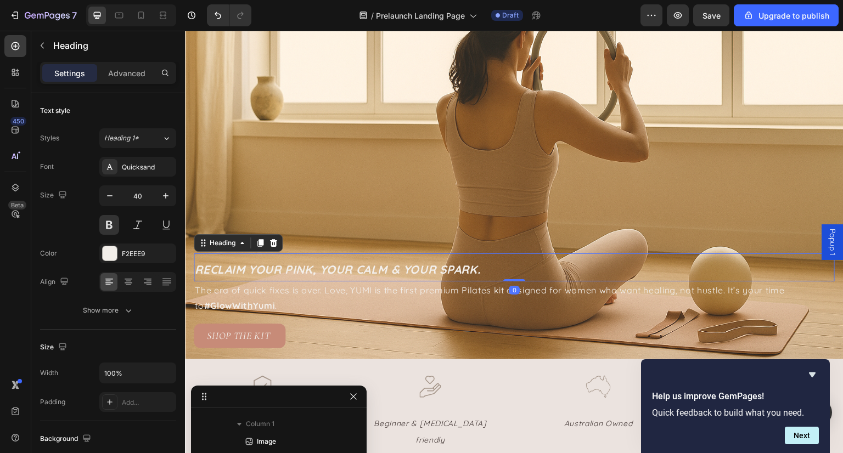
scroll to position [14, 0]
click at [126, 173] on div "Quicksand" at bounding box center [137, 167] width 77 height 20
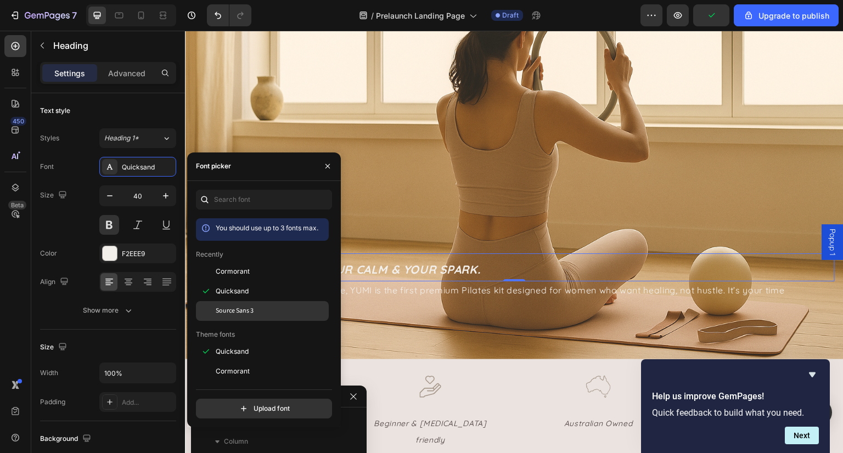
click at [227, 309] on span "Source Sans 3" at bounding box center [235, 311] width 38 height 10
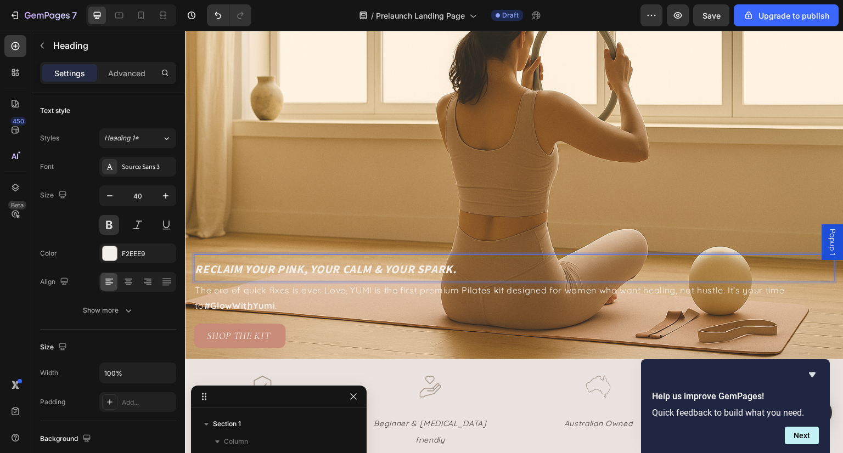
click at [570, 247] on div "reclaim your pink, your calm & YOUR Spark. Heading 0 The era of quick fixes is …" at bounding box center [514, 139] width 658 height 439
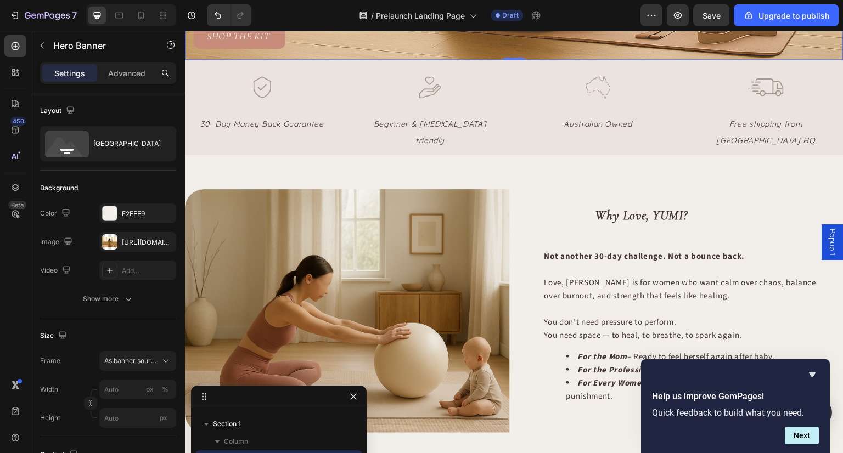
scroll to position [465, 0]
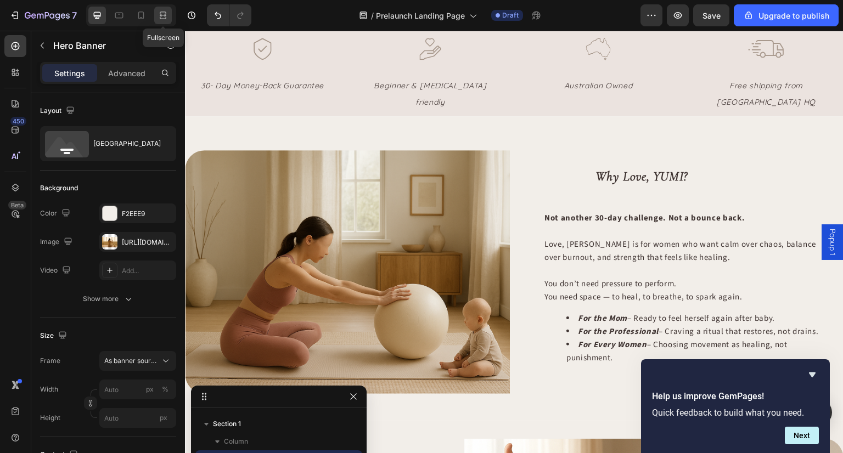
click at [165, 19] on icon at bounding box center [162, 15] width 11 height 11
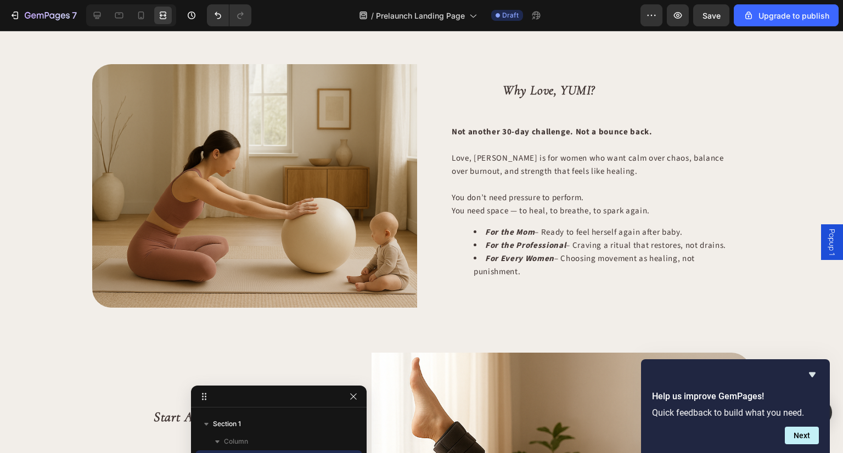
scroll to position [534, 0]
click at [93, 14] on icon at bounding box center [97, 15] width 11 height 11
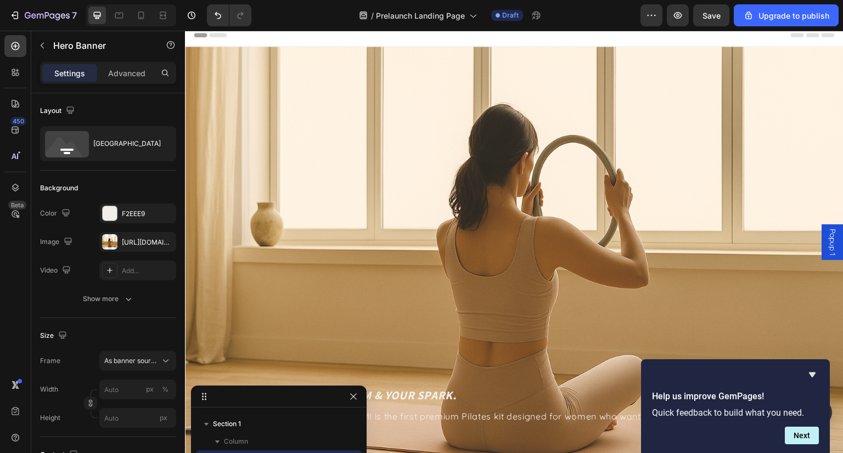
scroll to position [4, 0]
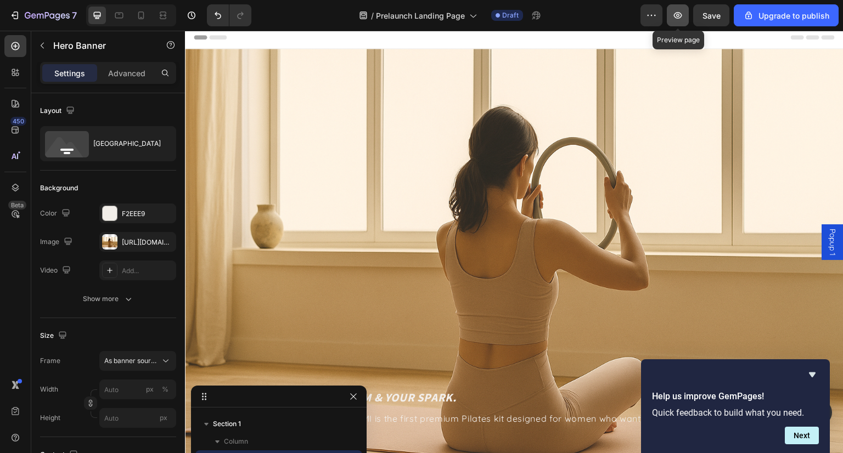
click at [671, 16] on button "button" at bounding box center [678, 15] width 22 height 22
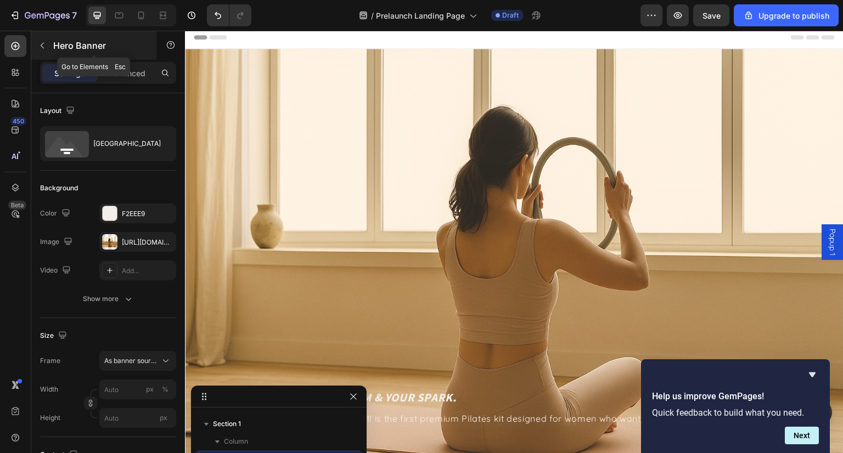
click at [43, 46] on icon "button" at bounding box center [42, 45] width 9 height 9
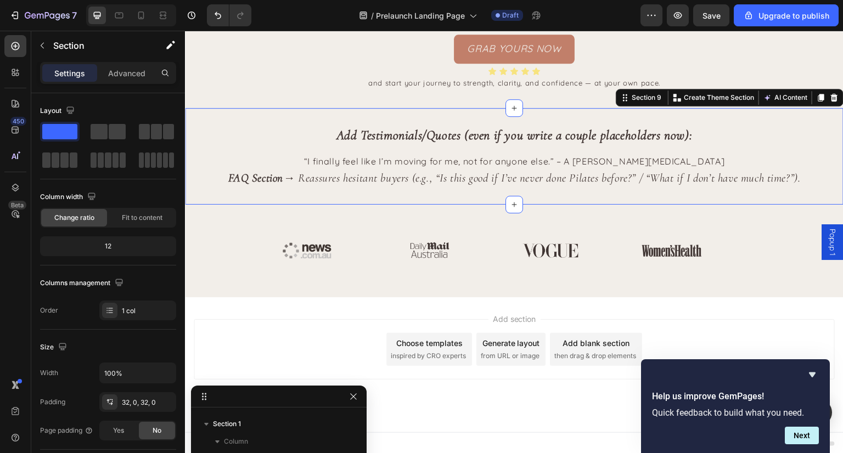
scroll to position [433, 0]
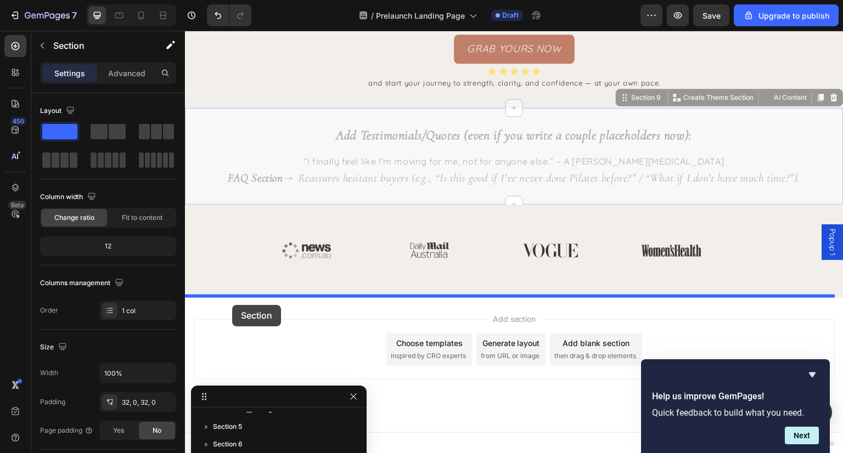
drag, startPoint x: 295, startPoint y: 193, endPoint x: 232, endPoint y: 313, distance: 135.9
